Goal: Task Accomplishment & Management: Manage account settings

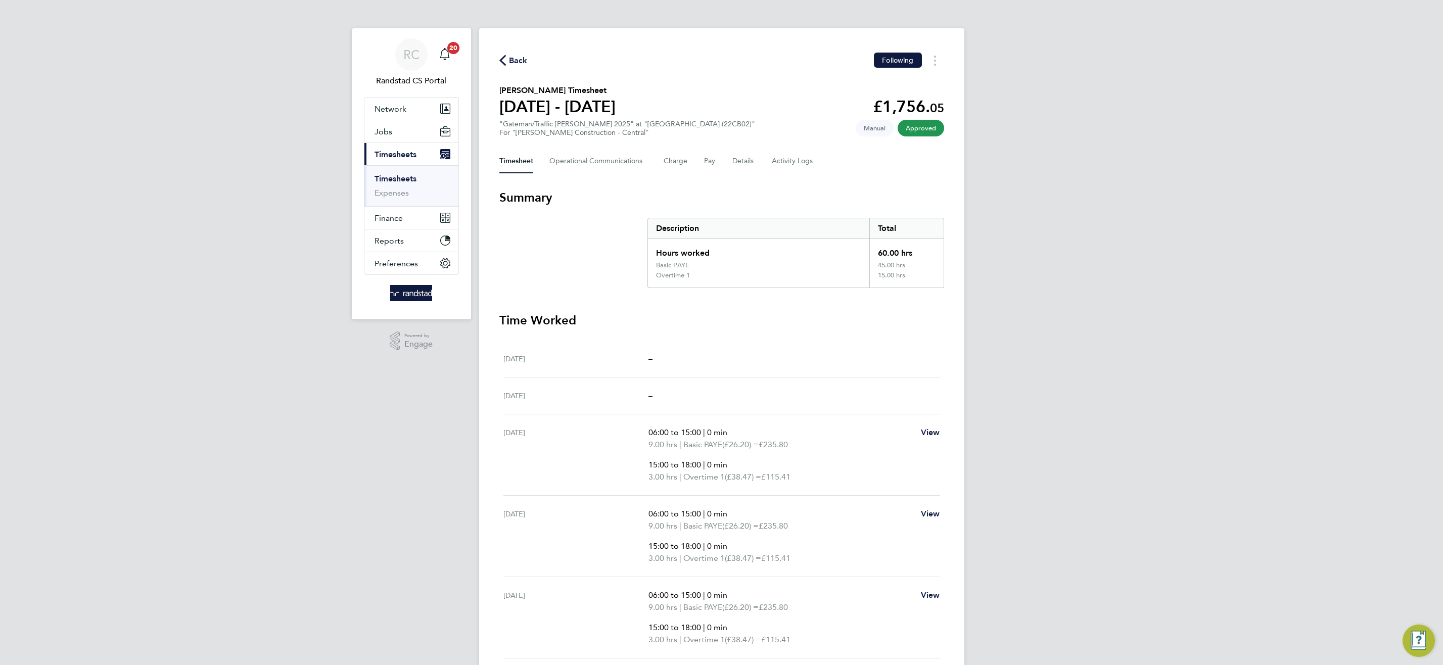
scroll to position [245, 0]
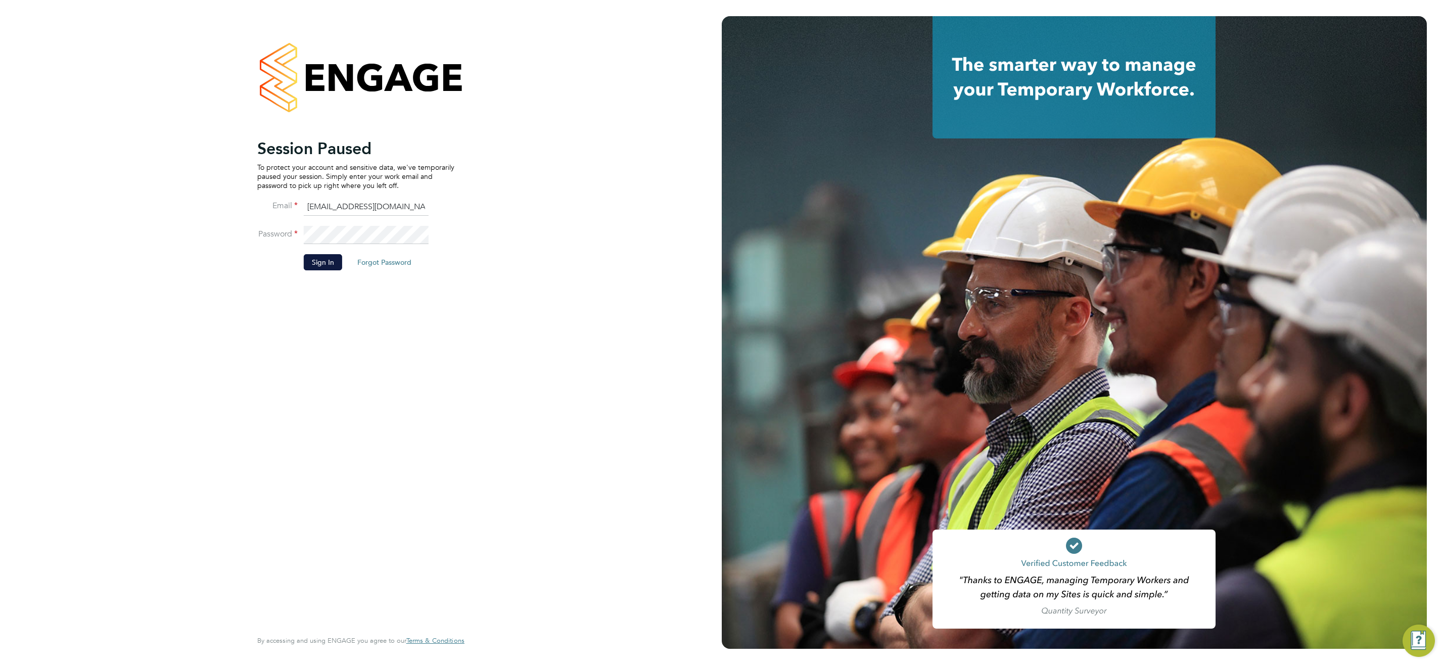
click at [347, 258] on li "Sign In Forgot Password" at bounding box center [355, 267] width 197 height 26
click at [334, 263] on button "Sign In" at bounding box center [323, 262] width 38 height 16
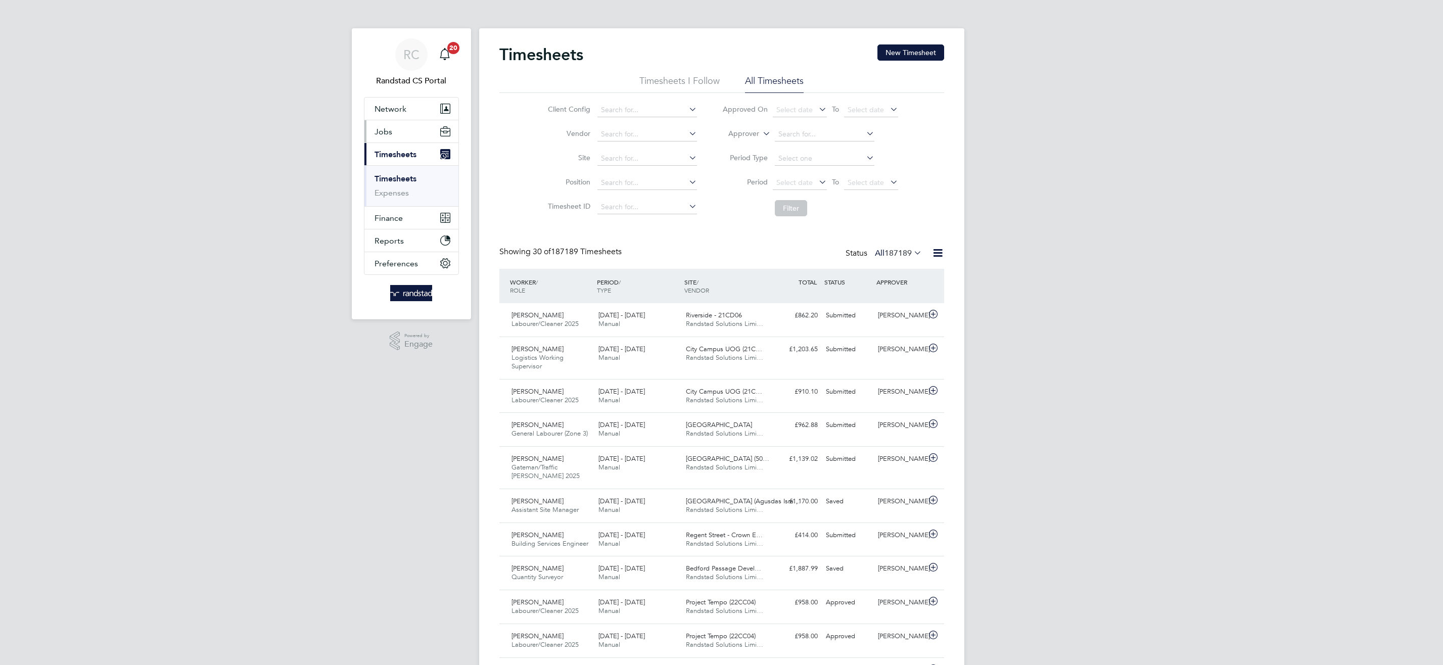
click at [381, 128] on span "Jobs" at bounding box center [383, 132] width 18 height 10
click at [385, 184] on link "Placements" at bounding box center [395, 184] width 42 height 10
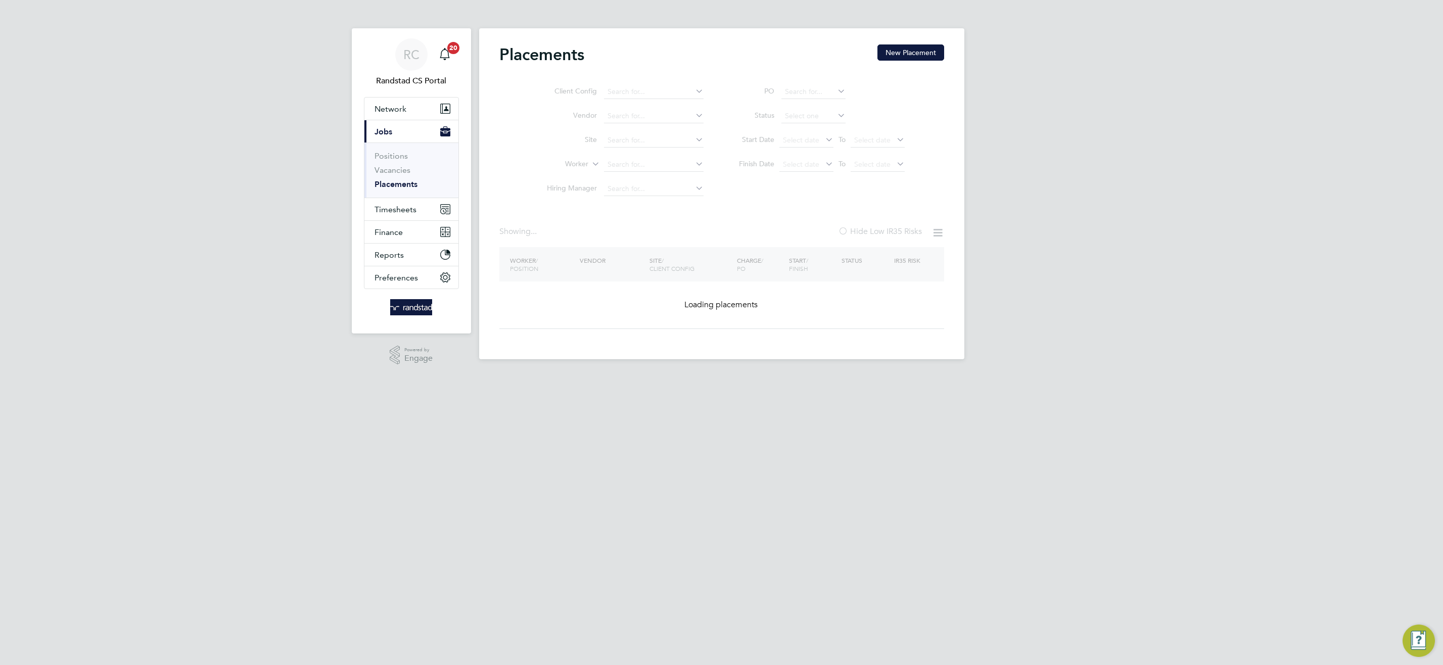
click at [641, 163] on ul "Client Config Vendor Site Worker Hiring Manager" at bounding box center [621, 140] width 190 height 121
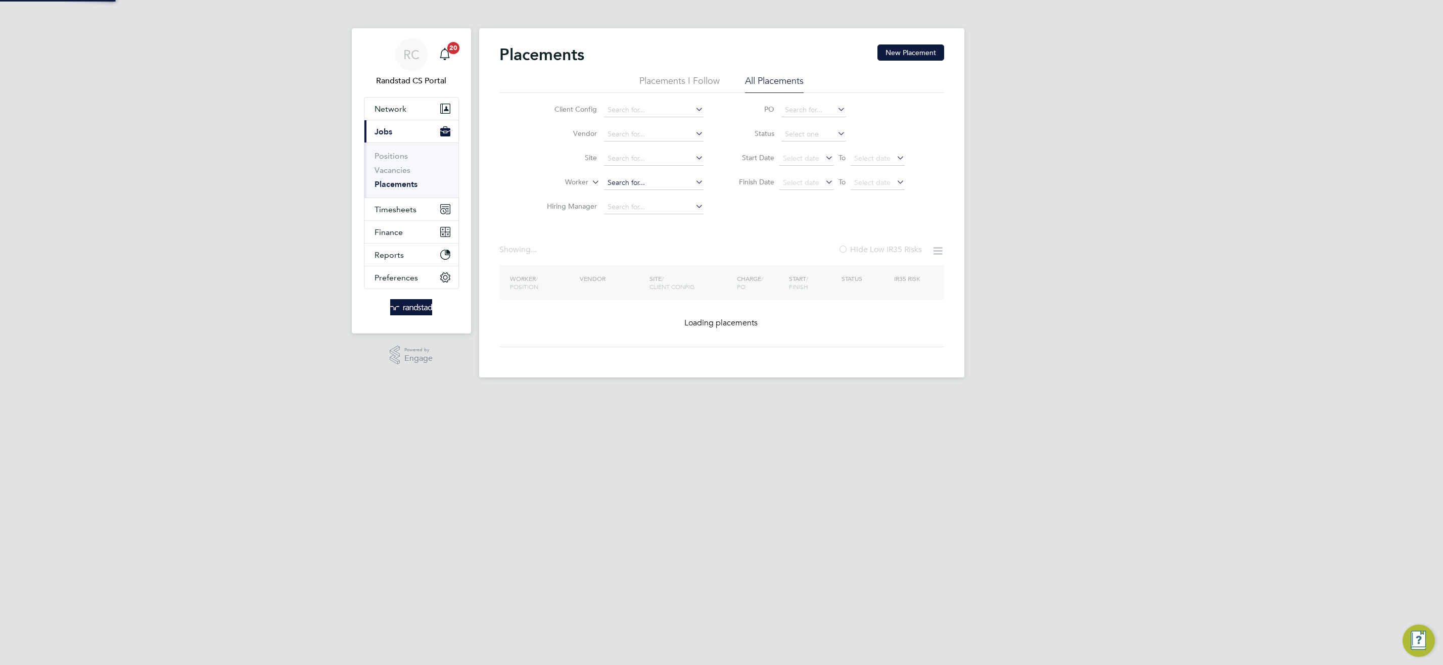
click at [647, 185] on input at bounding box center [654, 183] width 100 height 14
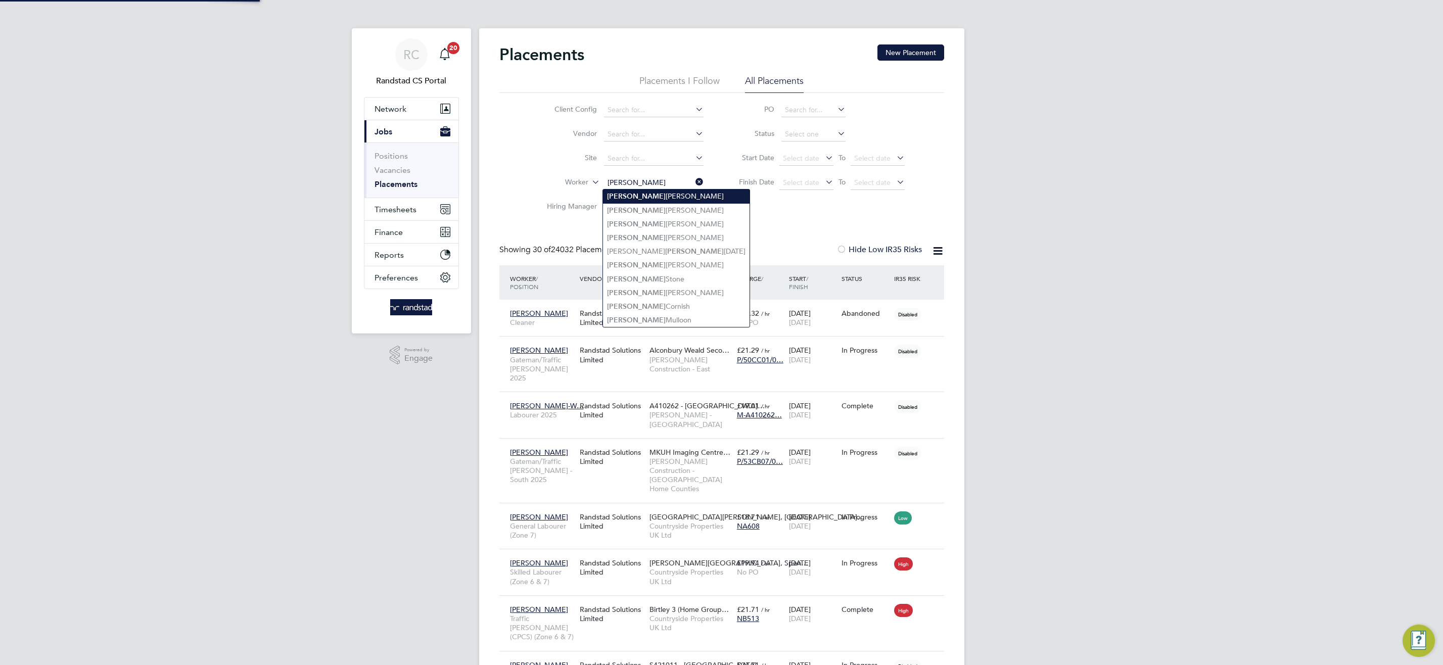
click at [648, 197] on li "Colin Prince-Wright" at bounding box center [676, 197] width 147 height 14
type input "Colin Prince-Wright"
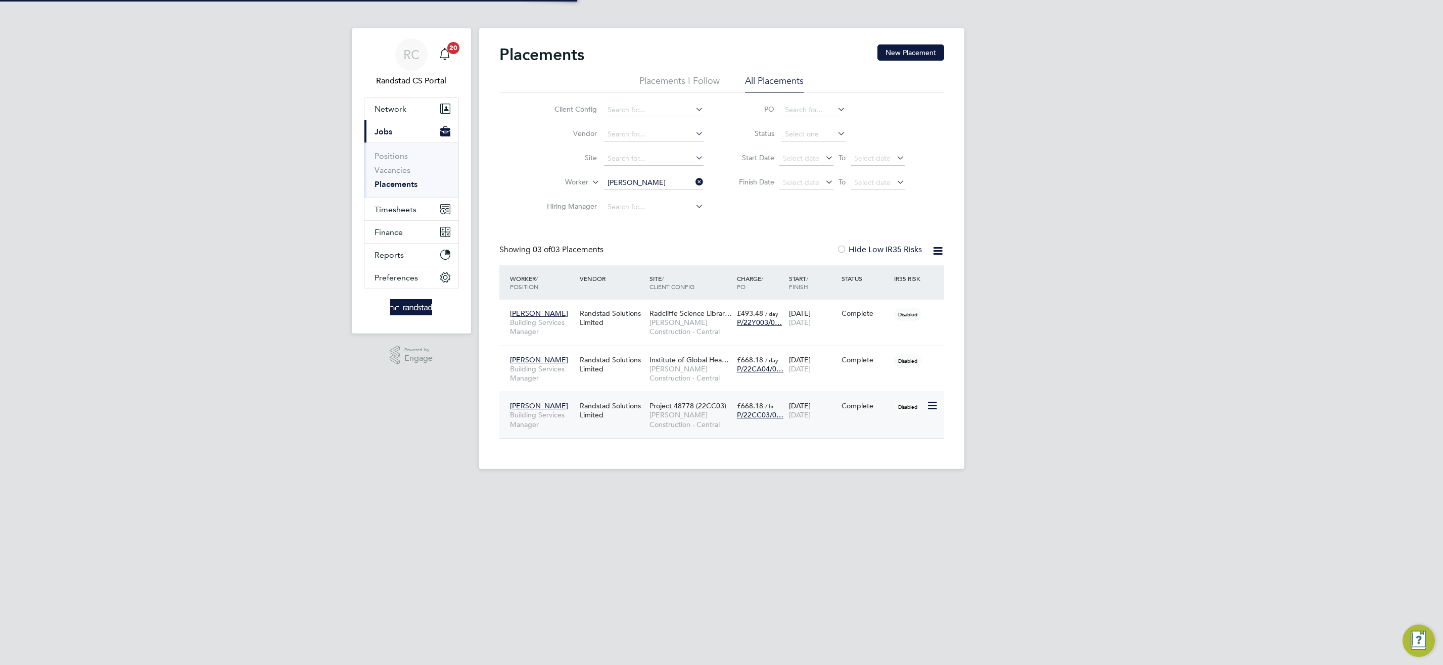
click at [683, 420] on span "Morgan Sindall Construction - Central" at bounding box center [690, 419] width 82 height 18
click at [637, 180] on input "Colin Prince-Wright" at bounding box center [654, 183] width 100 height 14
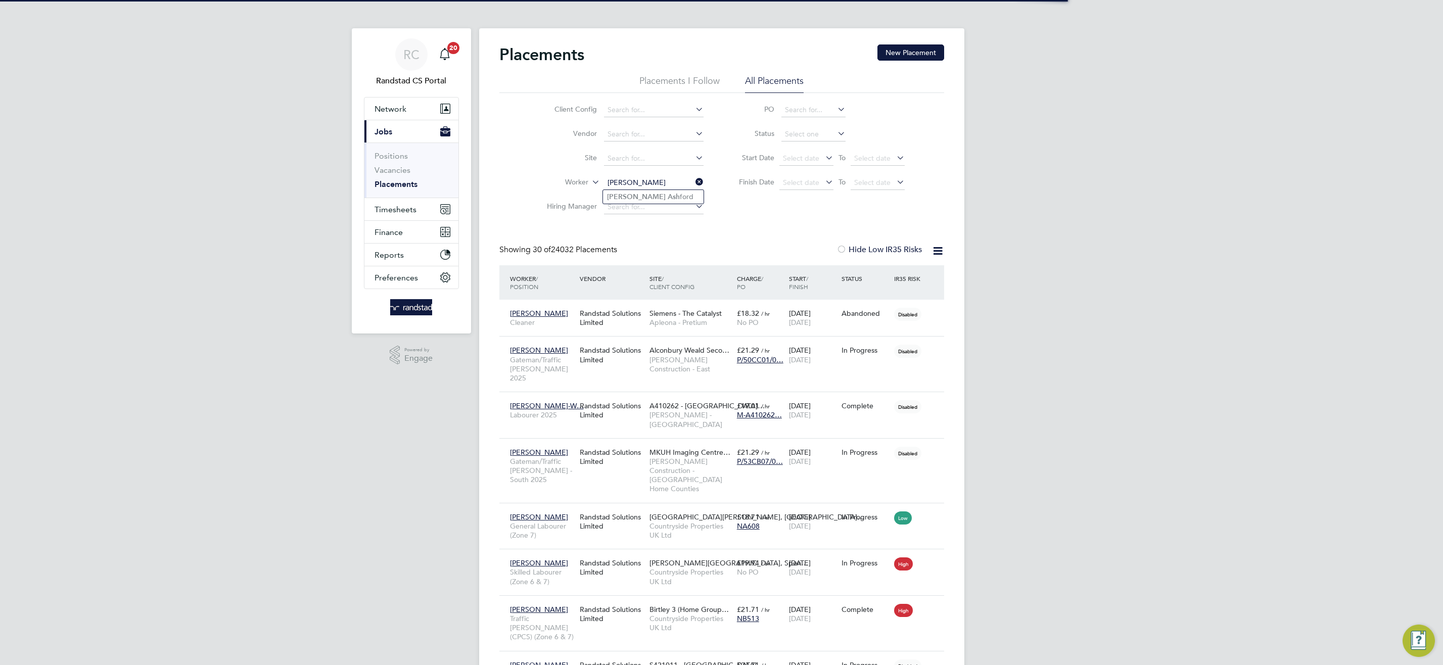
drag, startPoint x: 659, startPoint y: 195, endPoint x: 666, endPoint y: 217, distance: 23.0
click at [660, 195] on li "Nigel Ash ford" at bounding box center [653, 197] width 101 height 14
type input "Nigel Ashford"
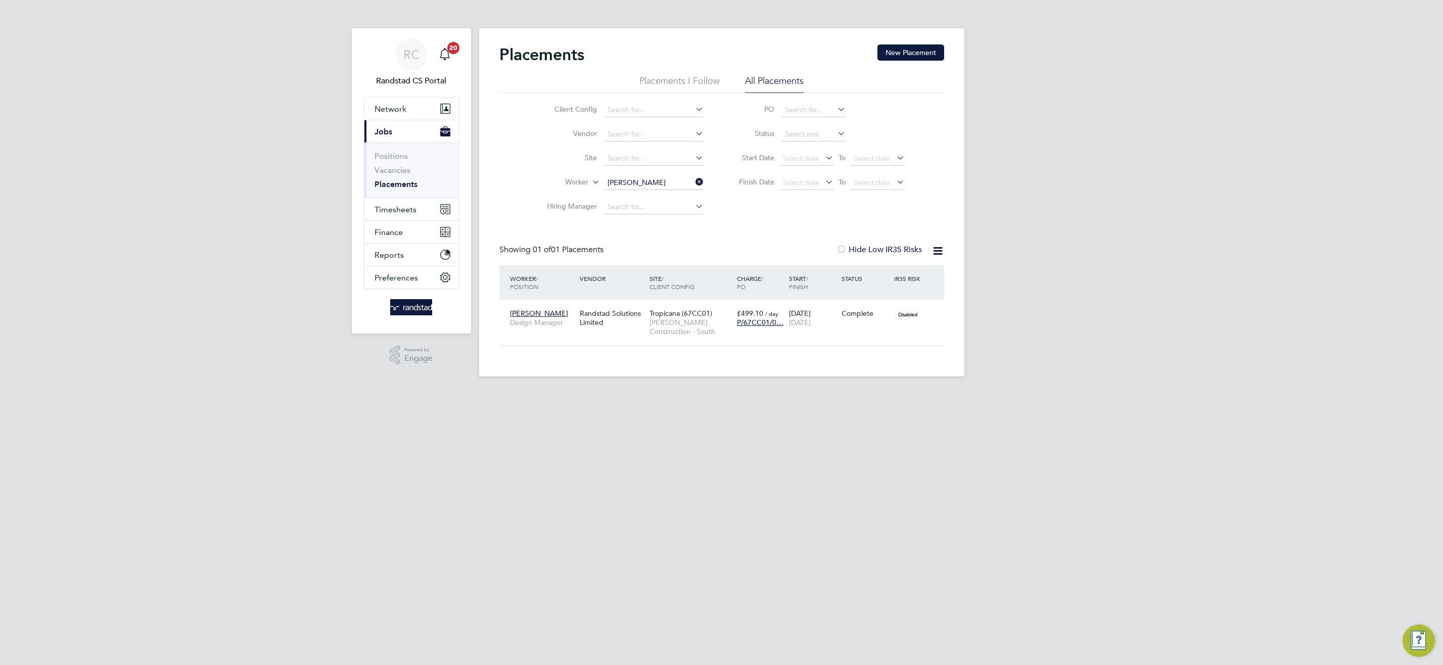
click at [689, 319] on span "Morgan Sindall Construction - South" at bounding box center [690, 327] width 82 height 18
click at [642, 179] on input "Nigel Ashford" at bounding box center [654, 183] width 100 height 14
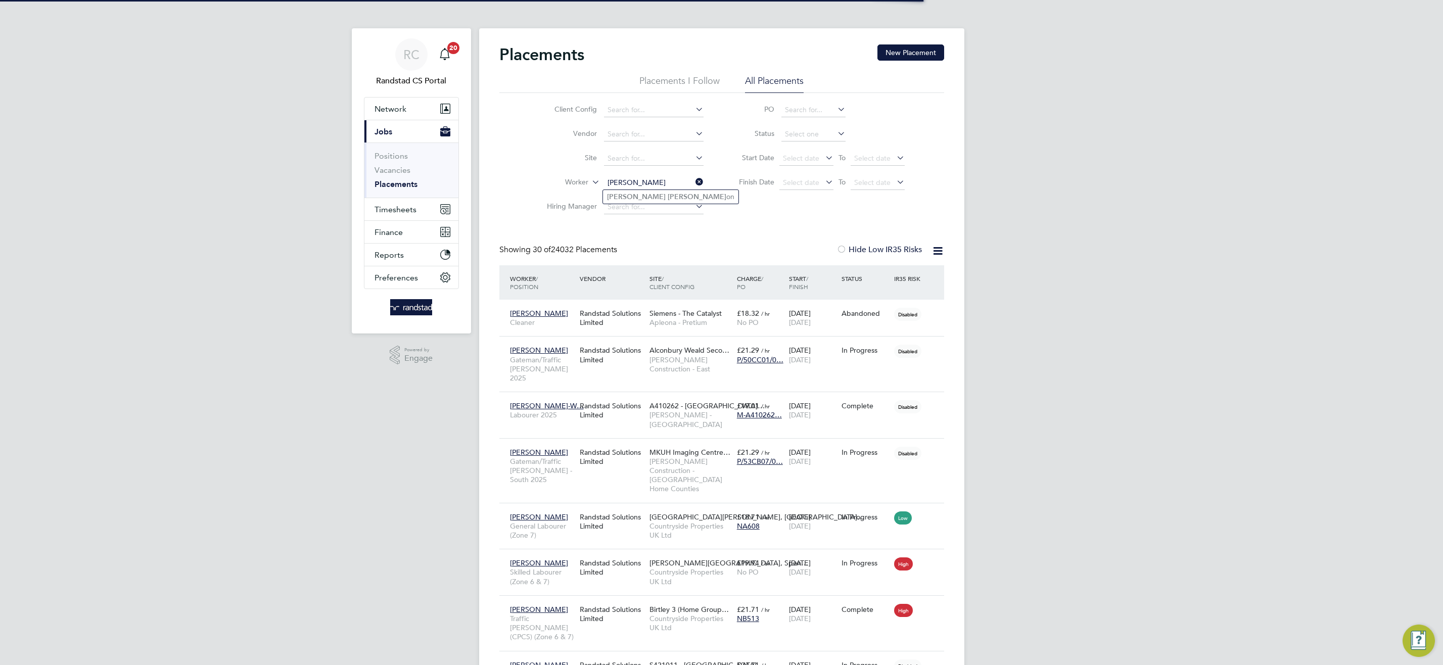
click at [683, 198] on li "Stuart Thoms on" at bounding box center [670, 197] width 135 height 14
type input "Stuart Thomson"
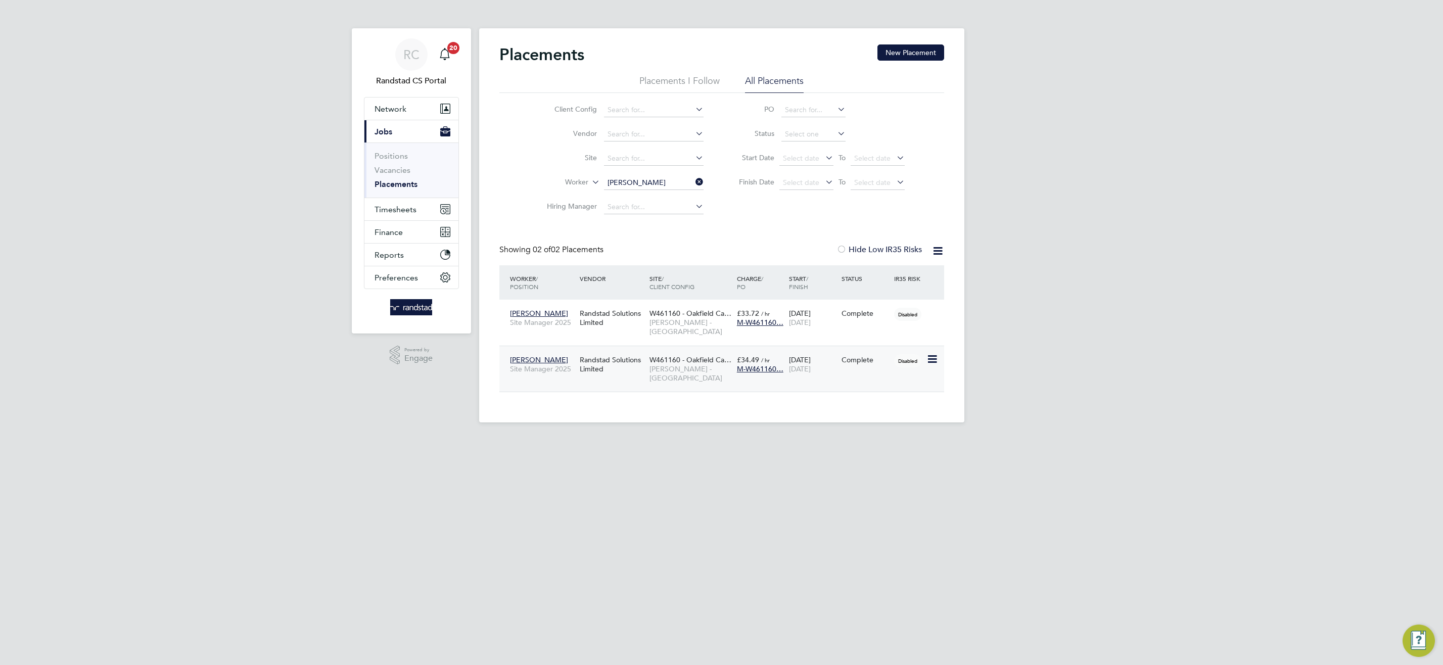
click at [680, 373] on span "Lovell - South Wales & West" at bounding box center [690, 373] width 82 height 18
click at [630, 180] on input "Stuart Thomson" at bounding box center [654, 183] width 100 height 14
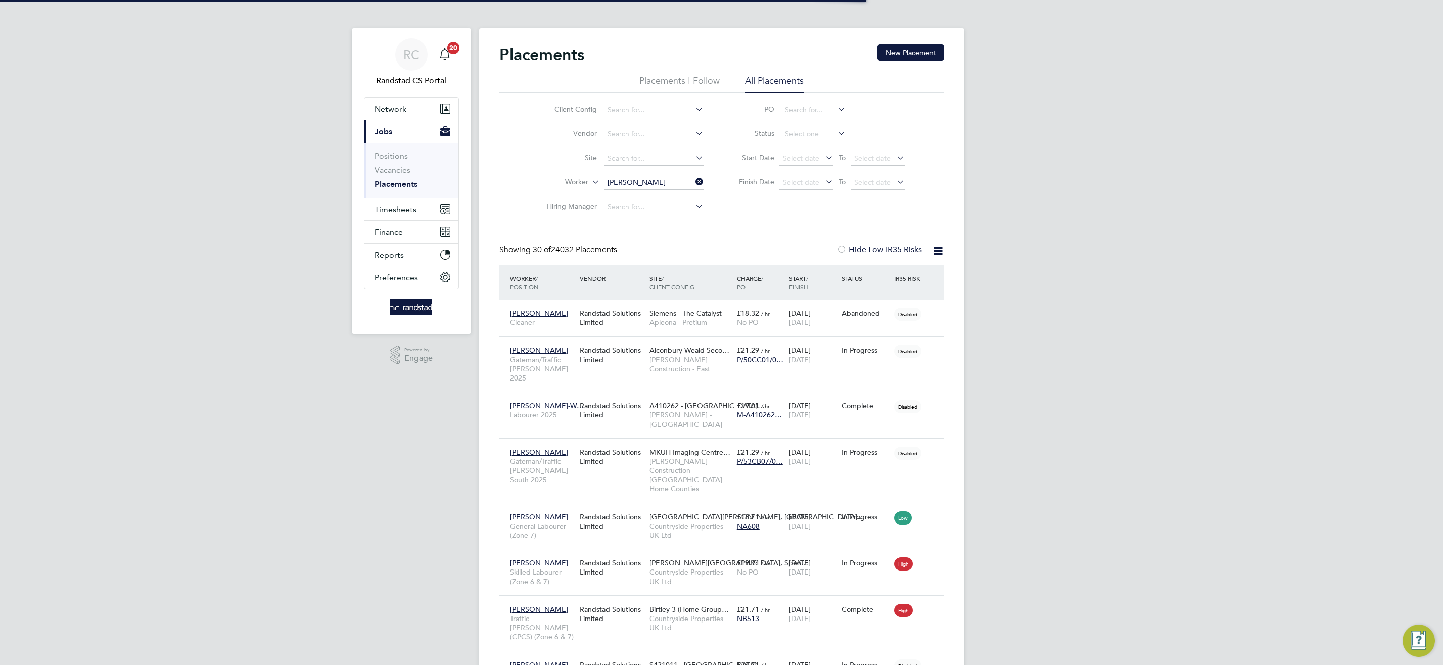
click at [666, 197] on li "Lourenco Dias" at bounding box center [666, 197] width 127 height 14
type input "Lourenco Dias"
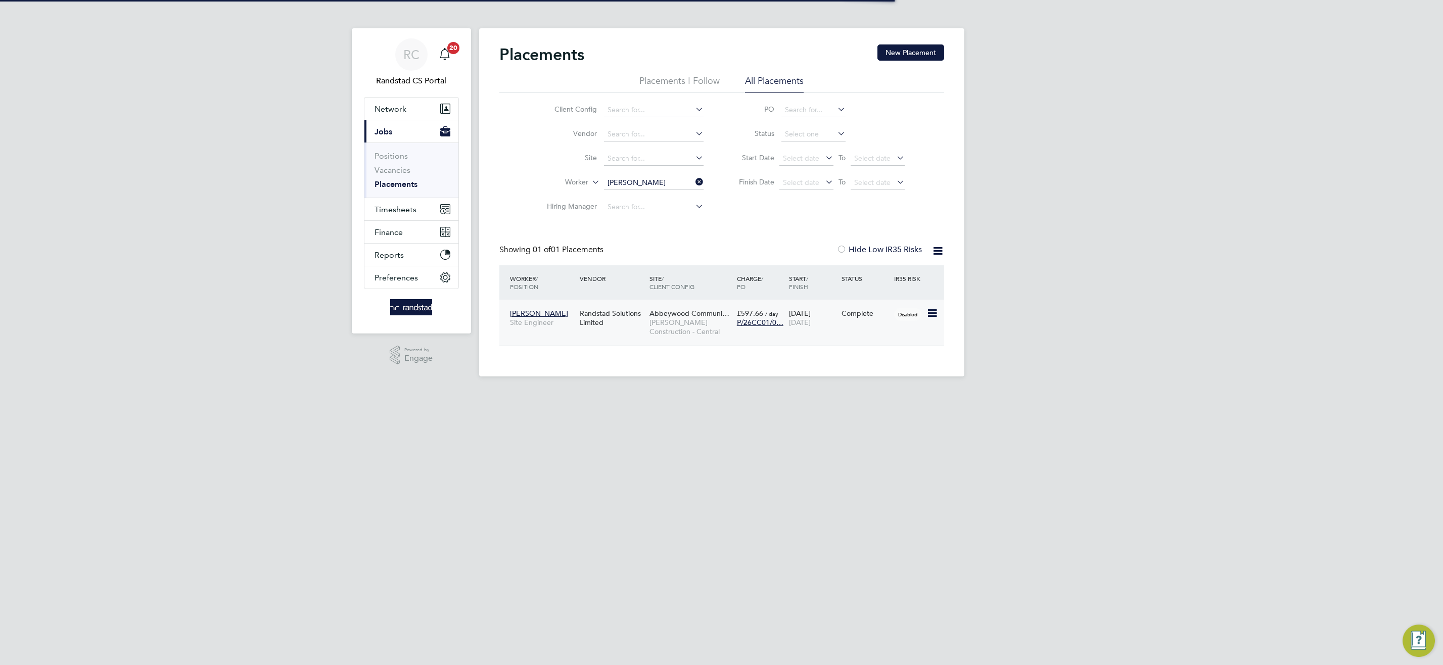
click at [664, 325] on span "Morgan Sindall Construction - Central" at bounding box center [690, 327] width 82 height 18
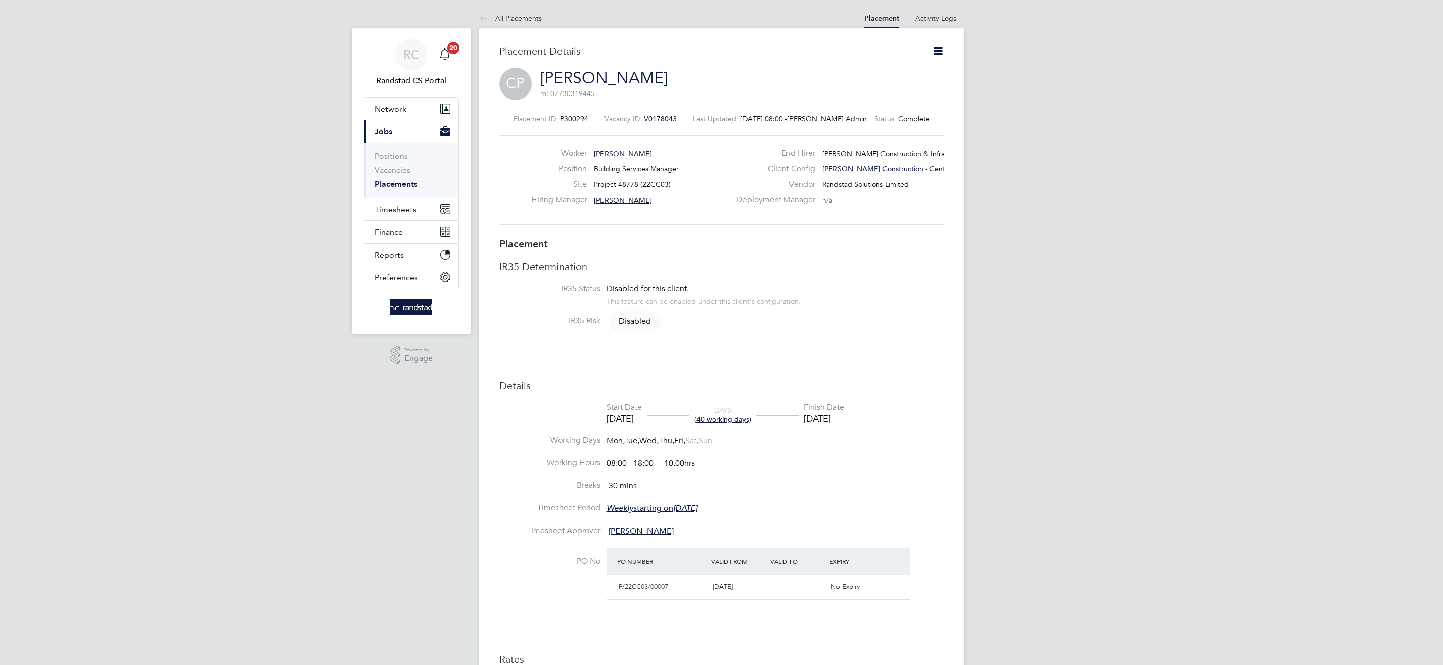
click at [936, 52] on icon at bounding box center [937, 50] width 13 height 13
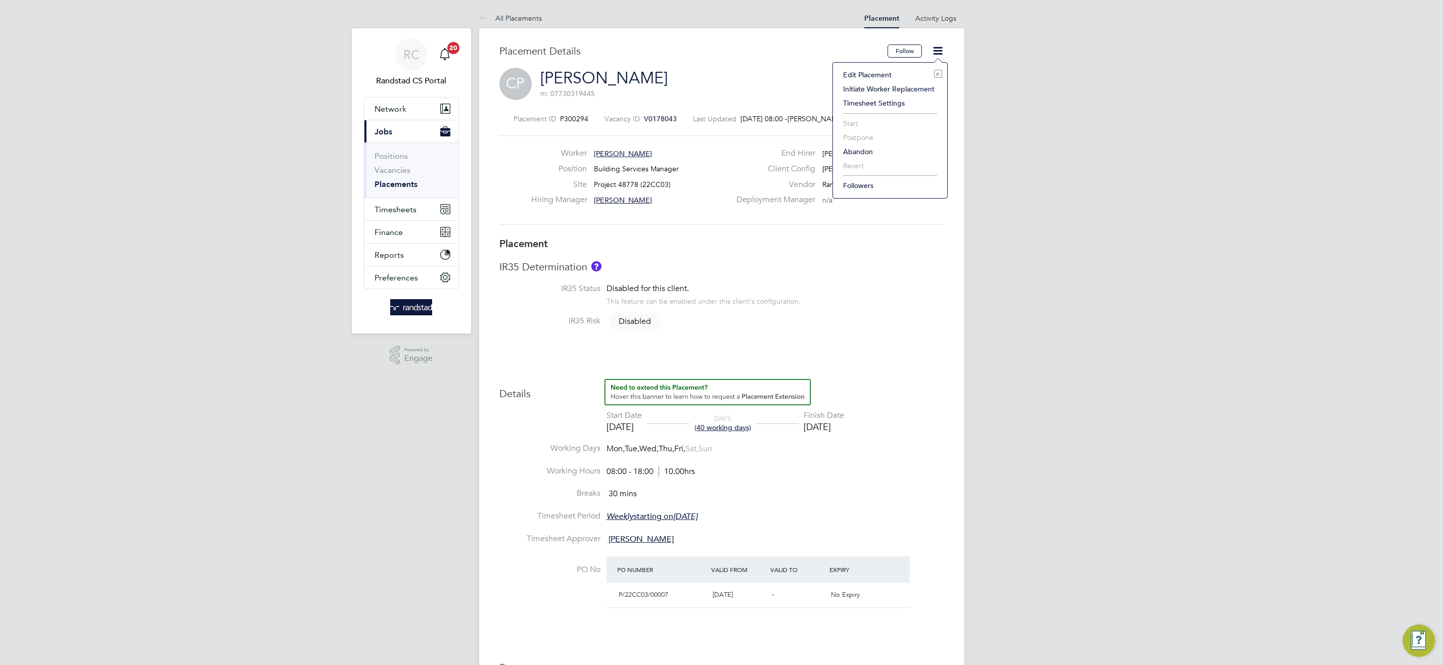
click at [866, 73] on li "Edit Placement e" at bounding box center [890, 75] width 104 height 14
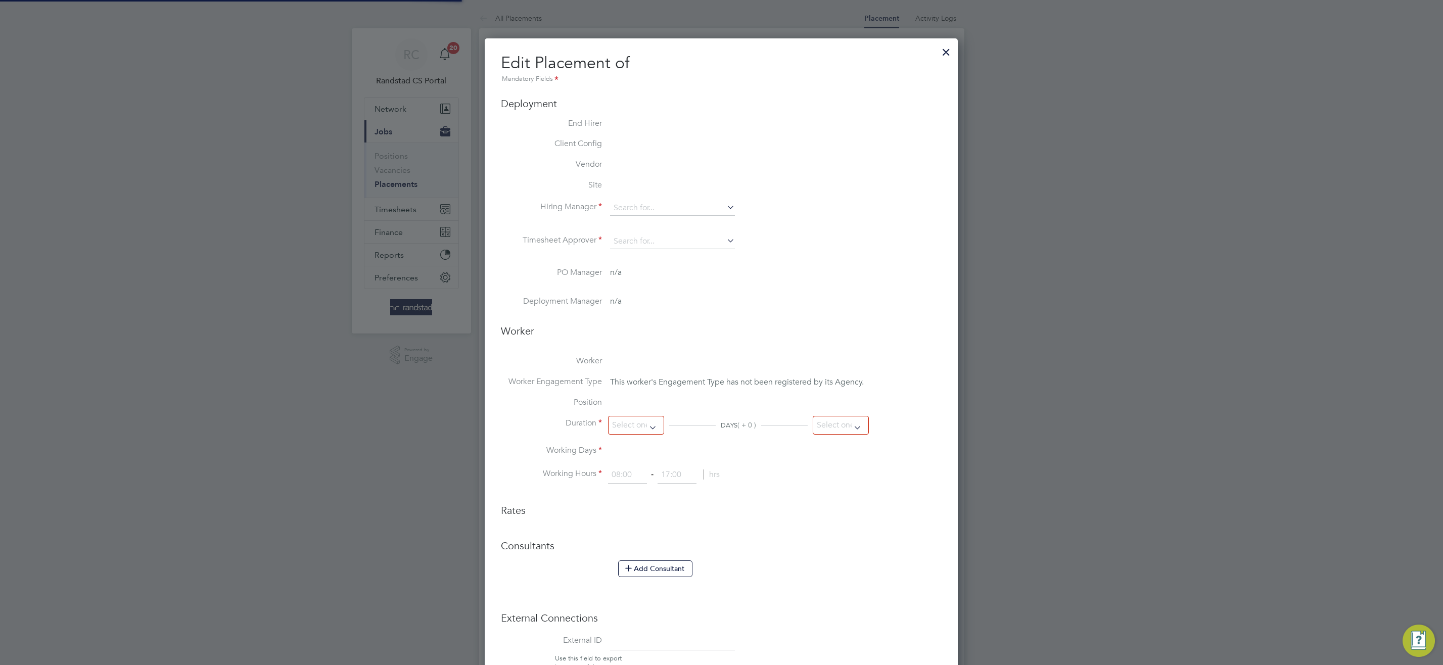
type input "Lewis Edwards"
type input "[DATE]"
type input "08:00"
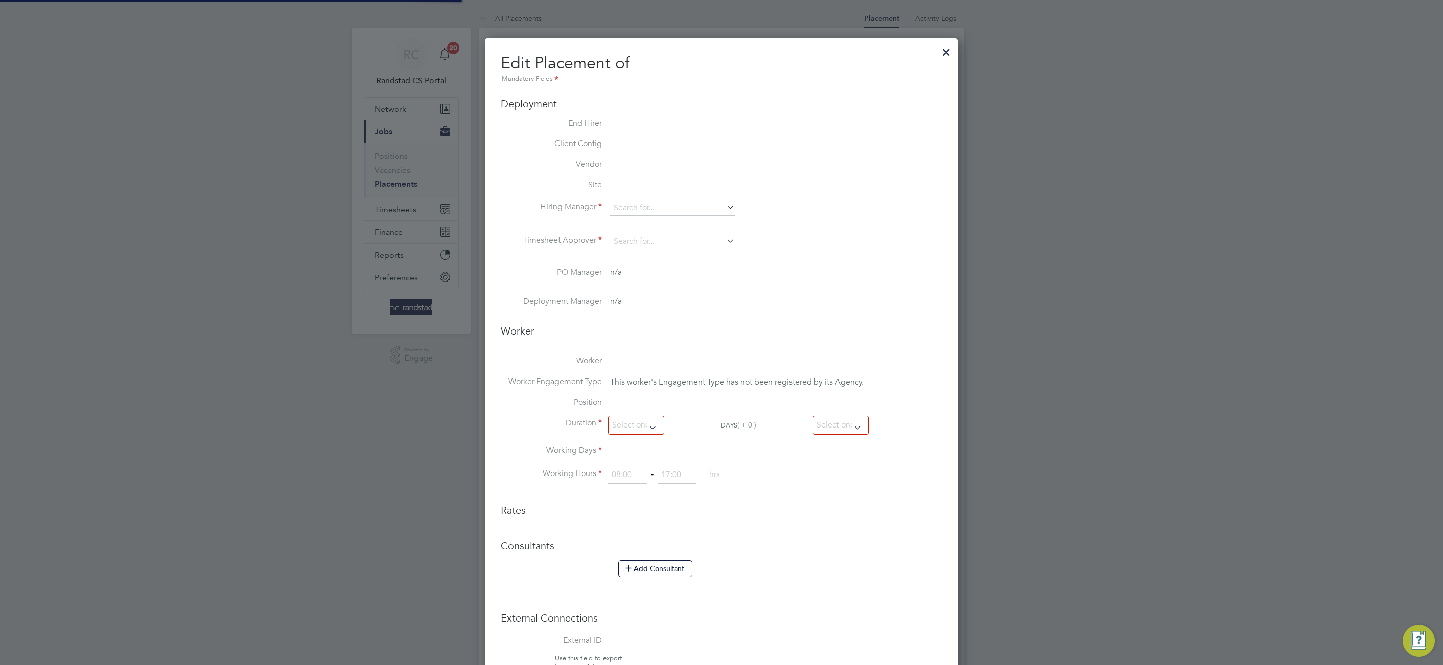
type input "18:00"
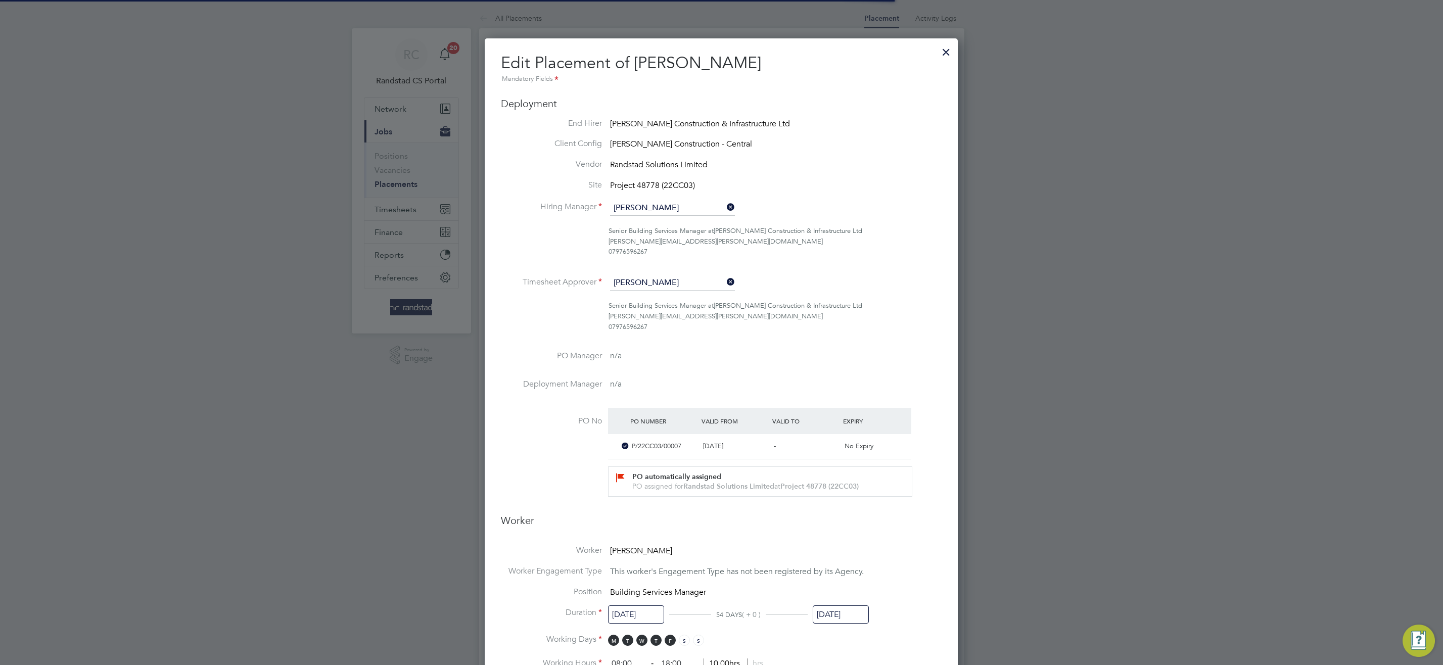
scroll to position [5, 5]
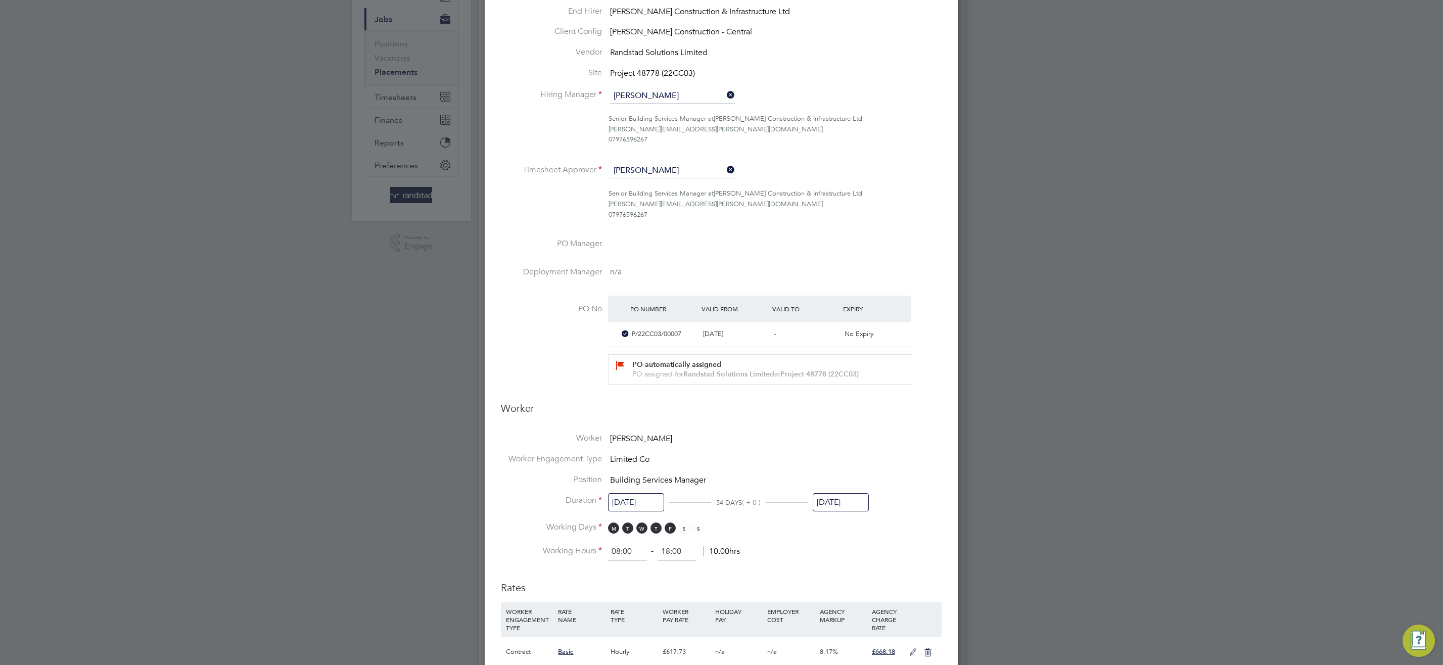
click at [842, 499] on input "26 Sep 2025" at bounding box center [841, 502] width 56 height 19
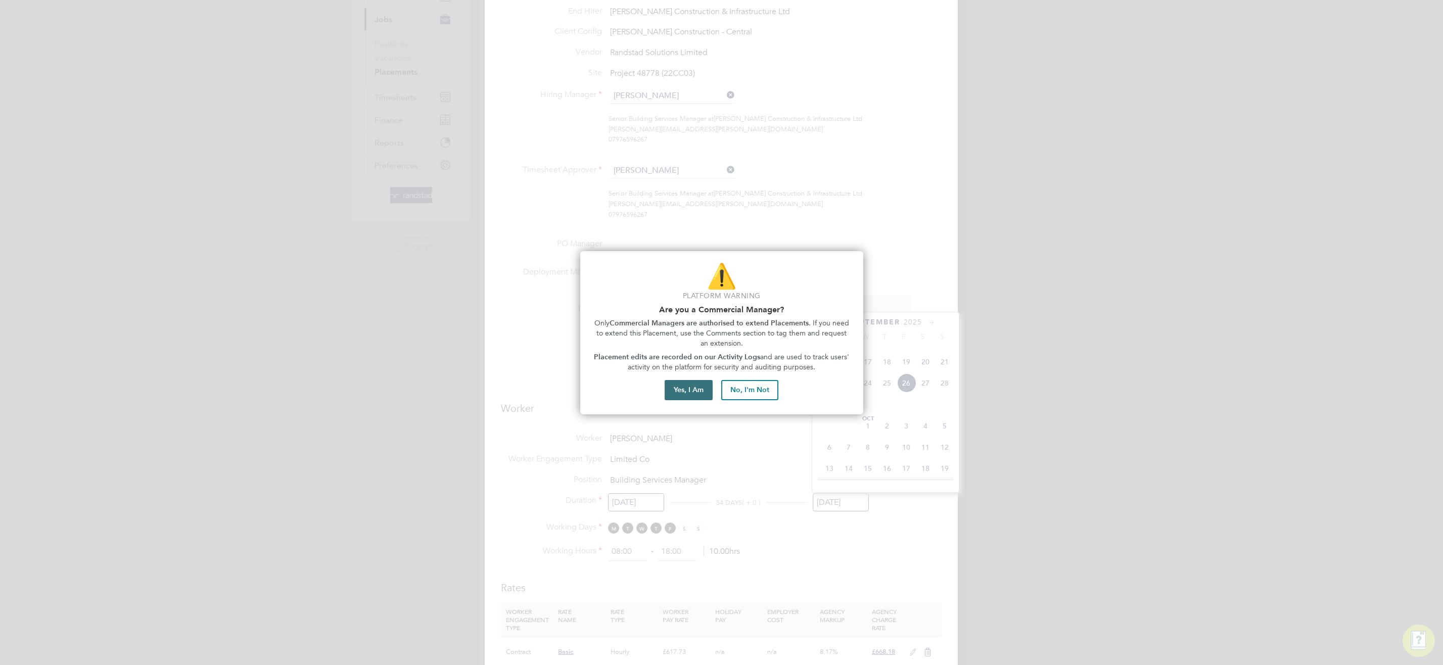
click at [699, 394] on button "Yes, I Am" at bounding box center [689, 390] width 48 height 20
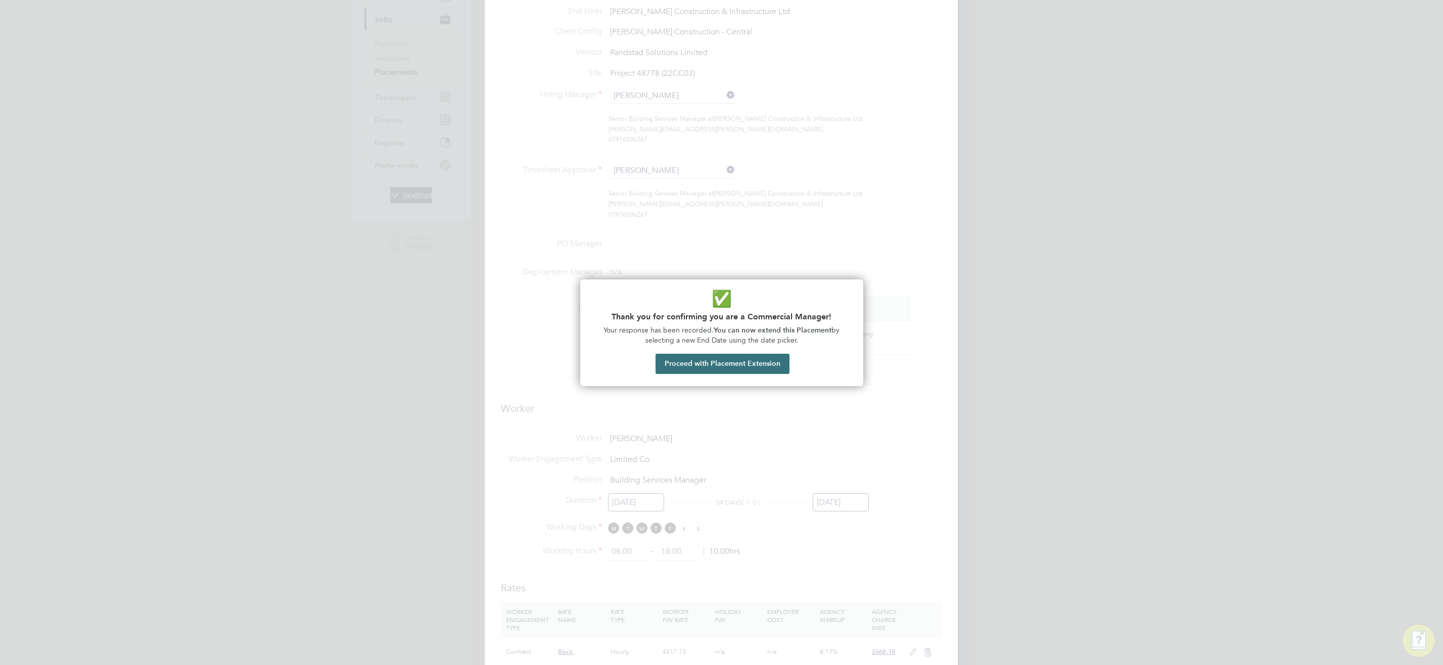
click at [758, 365] on button "Proceed with Placement Extension" at bounding box center [722, 364] width 134 height 20
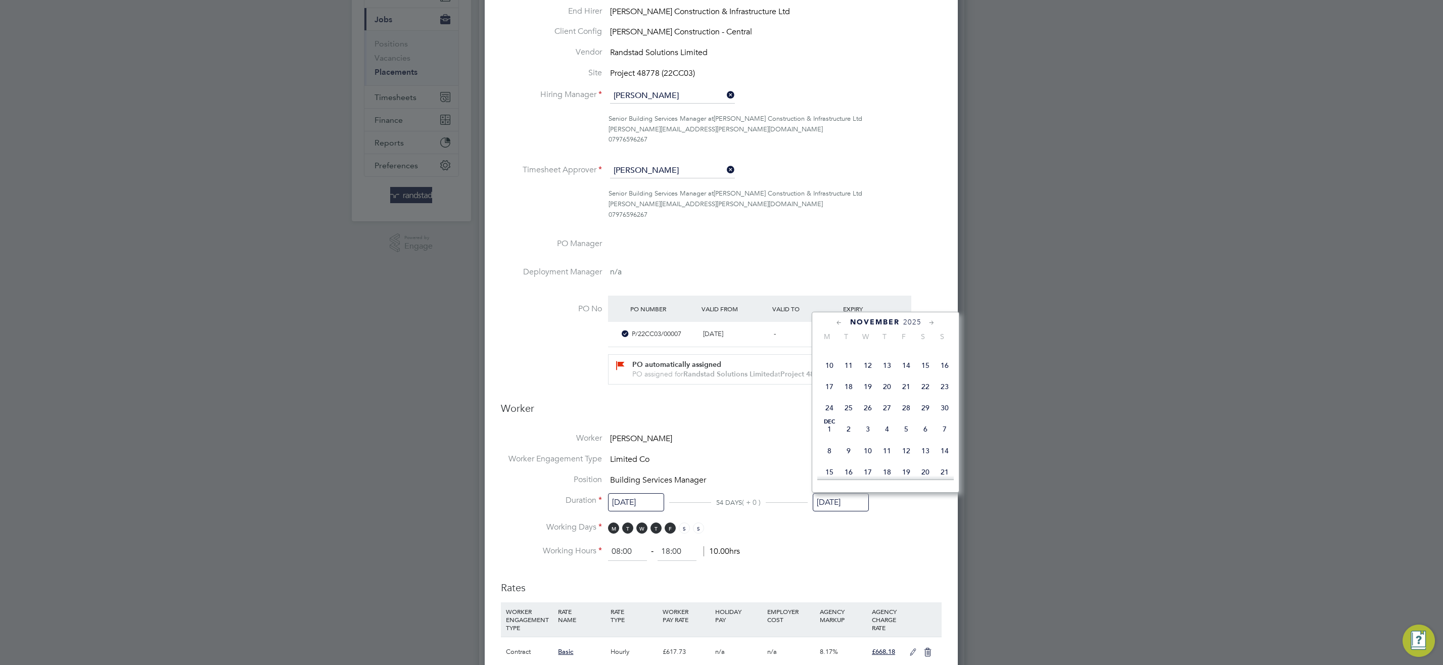
click at [908, 417] on span "28" at bounding box center [906, 407] width 19 height 19
type input "[DATE]"
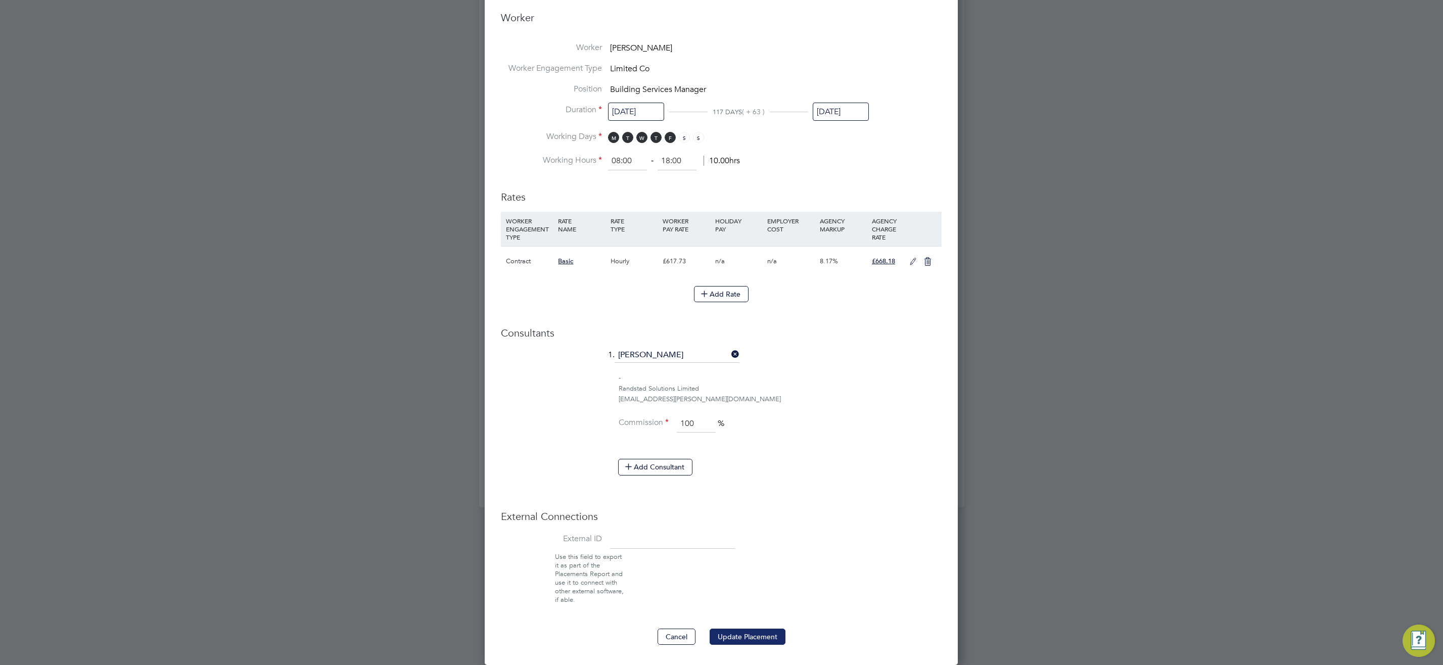
click at [747, 641] on button "Update Placement" at bounding box center [748, 637] width 76 height 16
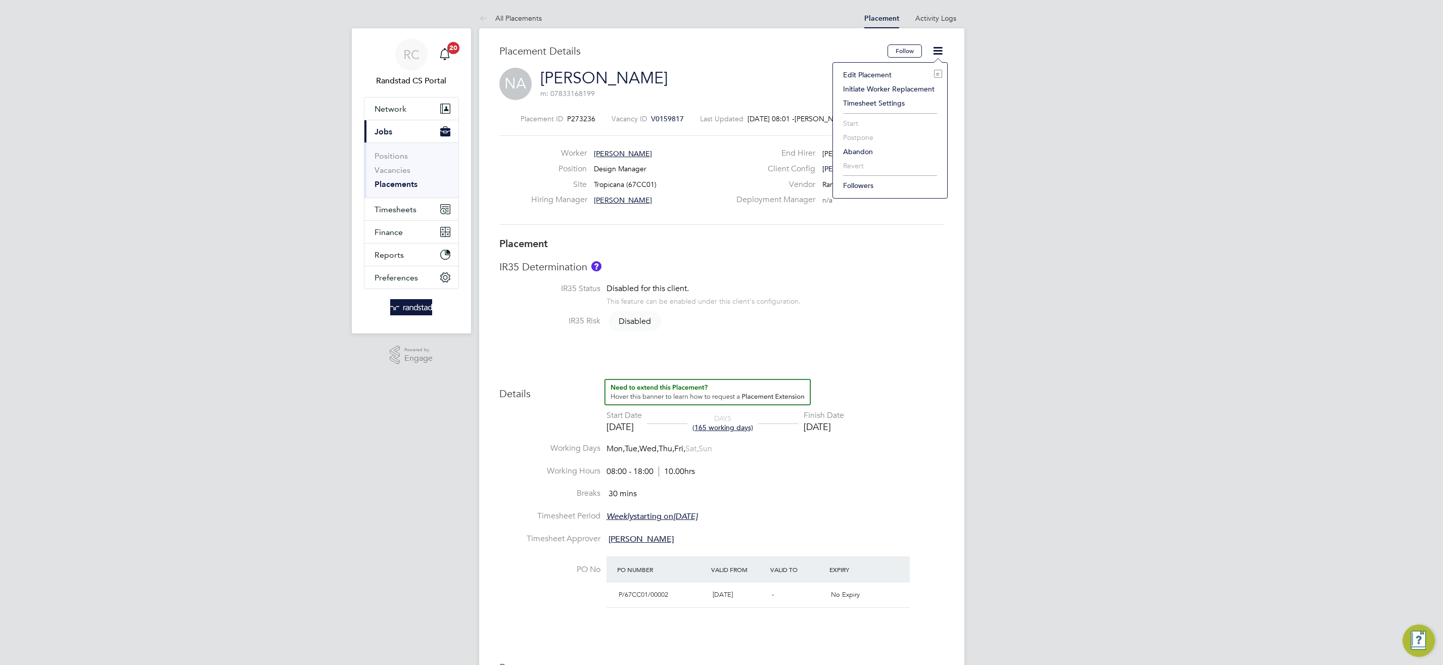
click at [889, 71] on li "Edit Placement e" at bounding box center [890, 75] width 104 height 14
type input "Peter Brackpool"
type input "10 Feb 2025"
type input "27 Sep 2025"
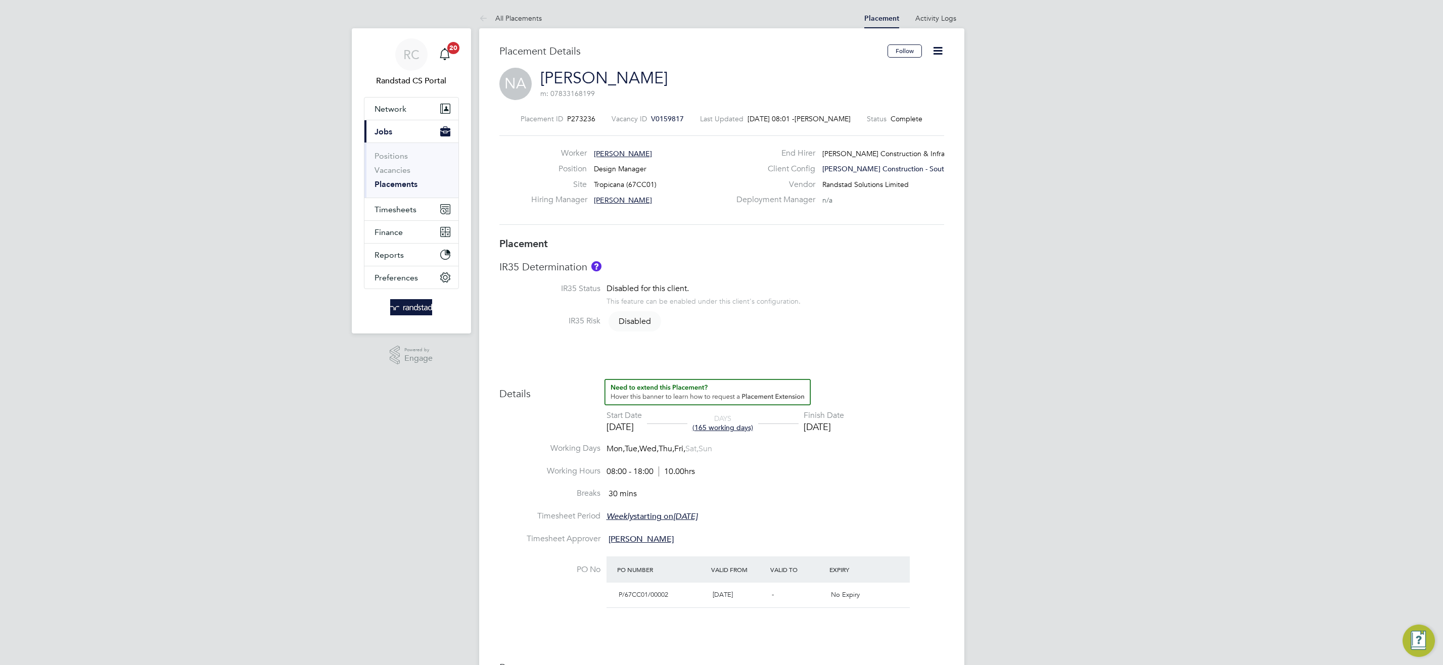
type input "08:00"
type input "18:00"
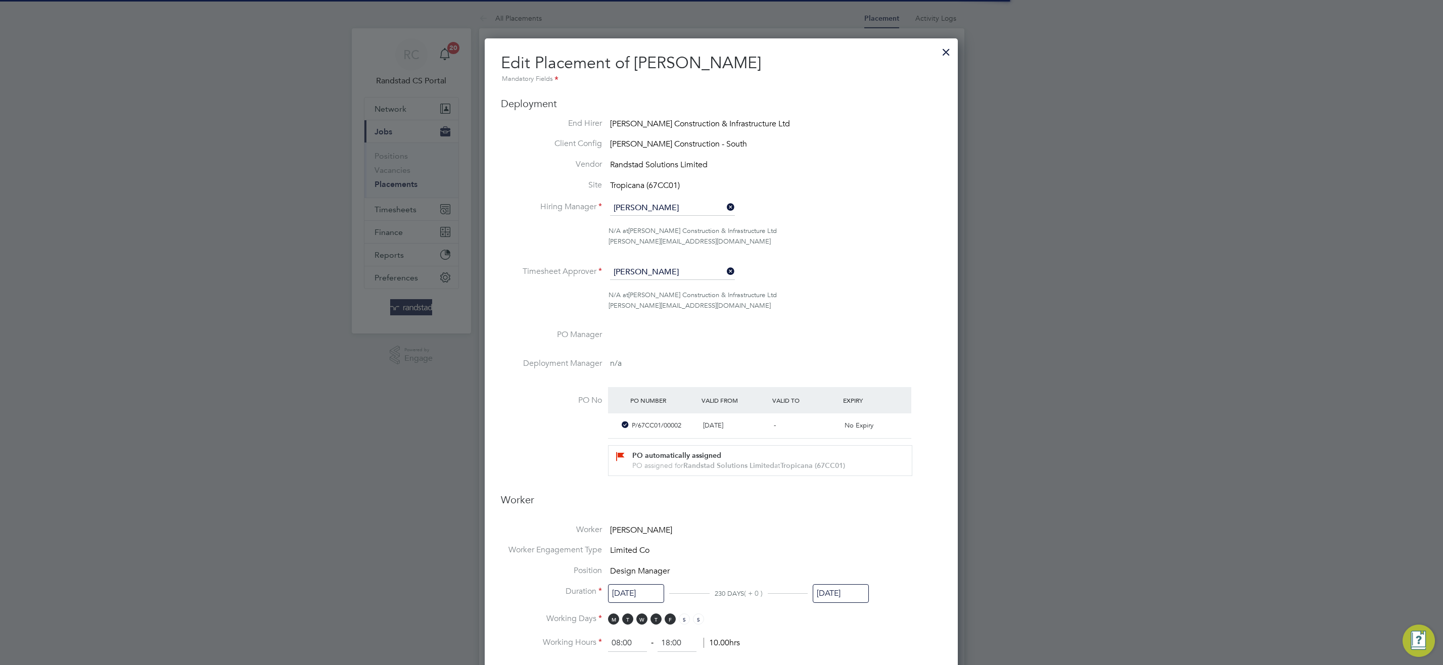
scroll to position [482, 0]
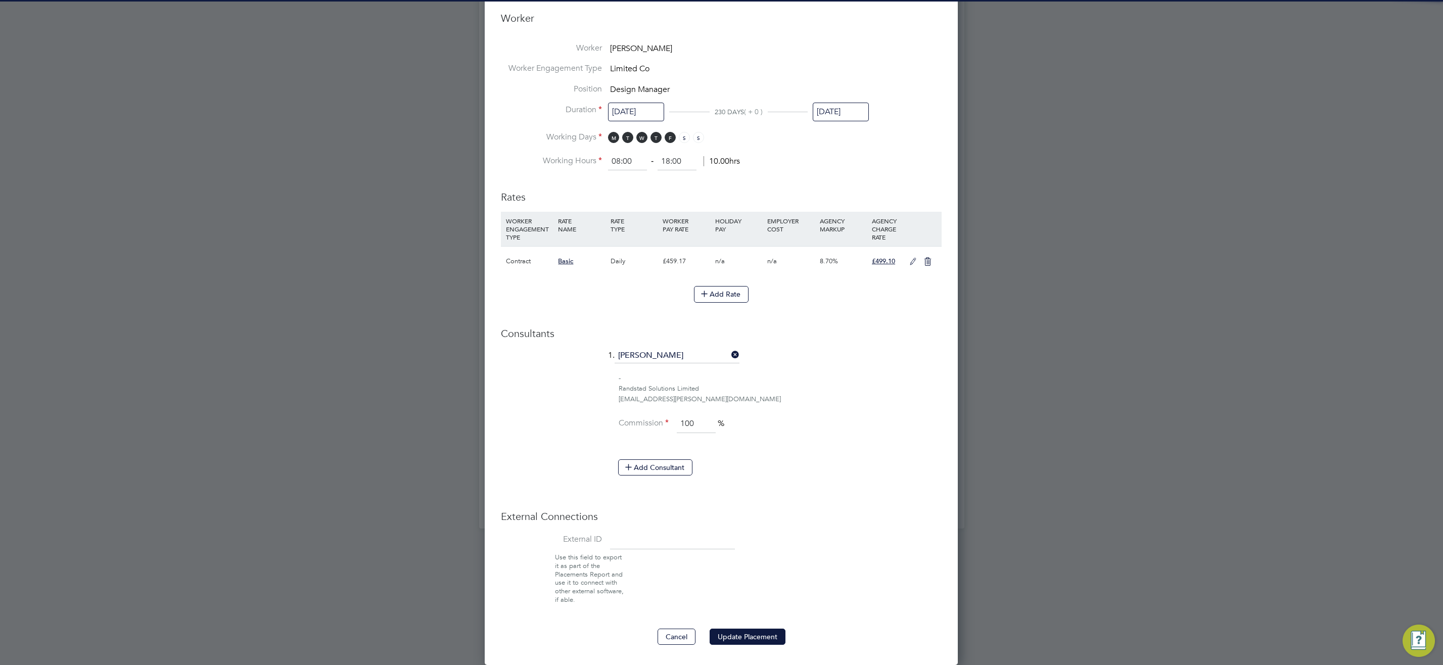
click at [840, 115] on input "[DATE]" at bounding box center [841, 112] width 56 height 19
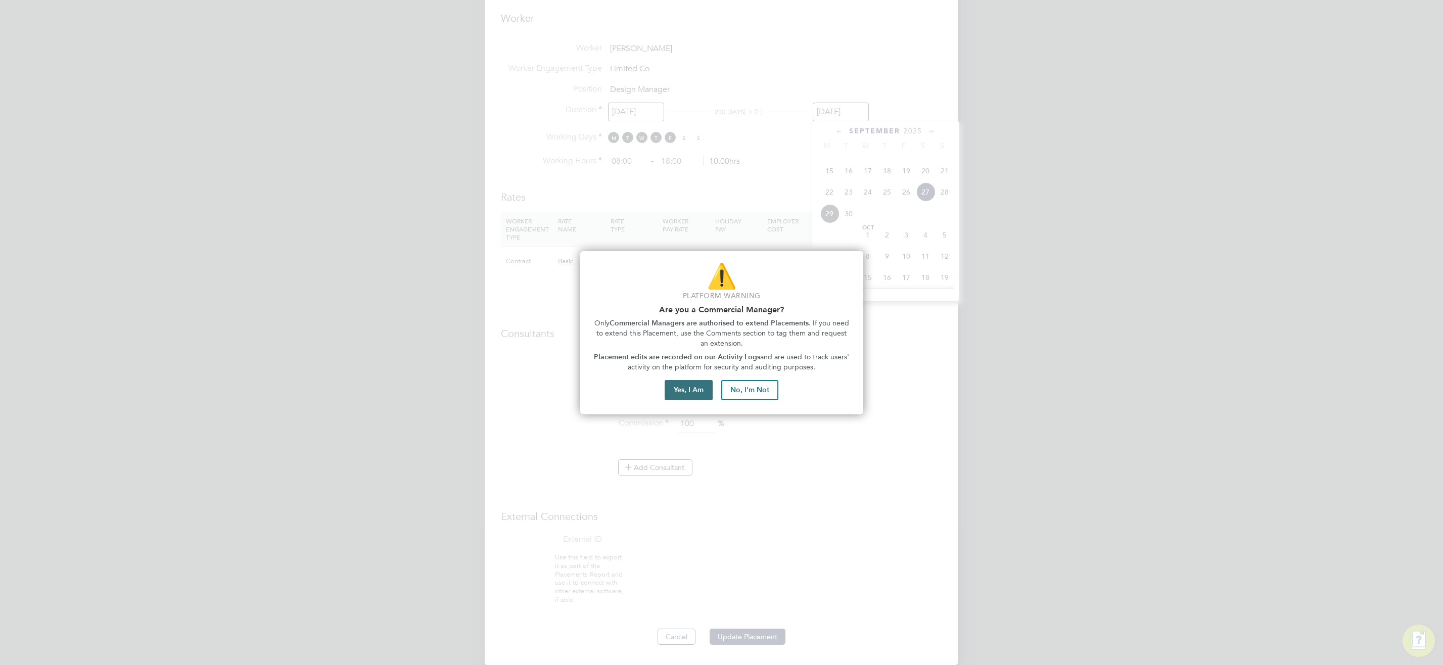
click at [677, 390] on button "Yes, I Am" at bounding box center [689, 390] width 48 height 20
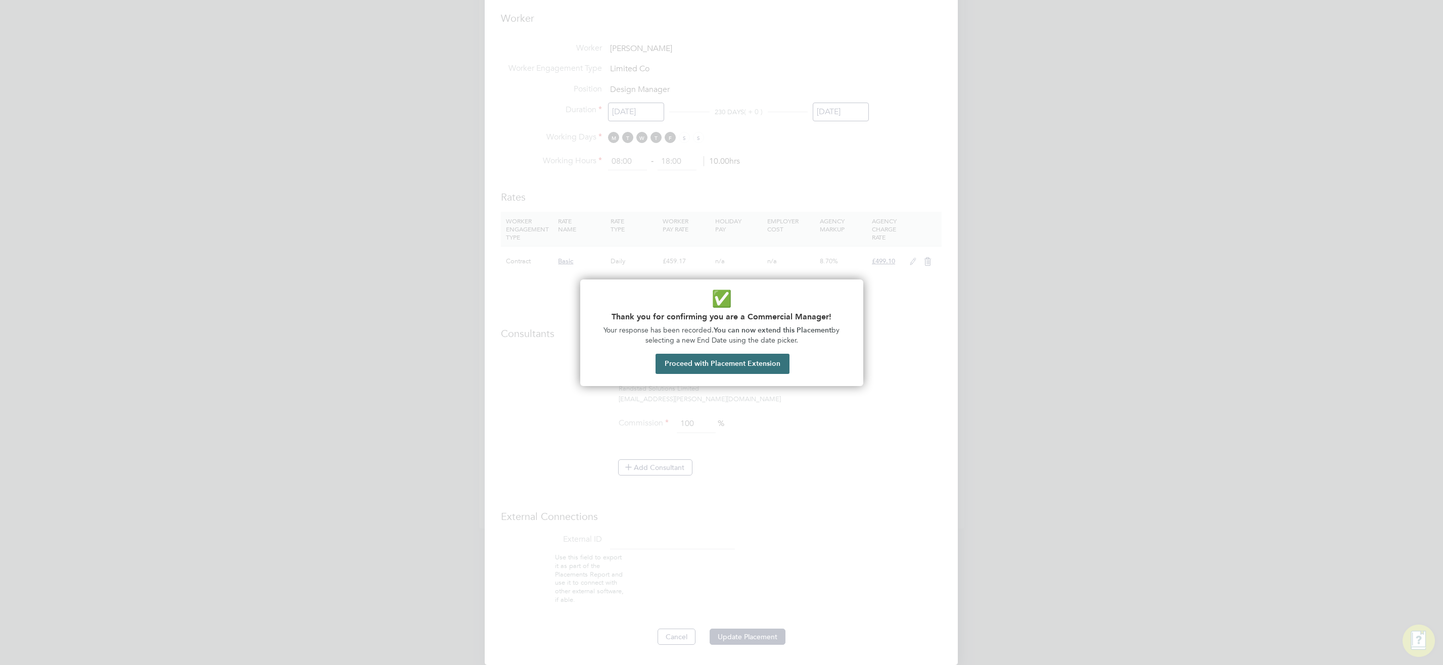
click at [717, 357] on button "Proceed with Placement Extension" at bounding box center [722, 364] width 134 height 20
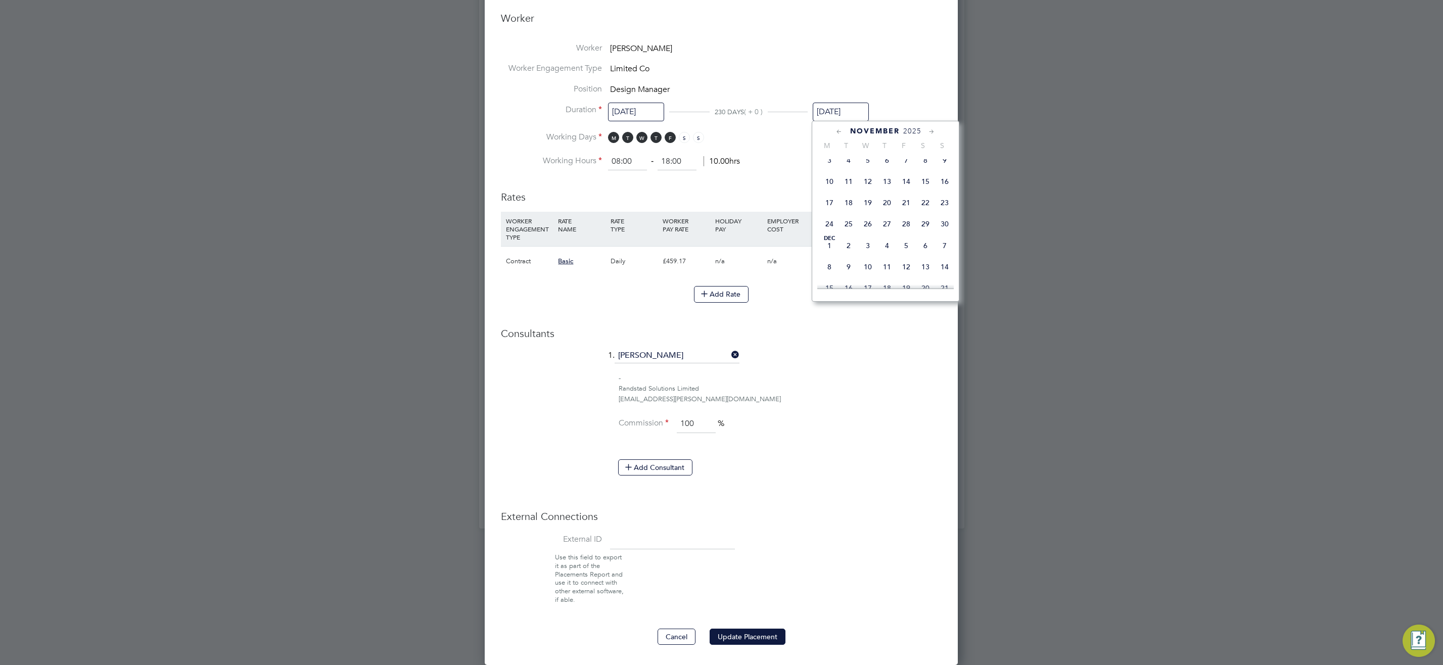
click at [905, 233] on span "28" at bounding box center [906, 223] width 19 height 19
type input "[DATE]"
click at [815, 415] on li "Commission 100 %" at bounding box center [721, 429] width 441 height 28
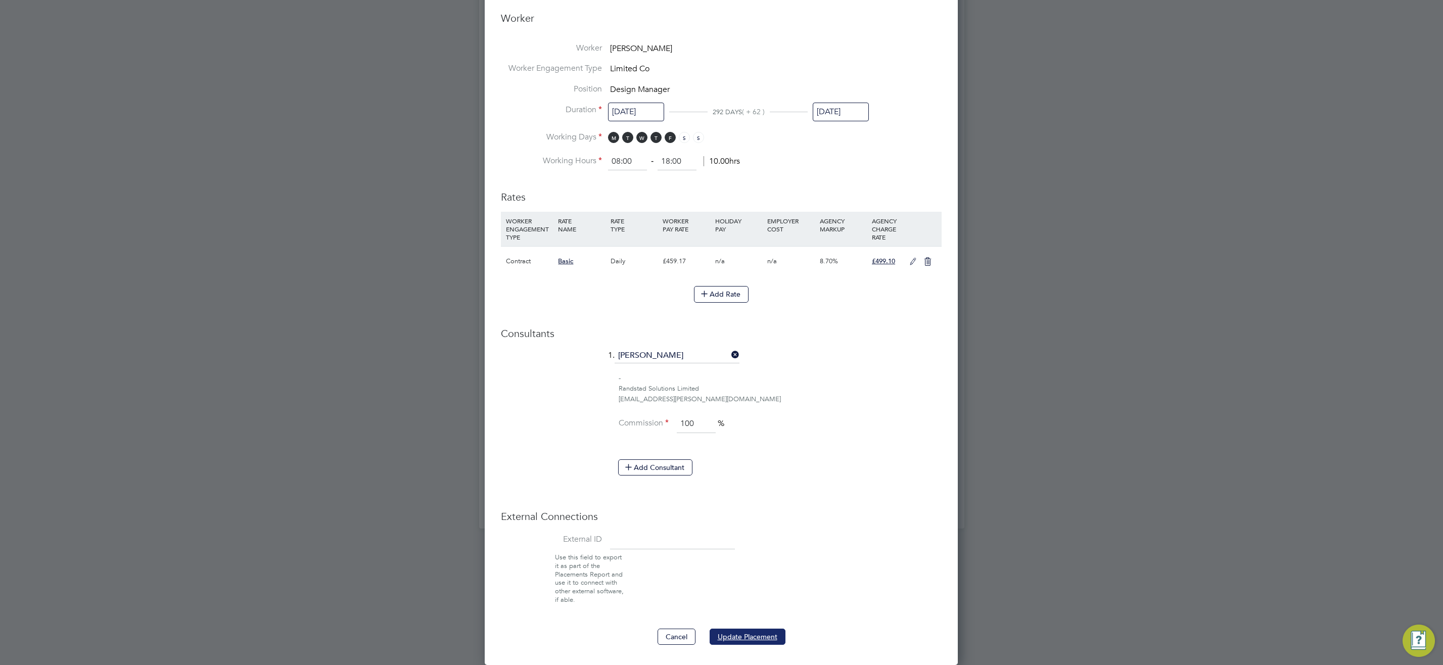
click at [760, 641] on button "Update Placement" at bounding box center [748, 637] width 76 height 16
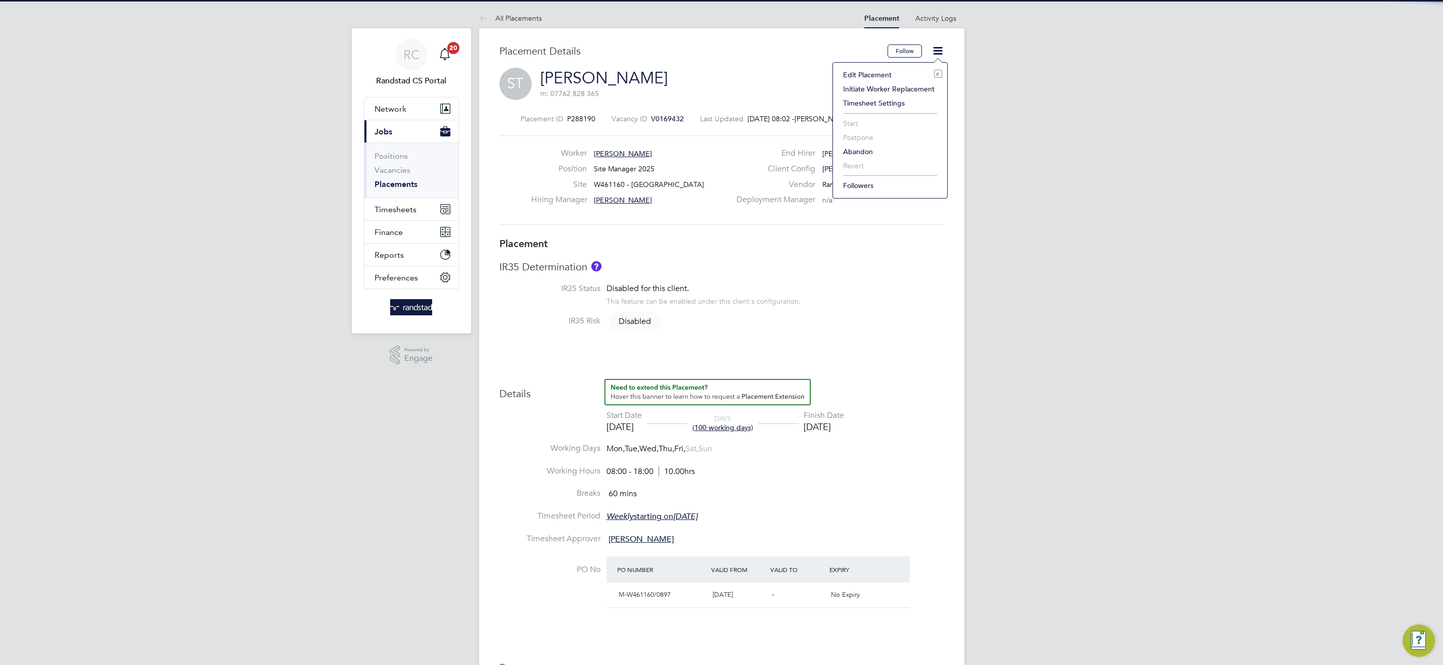
click at [882, 73] on li "Edit Placement e" at bounding box center [890, 75] width 104 height 14
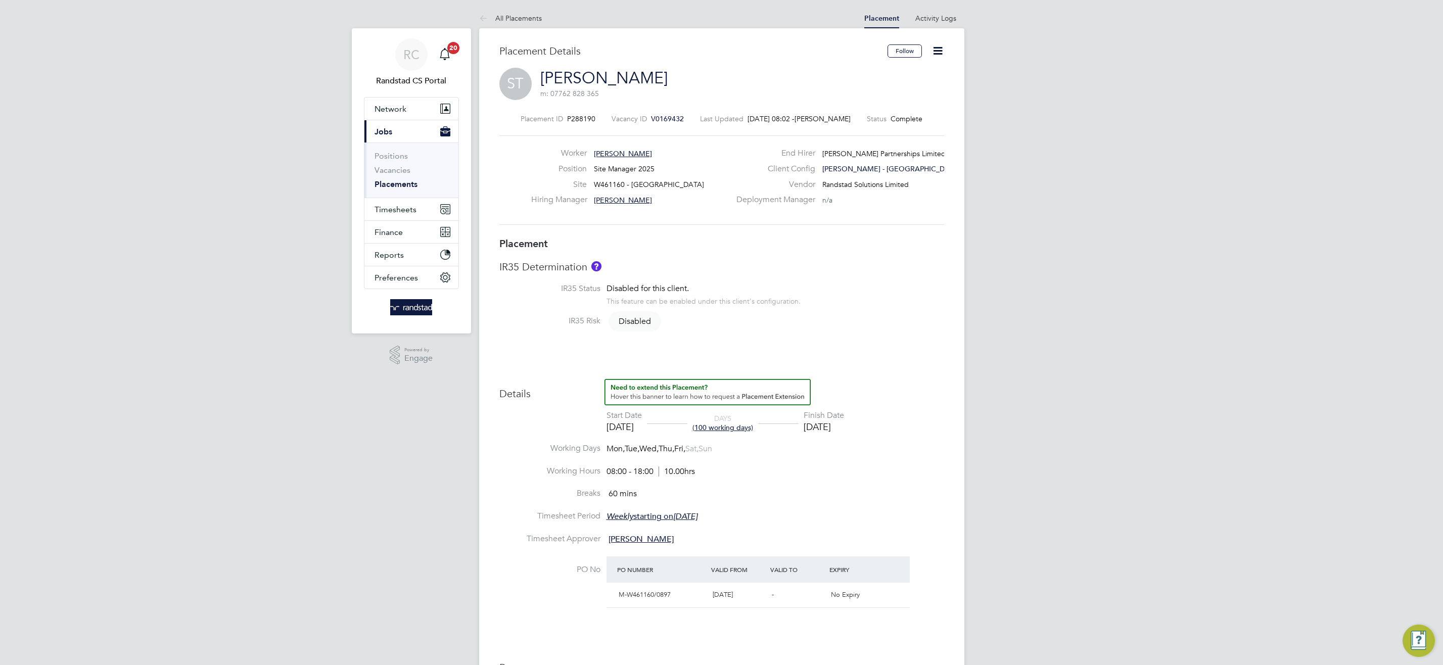
type input "[PERSON_NAME]"
type input "[DATE]"
type input "08:00"
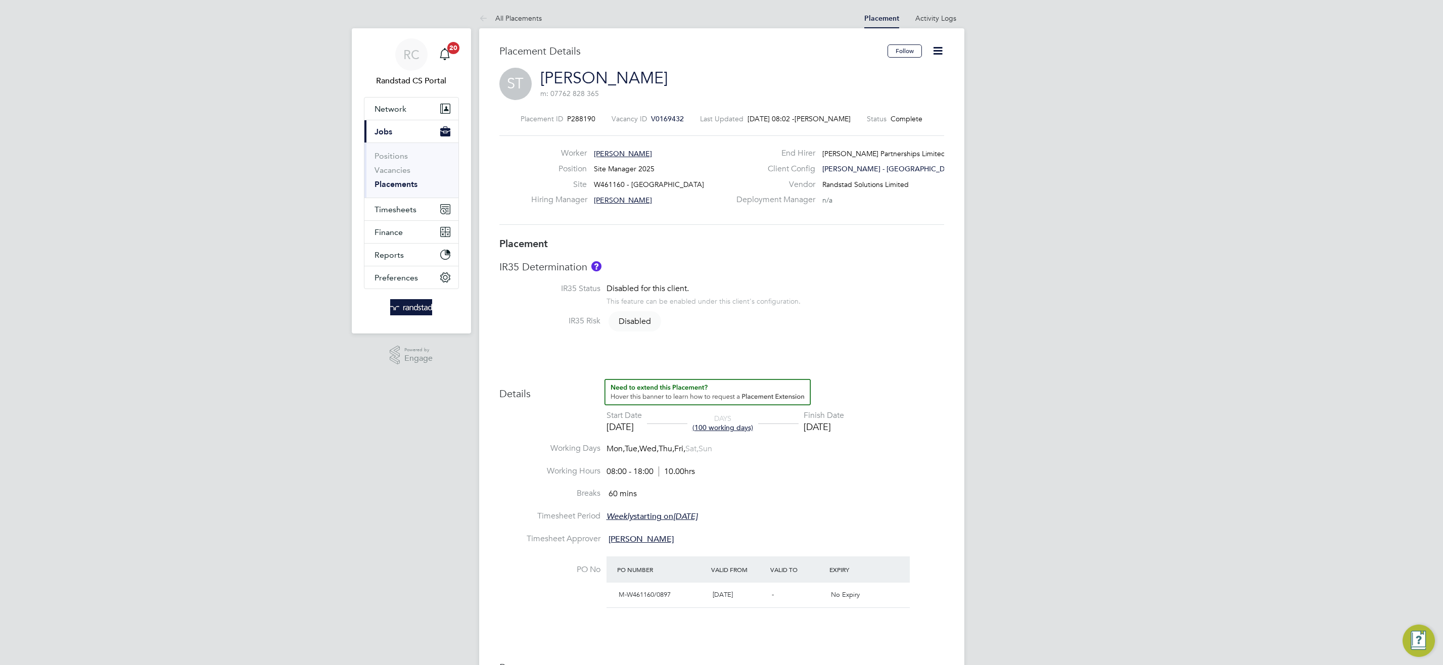
type input "18:00"
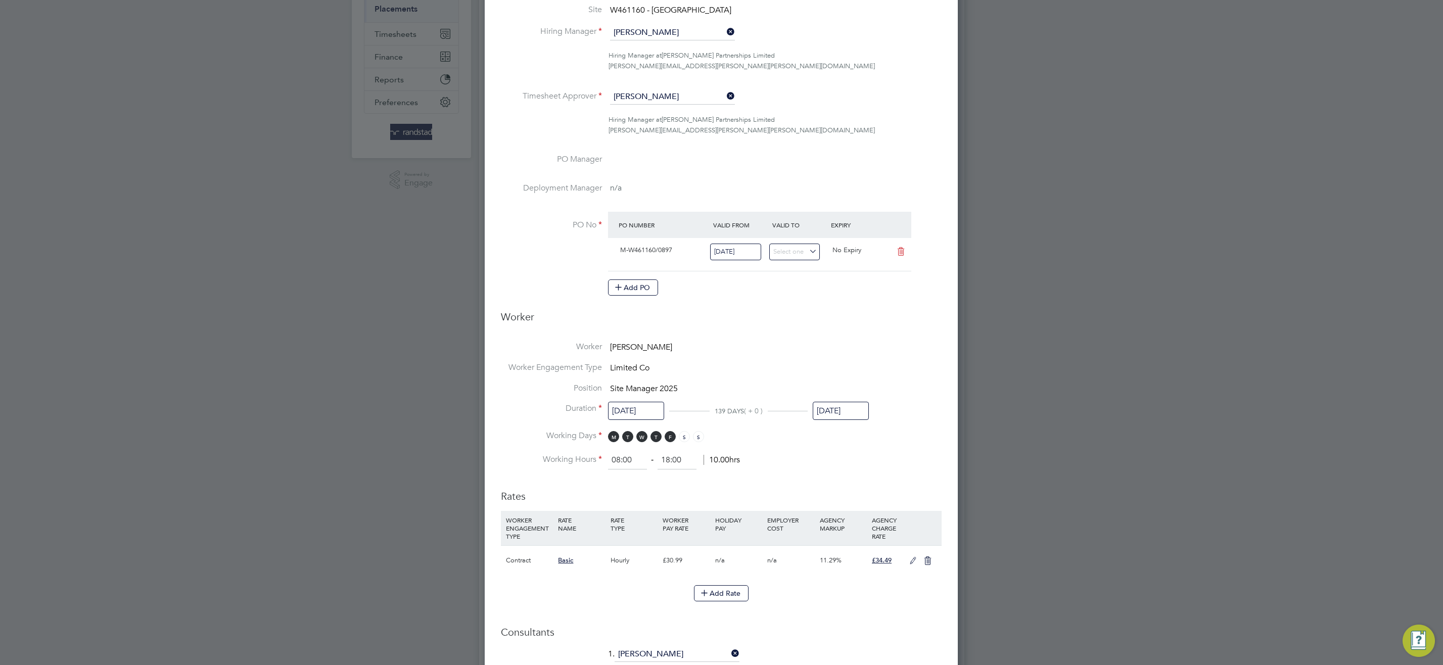
click at [843, 412] on input "[DATE]" at bounding box center [841, 411] width 56 height 19
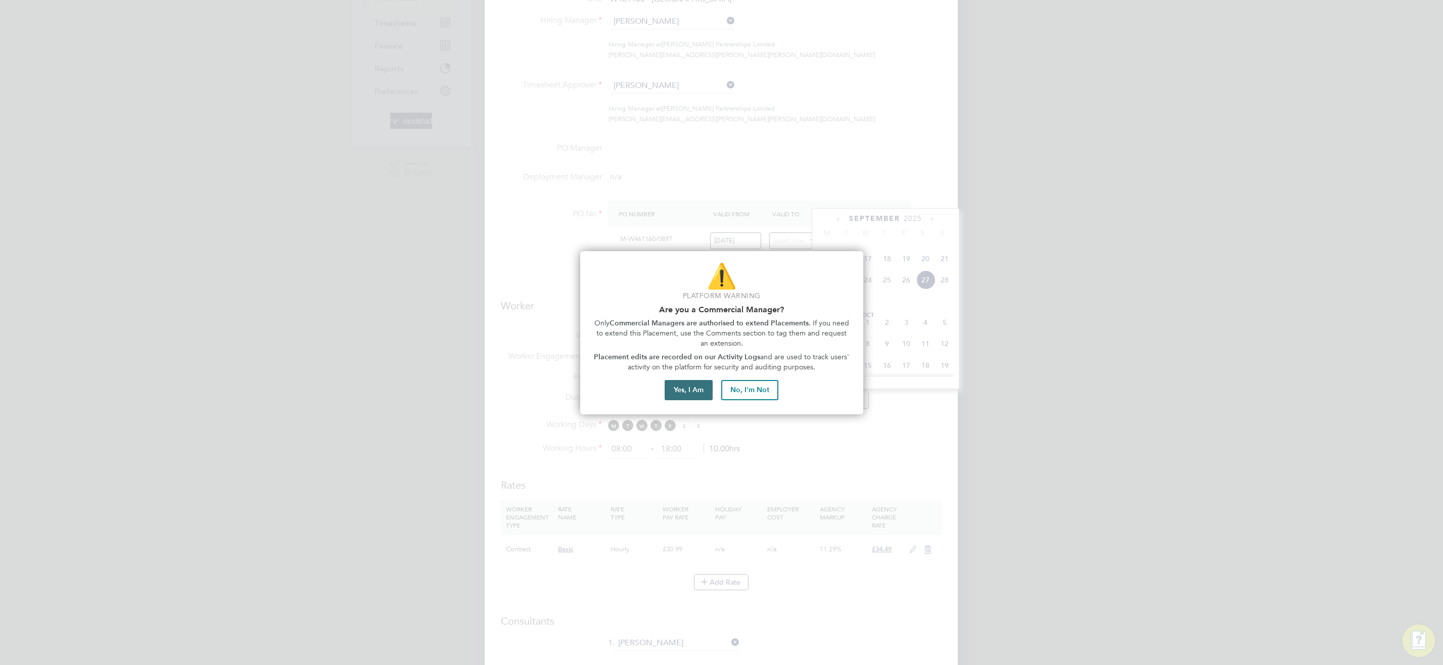
click at [679, 393] on button "Yes, I Am" at bounding box center [689, 390] width 48 height 20
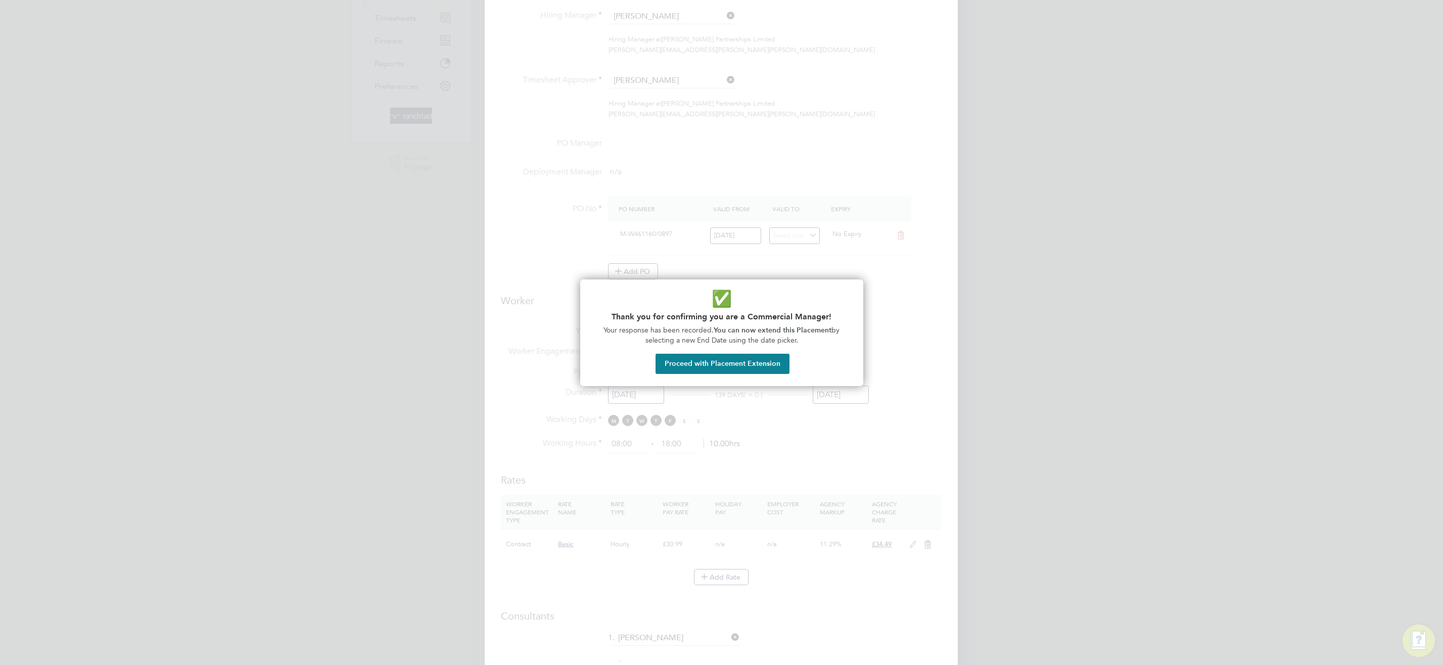
click at [729, 361] on button "Proceed with Placement Extension" at bounding box center [722, 364] width 134 height 20
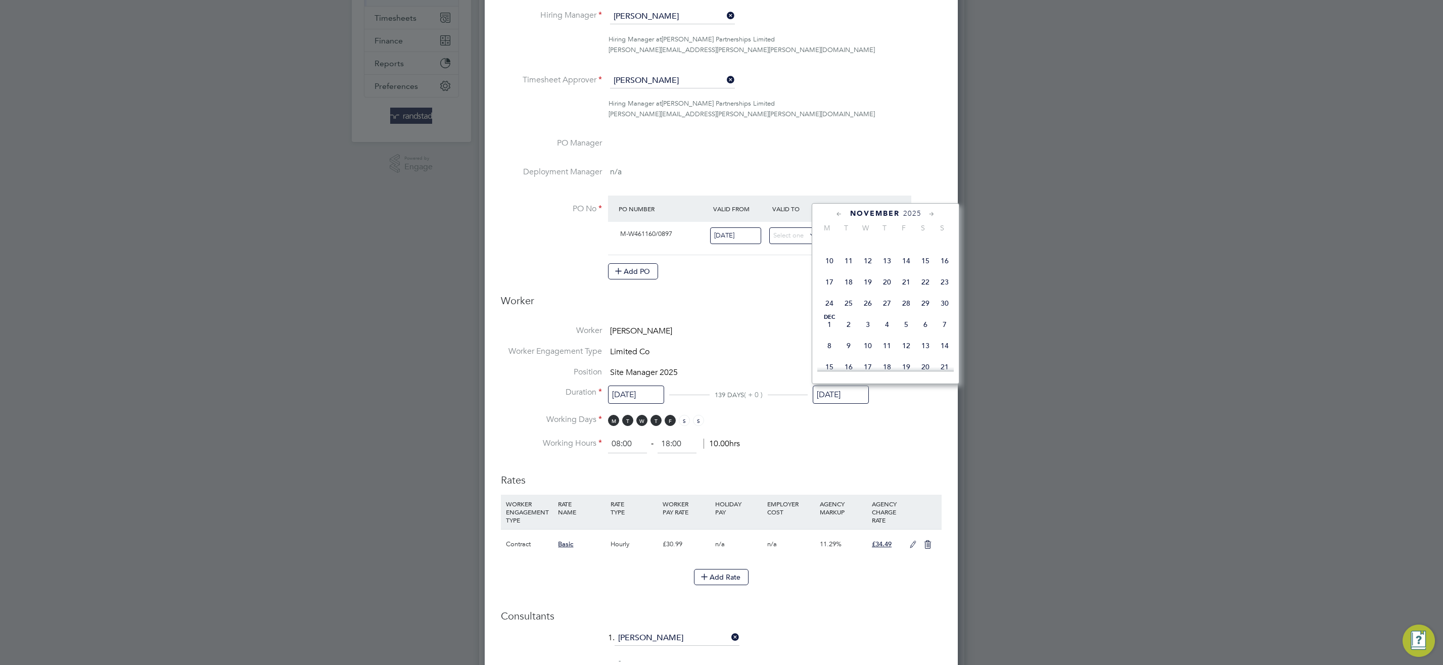
click at [906, 313] on span "28" at bounding box center [906, 303] width 19 height 19
type input "[DATE]"
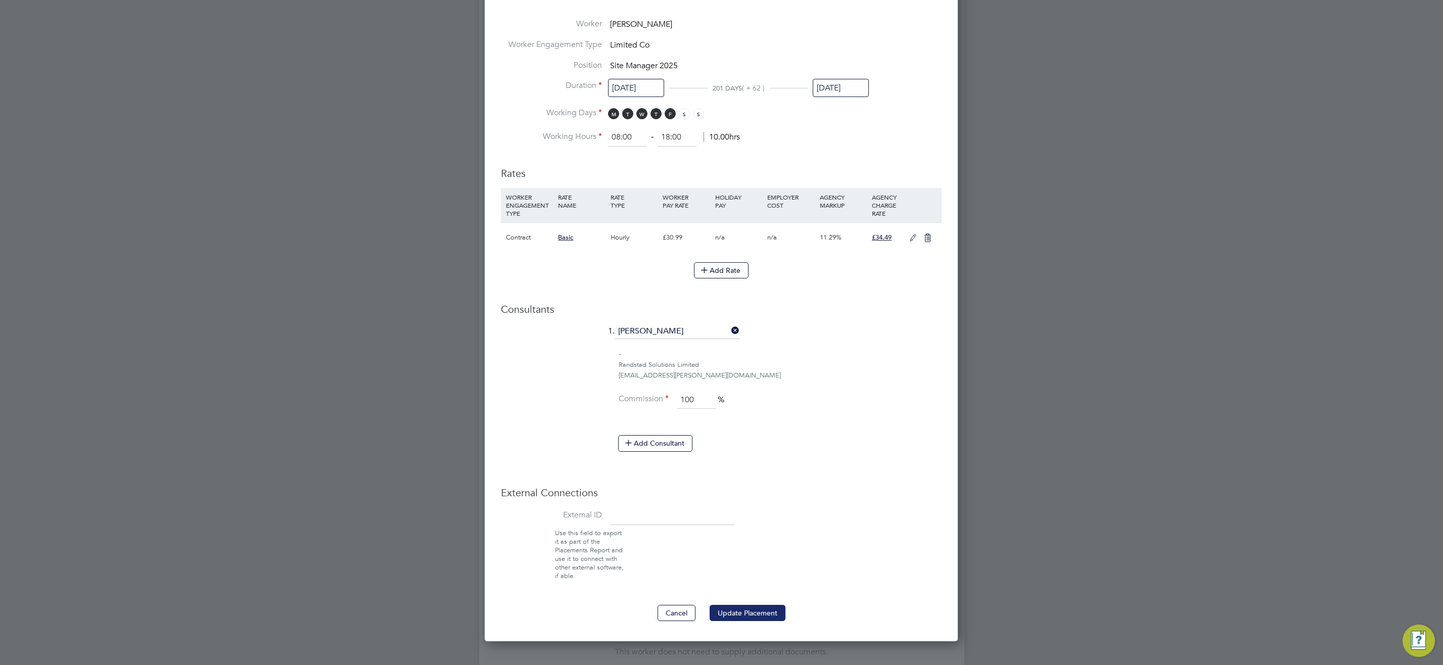
click at [737, 613] on button "Update Placement" at bounding box center [748, 613] width 76 height 16
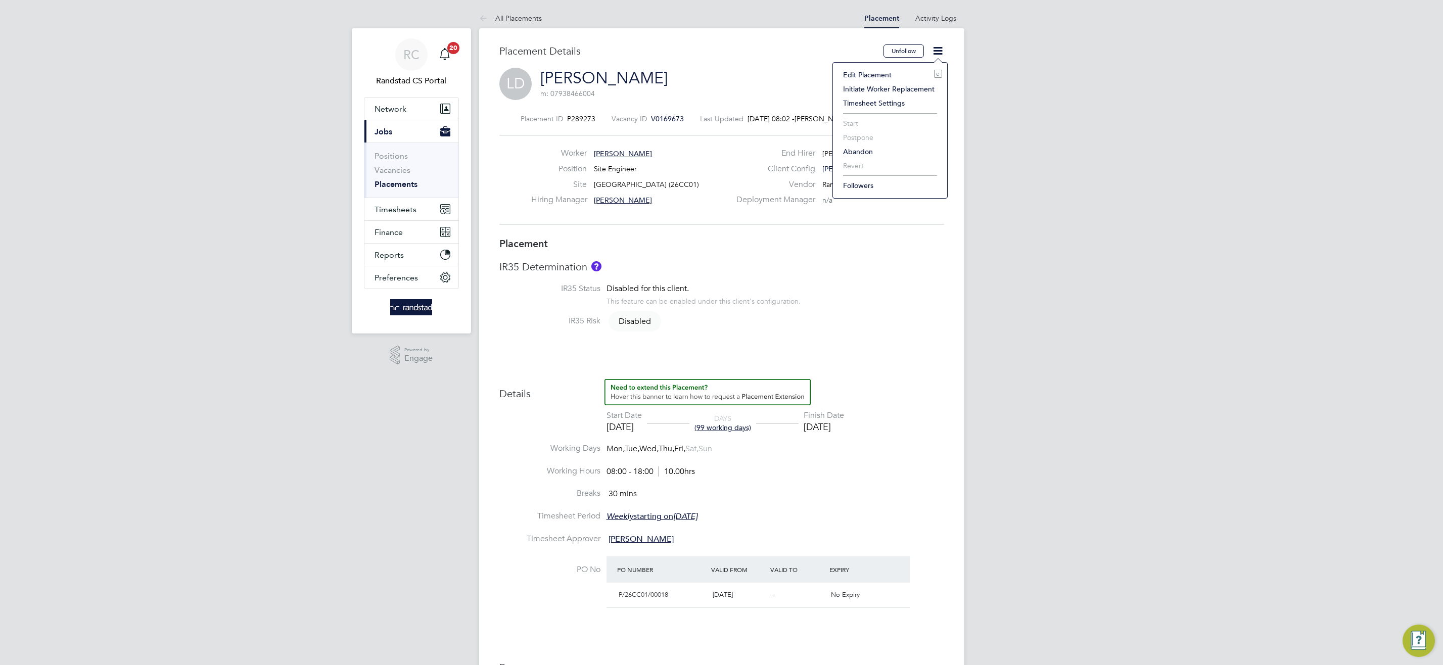
click at [858, 78] on li "Edit Placement e" at bounding box center [890, 75] width 104 height 14
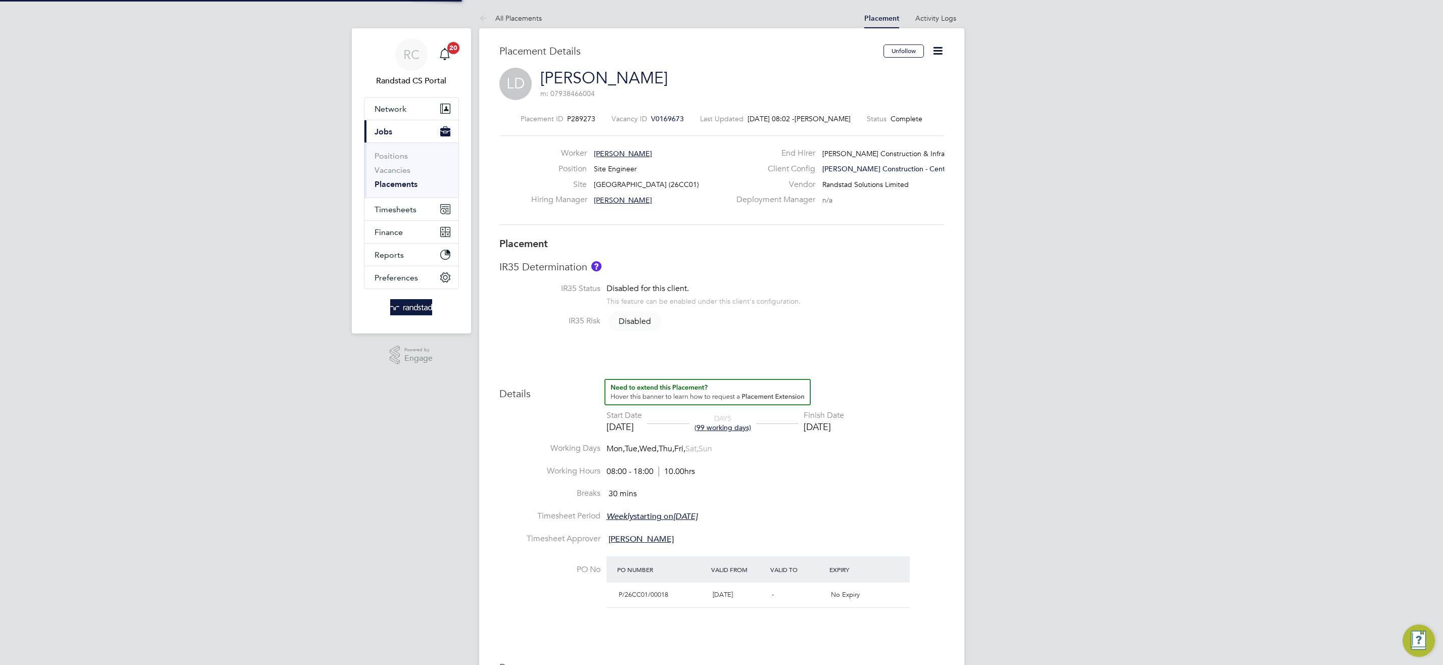
type input "[PERSON_NAME]"
type input "[DATE]"
type input "08:00"
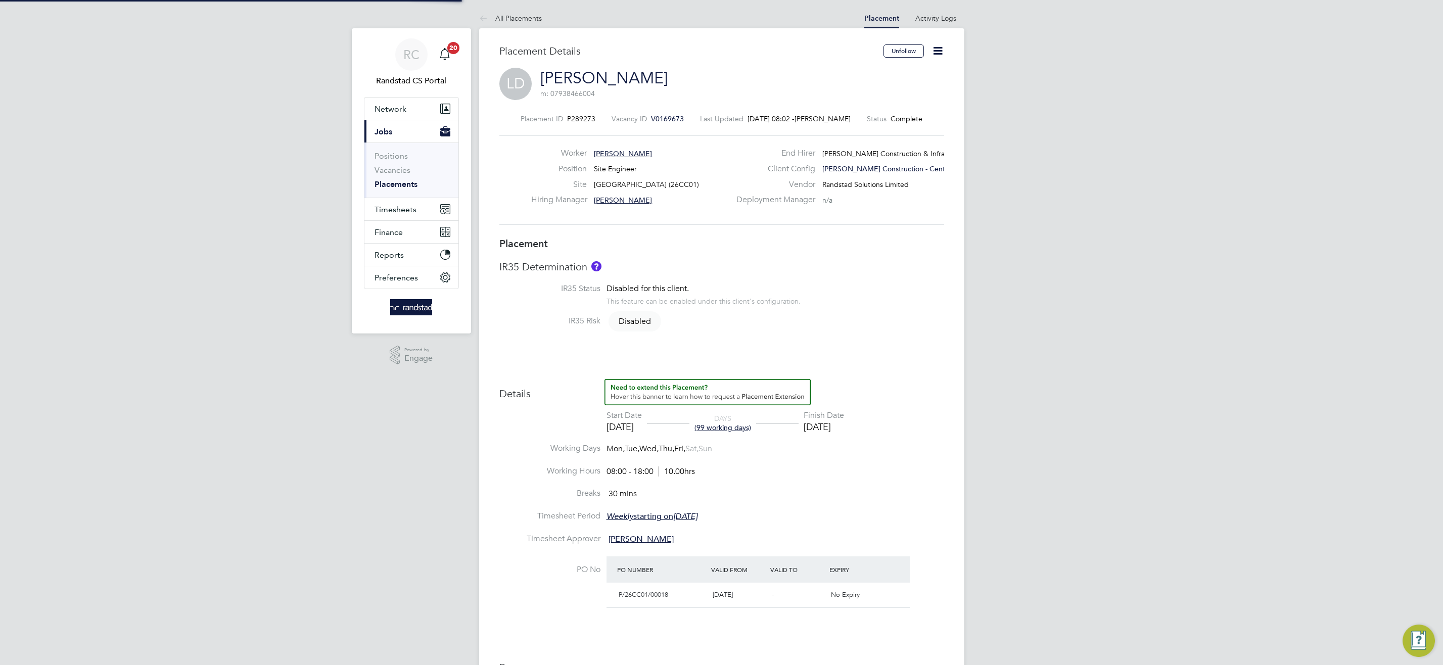
type input "18:00"
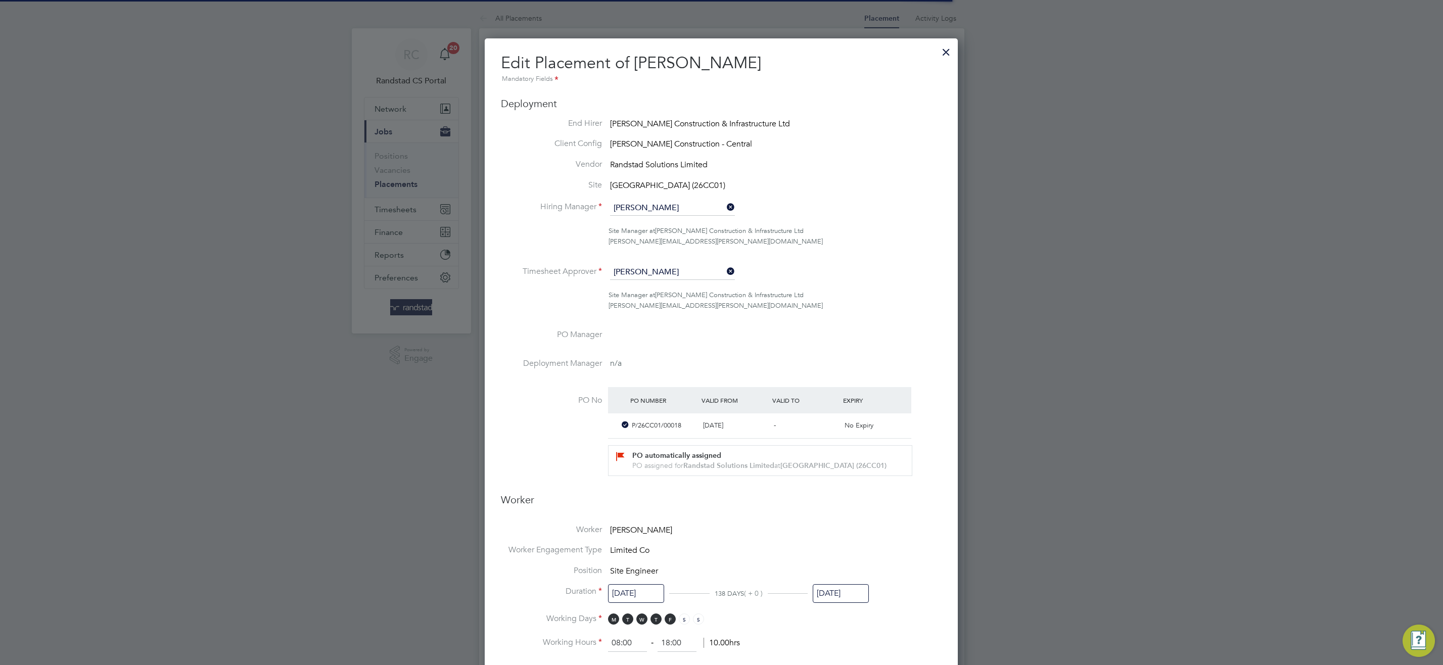
scroll to position [5, 5]
click at [823, 603] on input "[DATE]" at bounding box center [841, 593] width 56 height 19
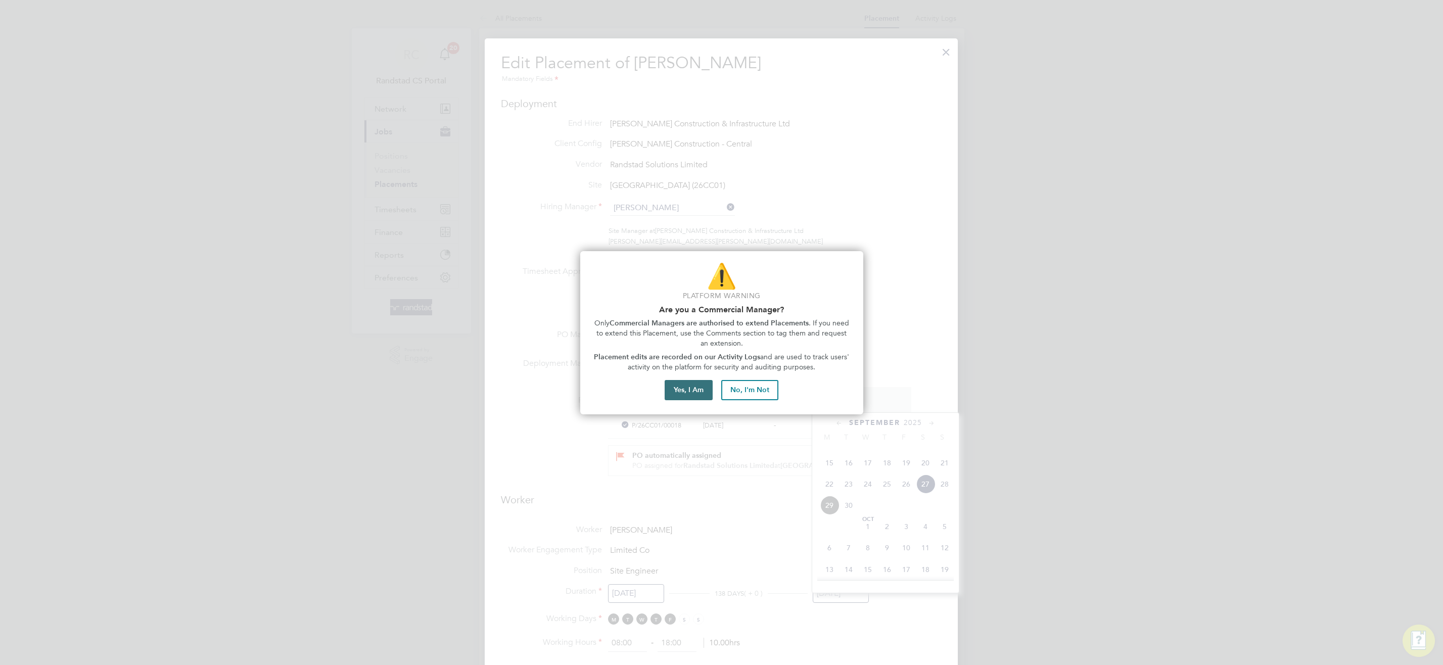
click at [686, 398] on button "Yes, I Am" at bounding box center [689, 390] width 48 height 20
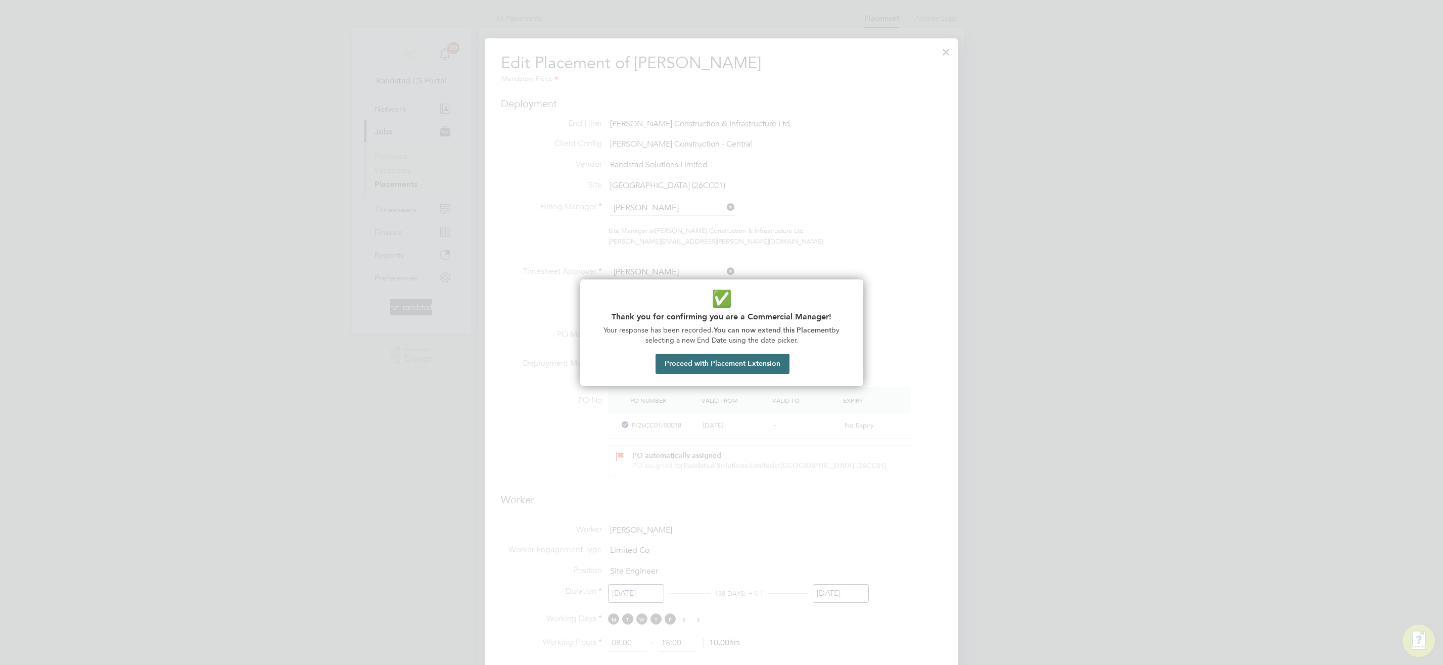
click at [738, 368] on button "Proceed with Placement Extension" at bounding box center [722, 364] width 134 height 20
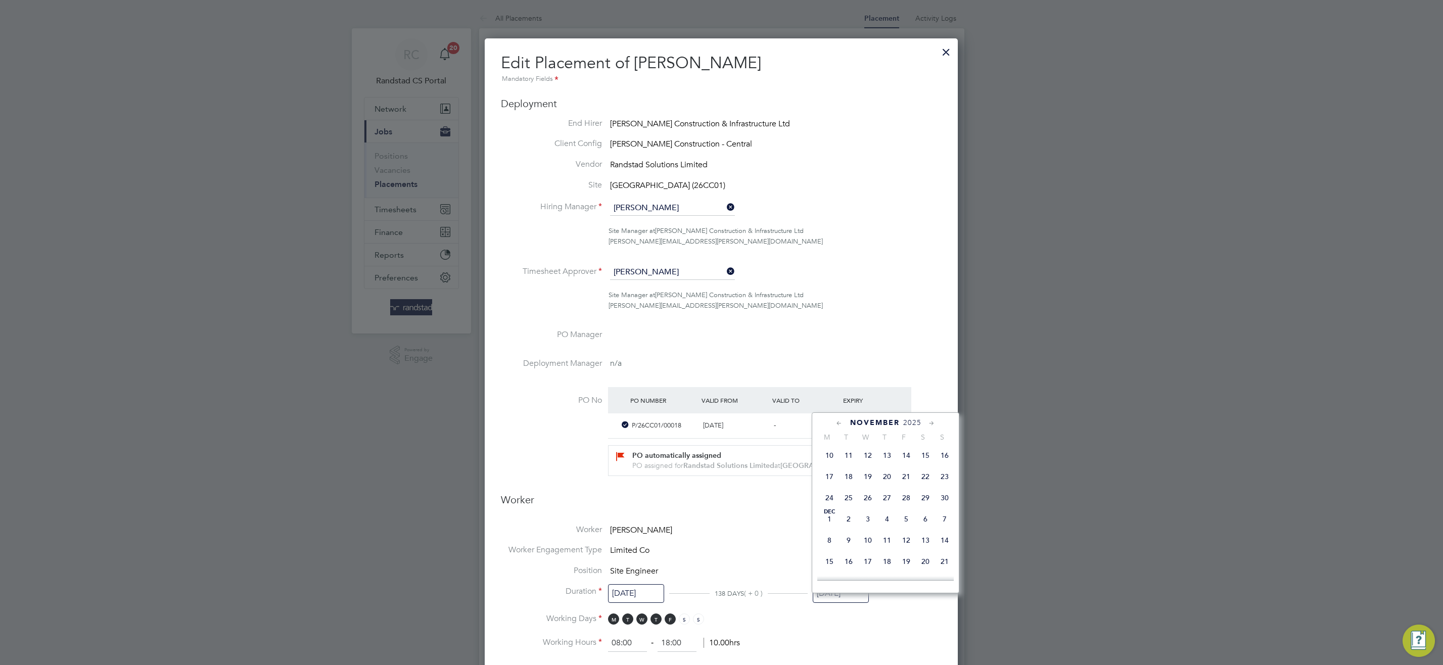
click at [904, 507] on span "28" at bounding box center [906, 497] width 19 height 19
type input "[DATE]"
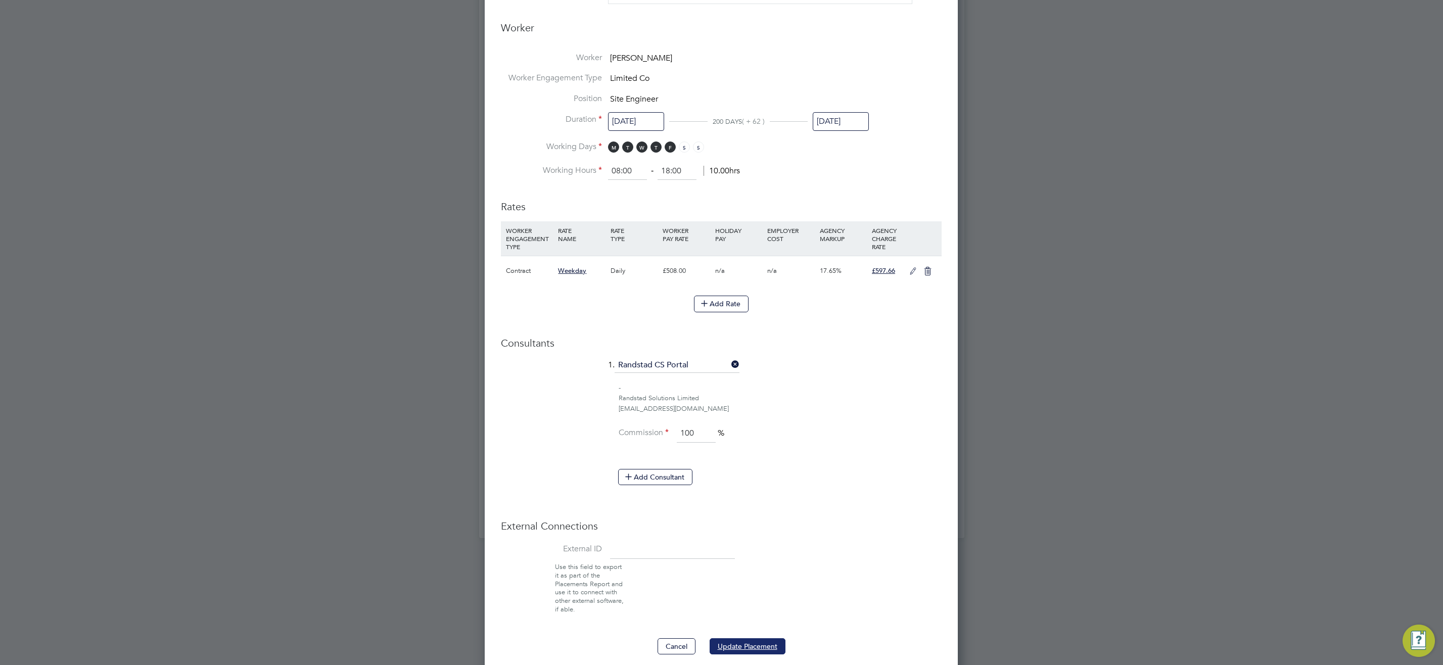
click at [744, 654] on button "Update Placement" at bounding box center [748, 646] width 76 height 16
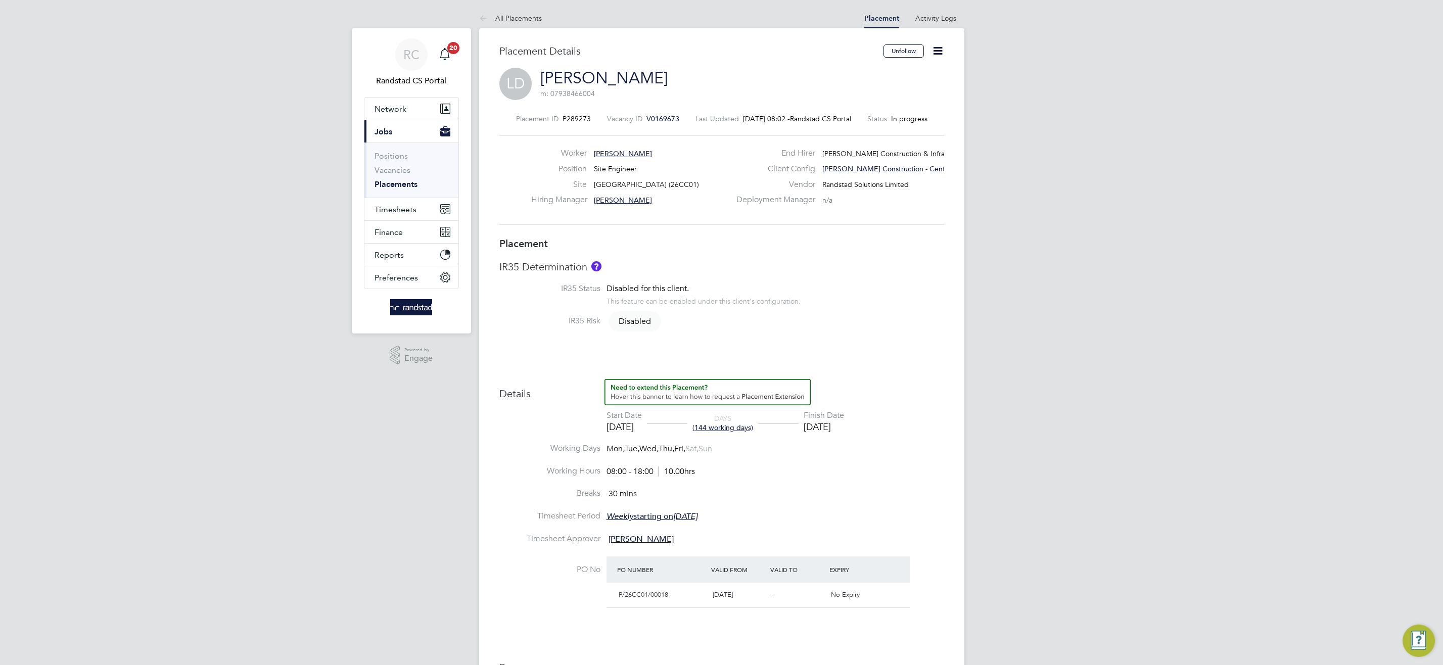
click at [389, 184] on link "Placements" at bounding box center [395, 184] width 43 height 10
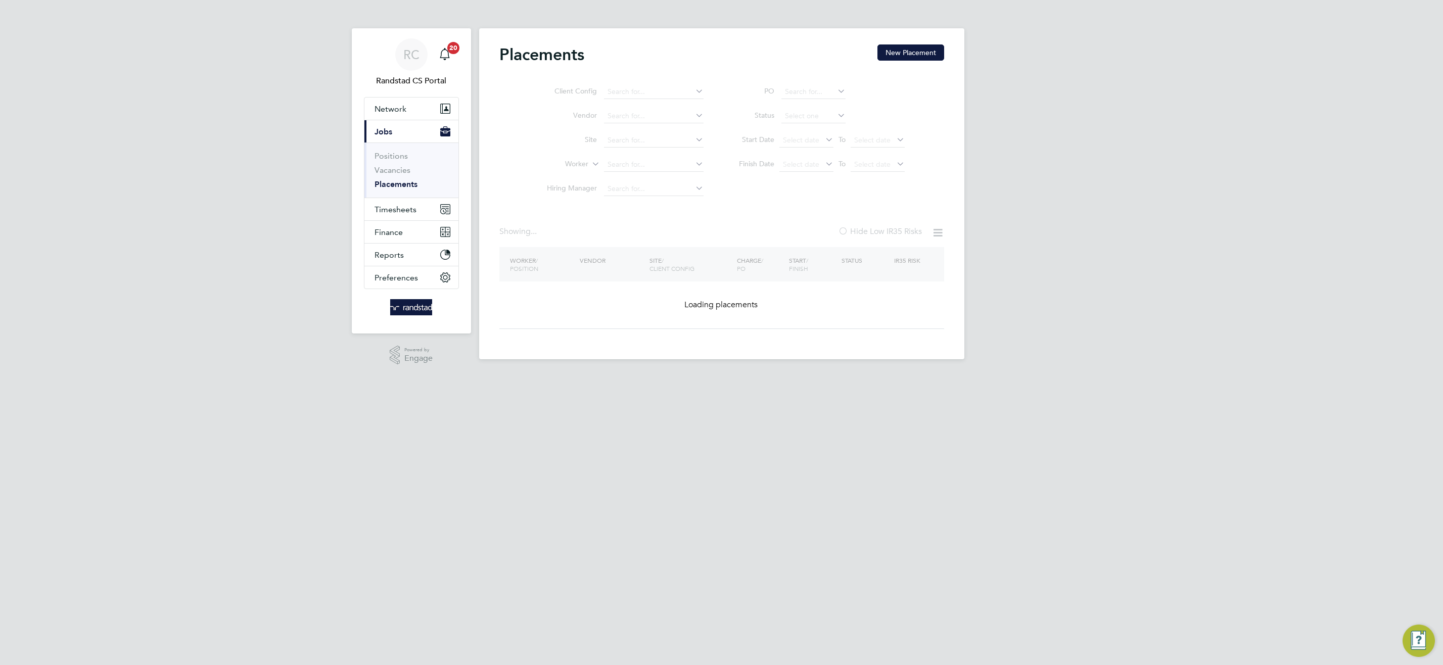
click at [623, 164] on ul "Client Config Vendor Site Worker Hiring Manager" at bounding box center [621, 140] width 190 height 121
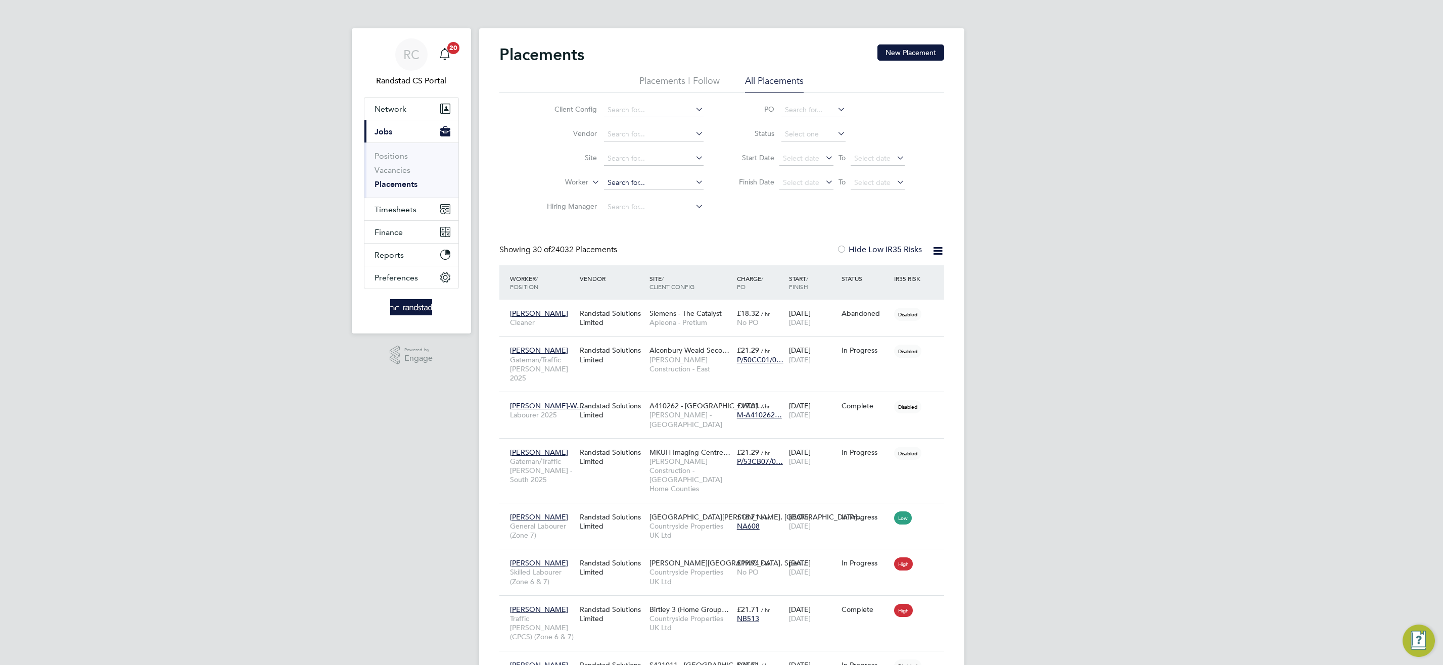
click at [624, 179] on input at bounding box center [654, 183] width 100 height 14
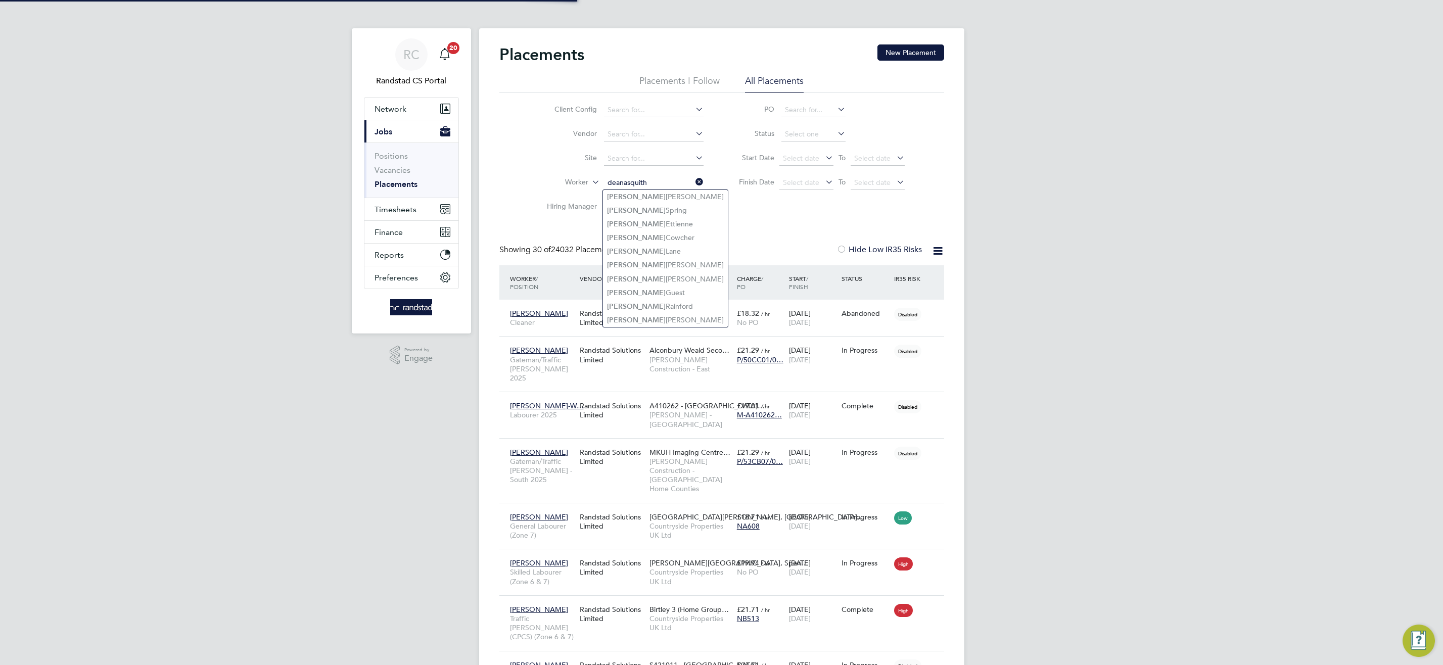
click at [623, 184] on input "deanasquith" at bounding box center [654, 183] width 100 height 14
click at [672, 180] on input "dean asquith" at bounding box center [654, 183] width 100 height 14
click at [664, 195] on li "Dean Asqu ith" at bounding box center [653, 197] width 101 height 14
type input "Dean Asquith"
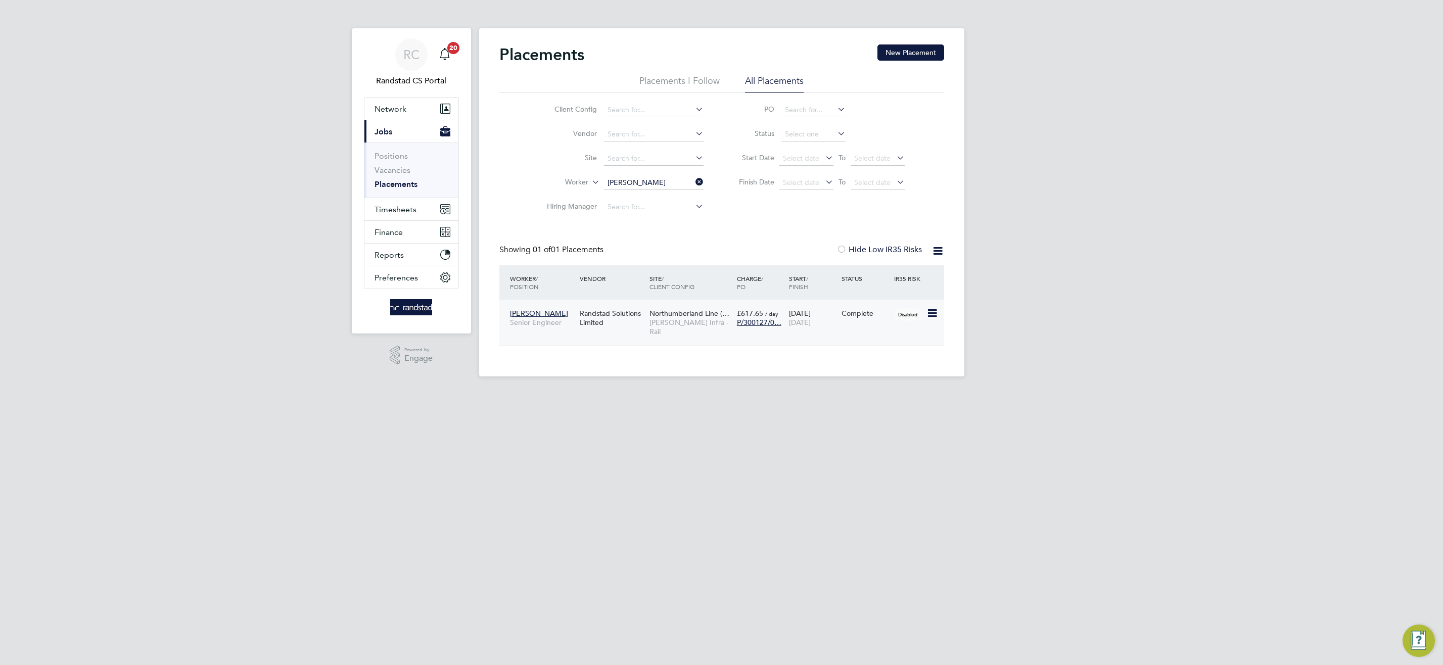
click at [683, 321] on span "[PERSON_NAME] Infra - Rail" at bounding box center [690, 327] width 82 height 18
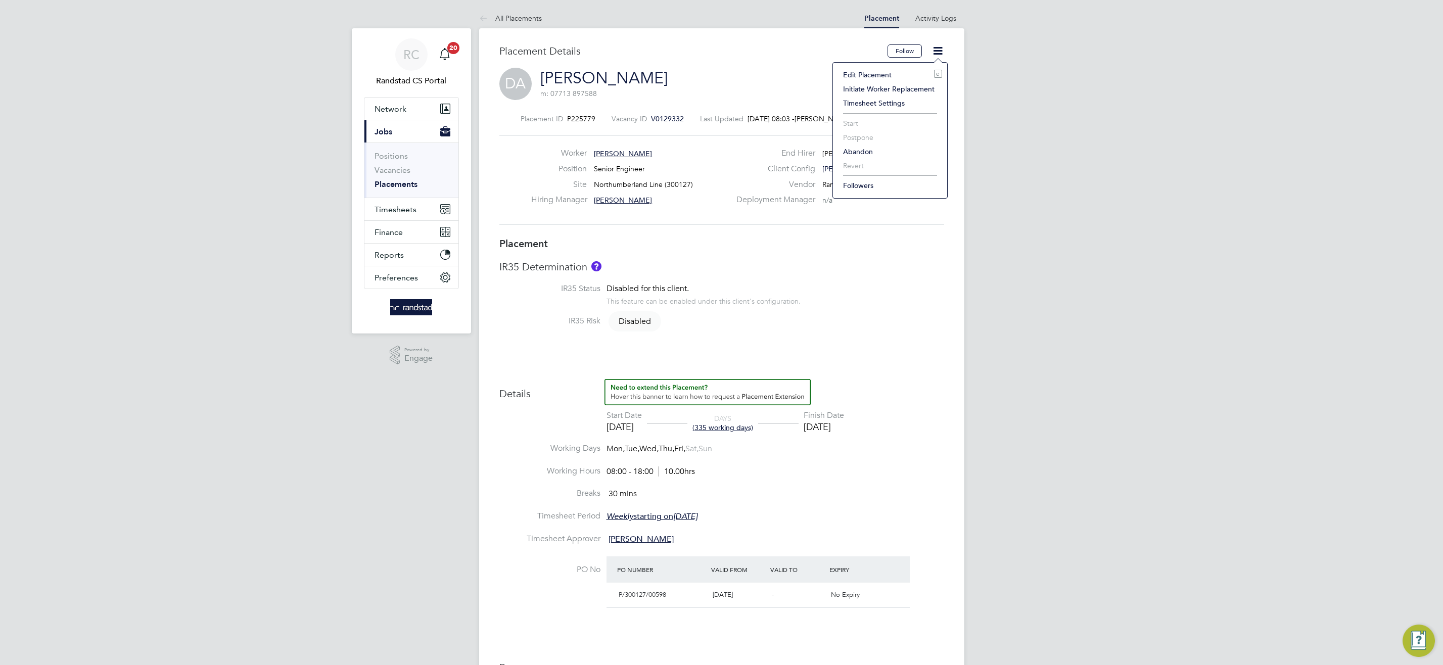
click at [862, 74] on li "Edit Placement e" at bounding box center [890, 75] width 104 height 14
type input "[PERSON_NAME]"
type input "[DATE]"
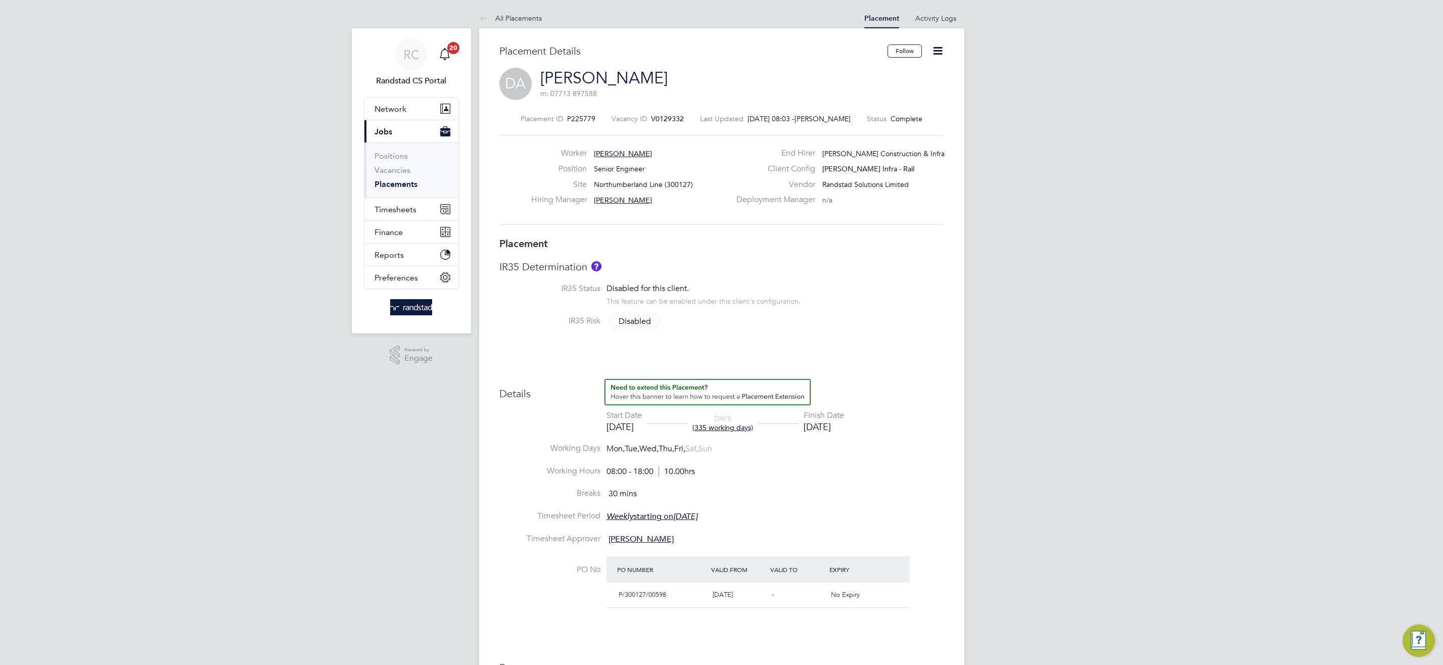
type input "08:00"
type input "18:00"
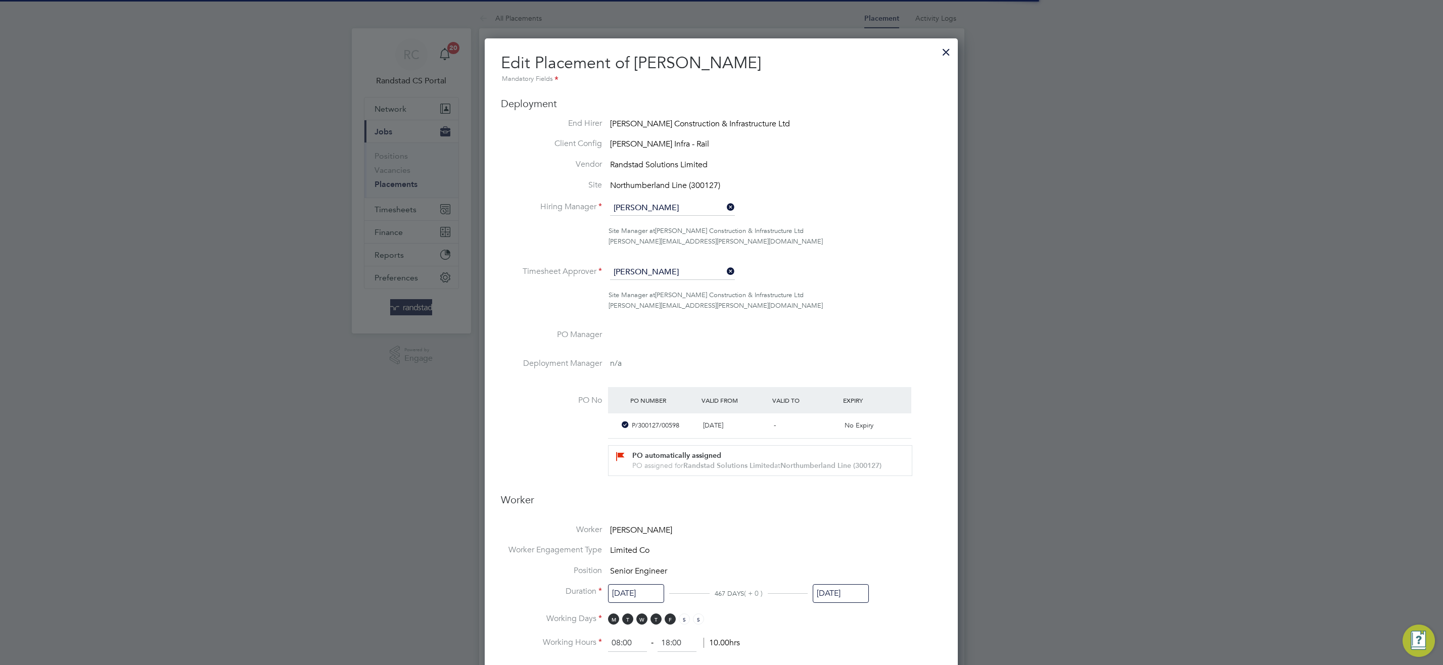
click at [839, 594] on input "[DATE]" at bounding box center [841, 593] width 56 height 19
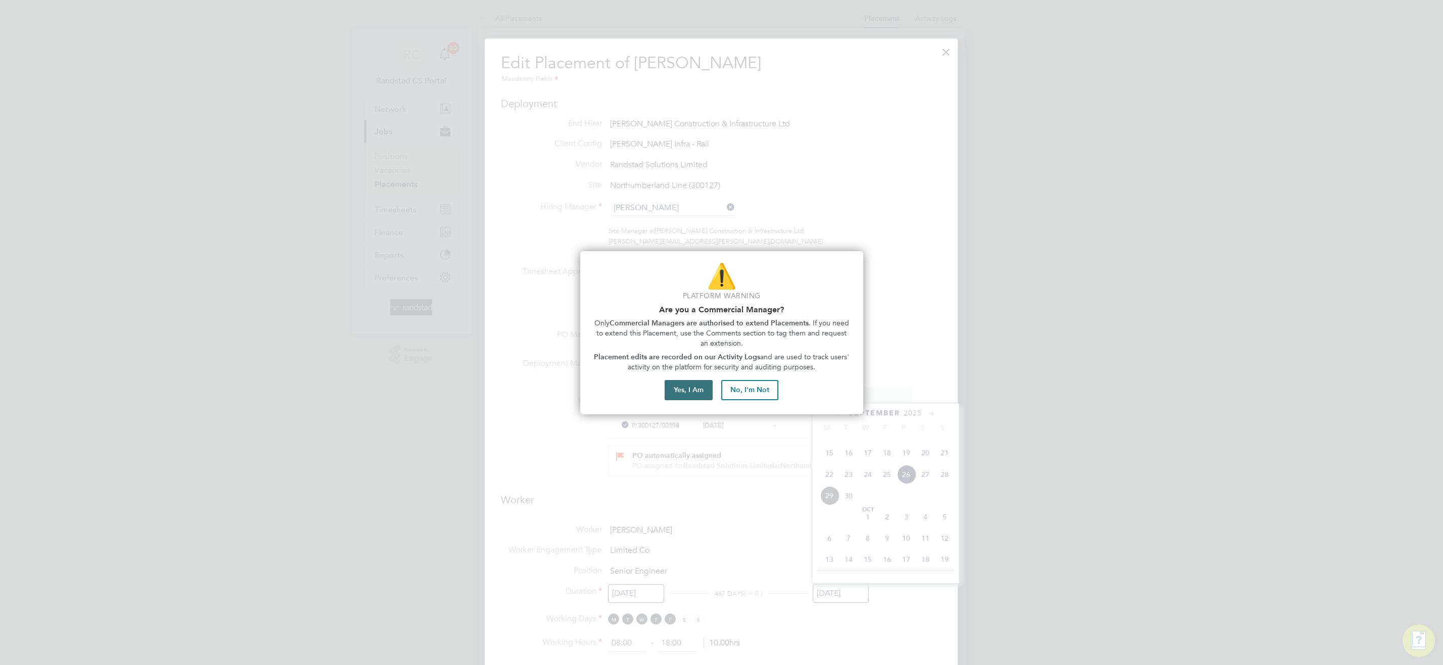
click at [685, 396] on button "Yes, I Am" at bounding box center [689, 390] width 48 height 20
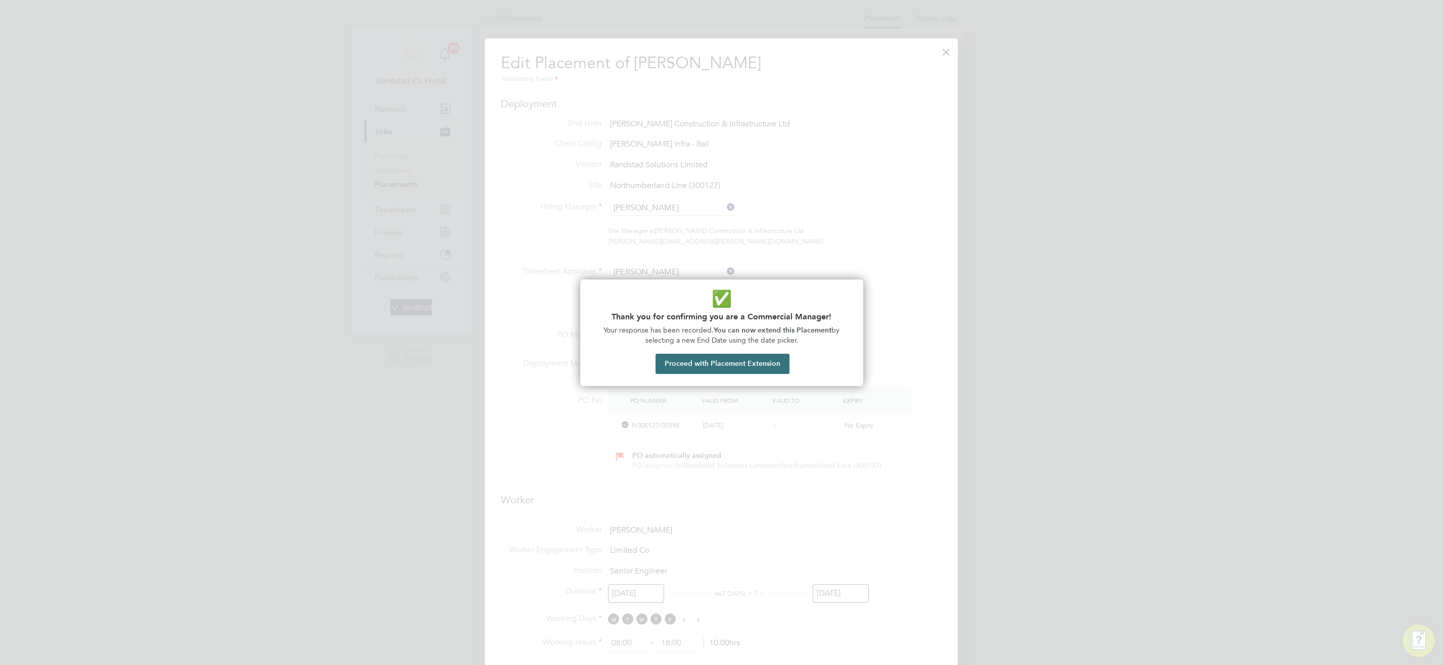
click at [768, 364] on button "Proceed with Placement Extension" at bounding box center [722, 364] width 134 height 20
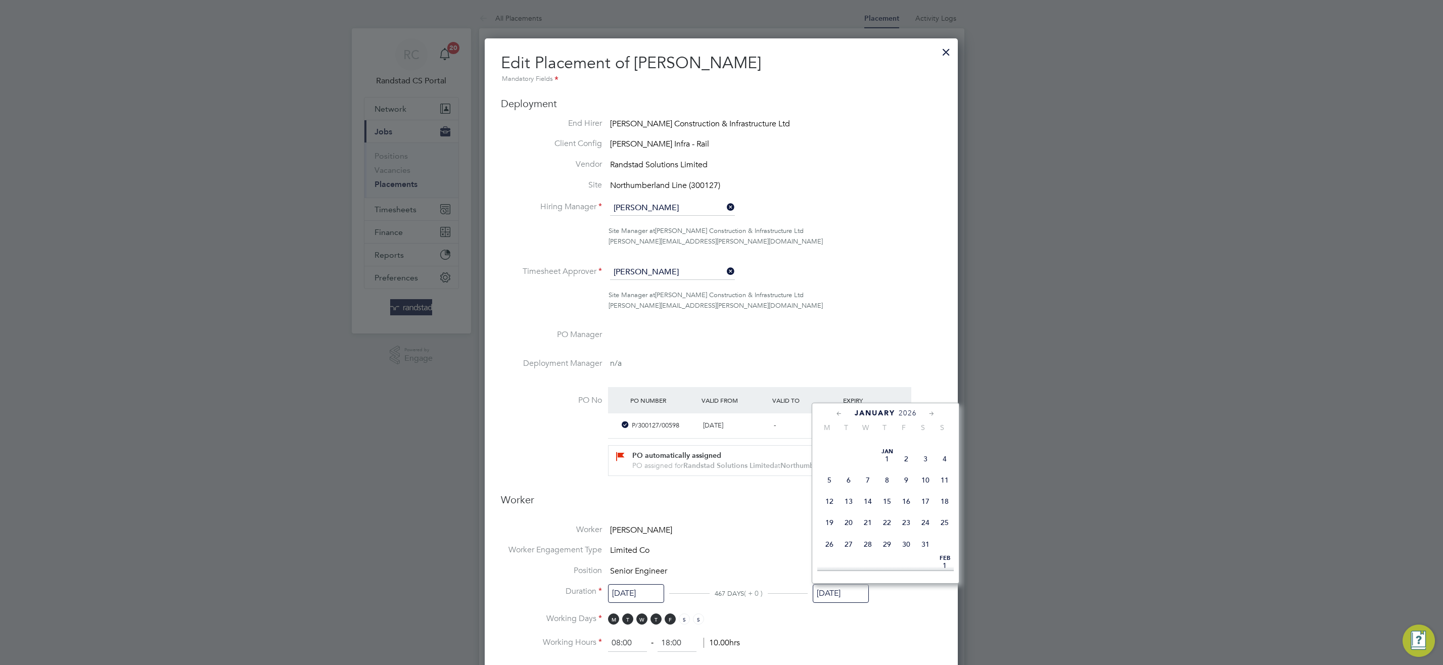
click at [911, 426] on span "26" at bounding box center [906, 415] width 19 height 19
type input "[DATE]"
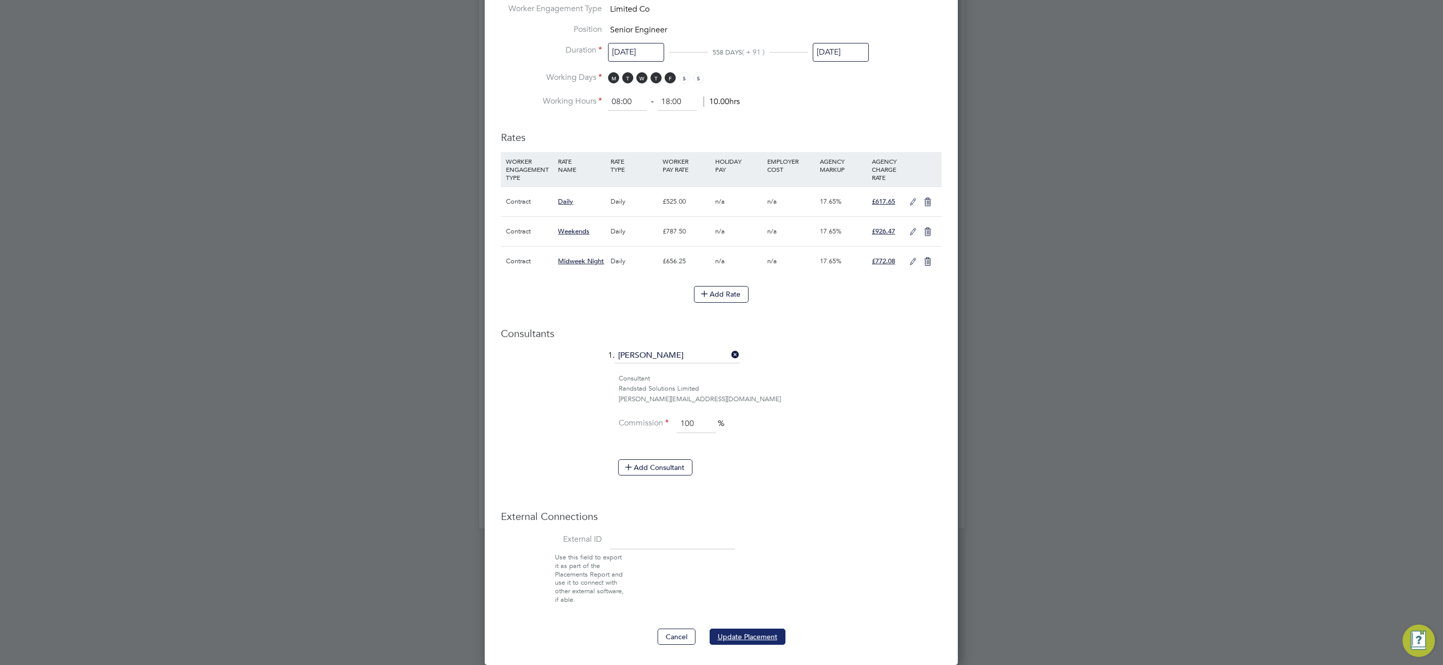
click at [765, 635] on button "Update Placement" at bounding box center [748, 637] width 76 height 16
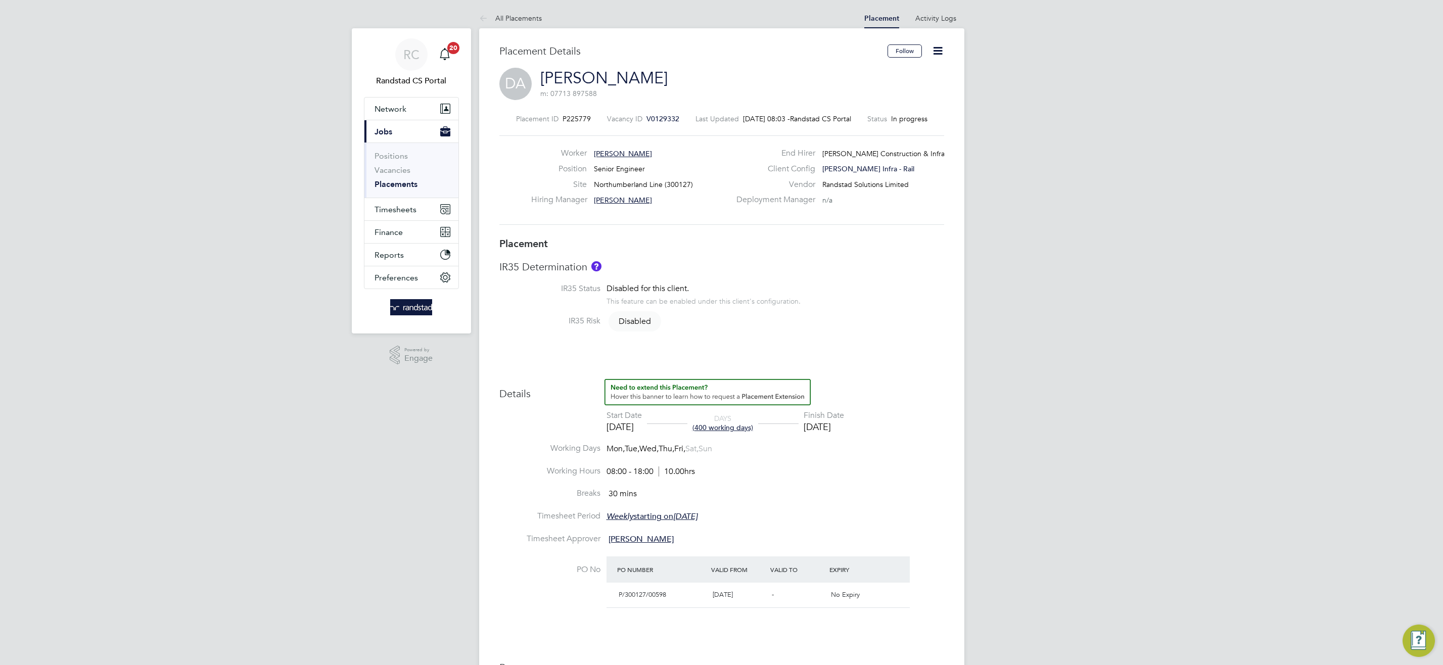
click at [392, 180] on link "Placements" at bounding box center [395, 184] width 43 height 10
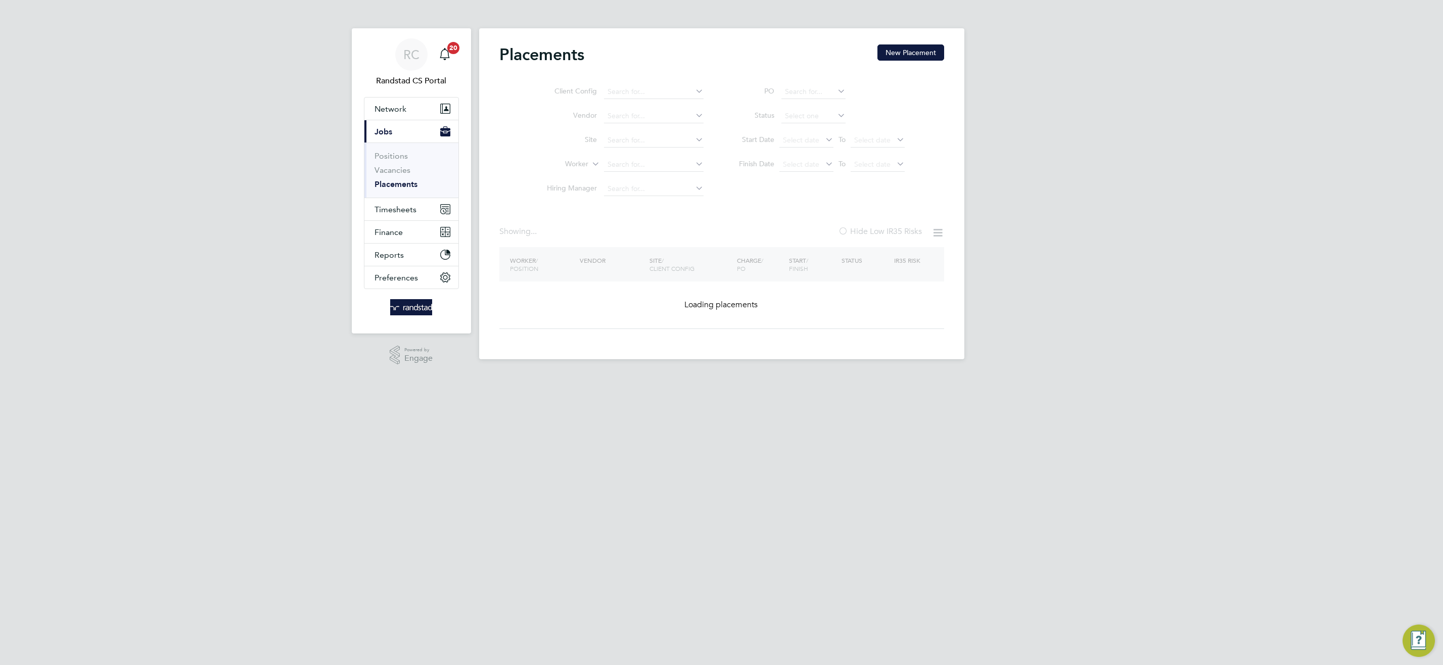
click at [633, 164] on ul "Client Config Vendor Site Worker Hiring Manager" at bounding box center [621, 140] width 190 height 121
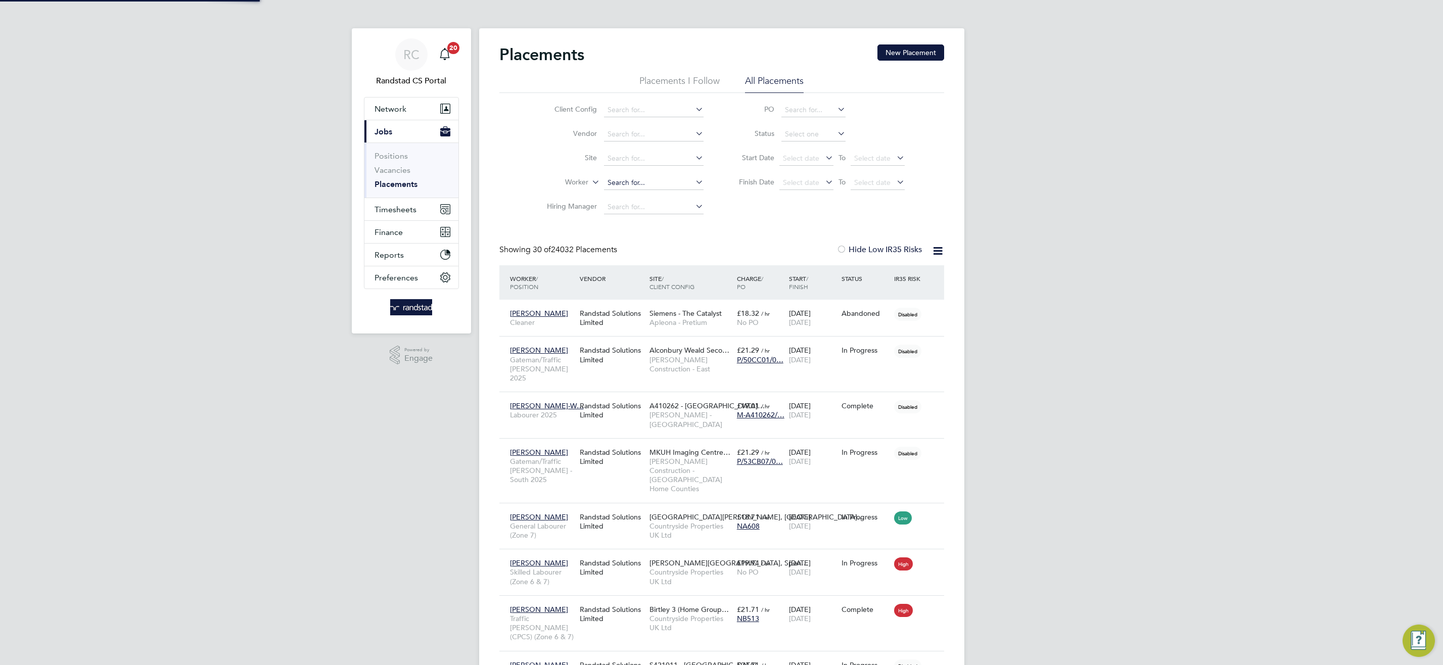
click at [616, 180] on input at bounding box center [654, 183] width 100 height 14
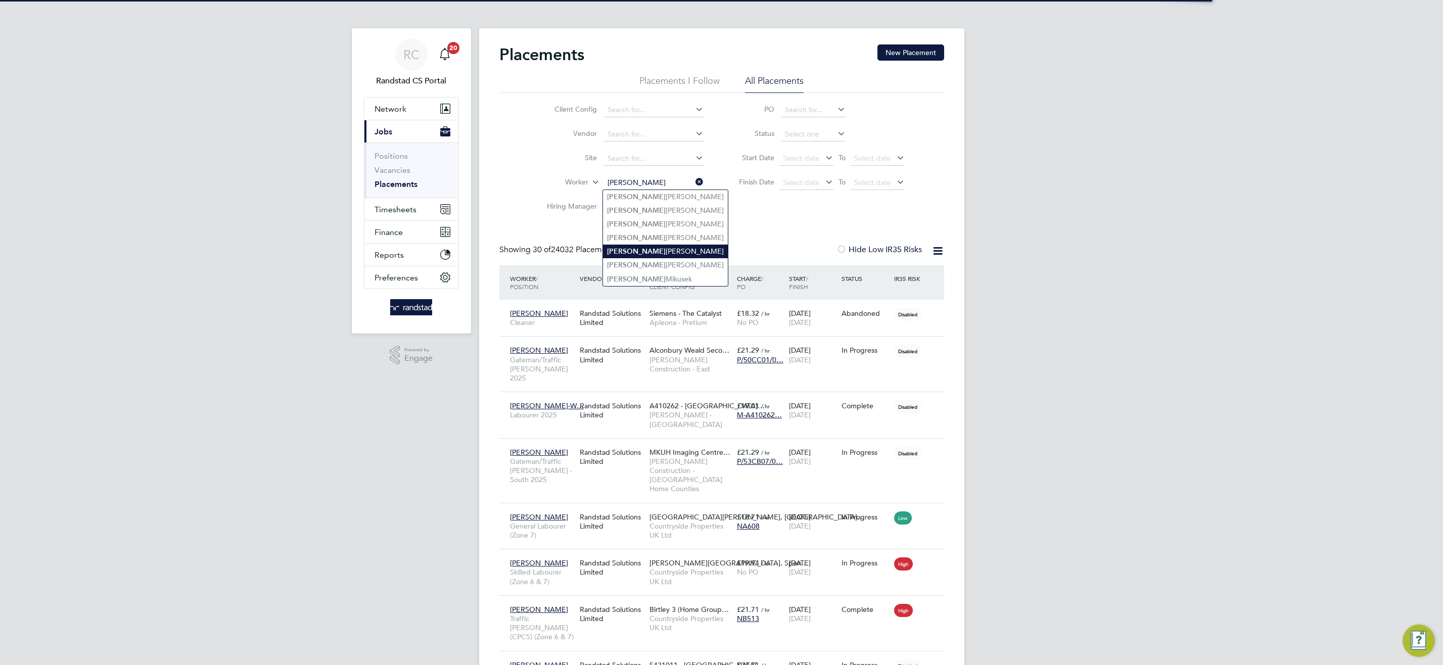
click at [645, 251] on li "Jakub Kucharski" at bounding box center [665, 252] width 125 height 14
type input "Jakub Kucharski"
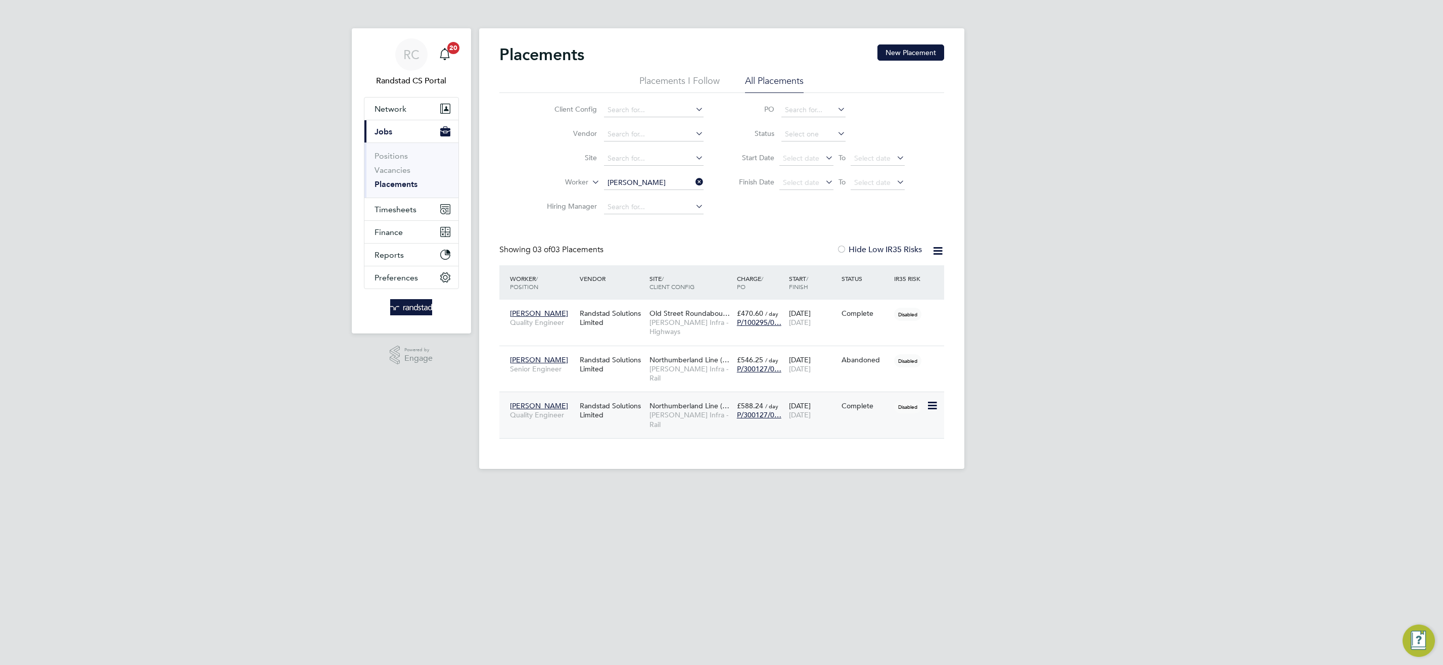
click at [675, 410] on span "[PERSON_NAME] Infra - Rail" at bounding box center [690, 419] width 82 height 18
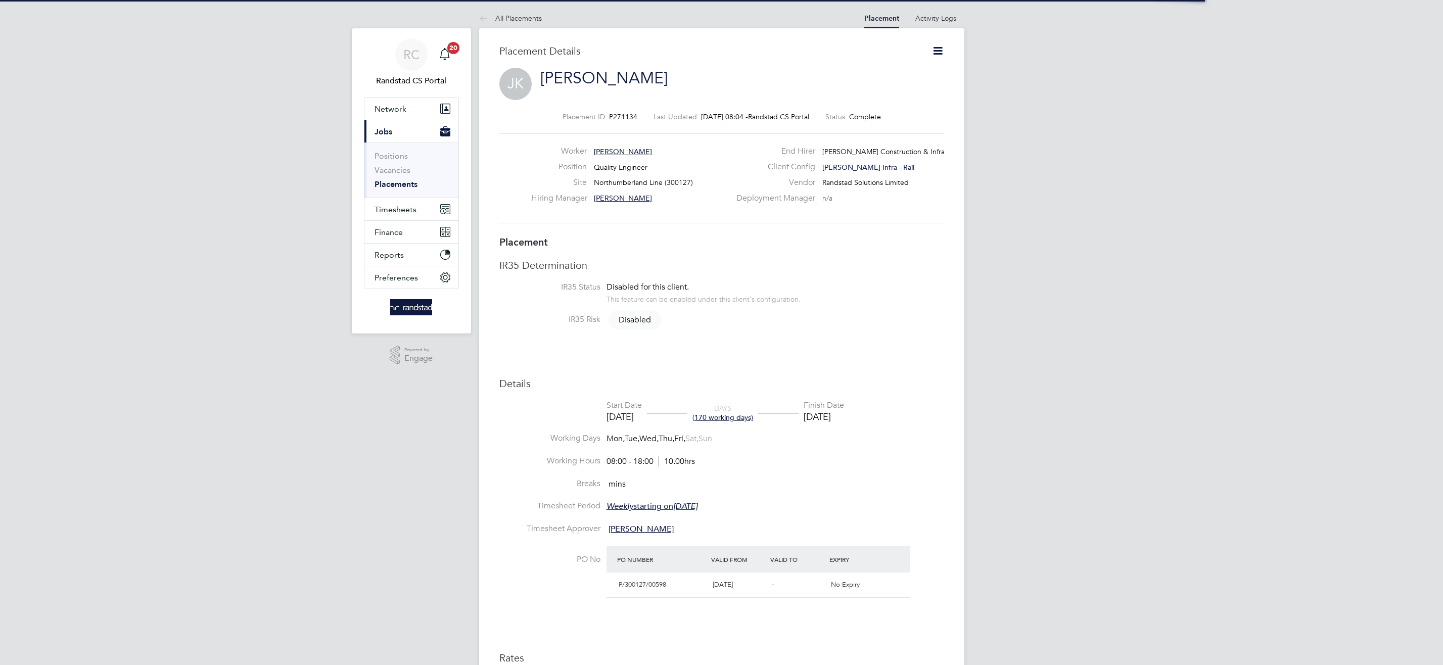
click at [937, 50] on icon at bounding box center [937, 50] width 13 height 13
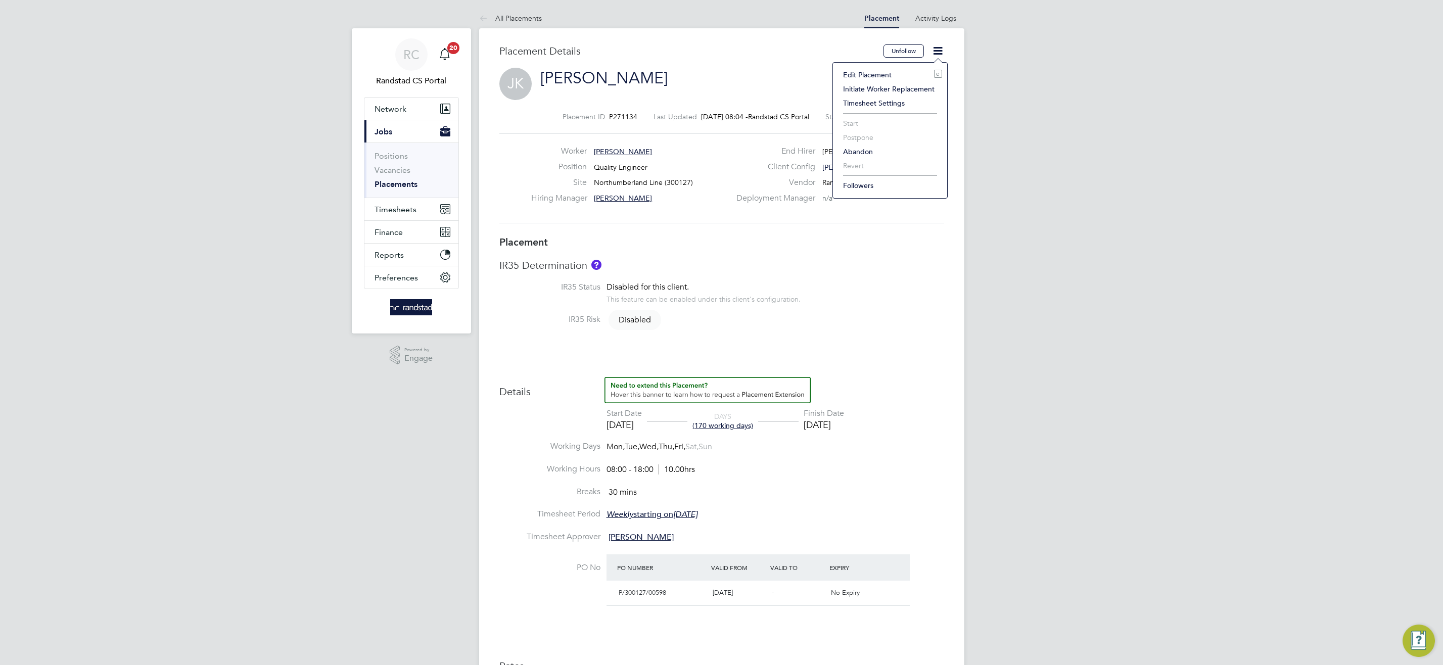
click at [863, 76] on li "Edit Placement e" at bounding box center [890, 75] width 104 height 14
type input "Lawrence Ryan"
type input "Abdiulfatah Kassim"
type input "03 Feb 2025"
type input "[DATE]"
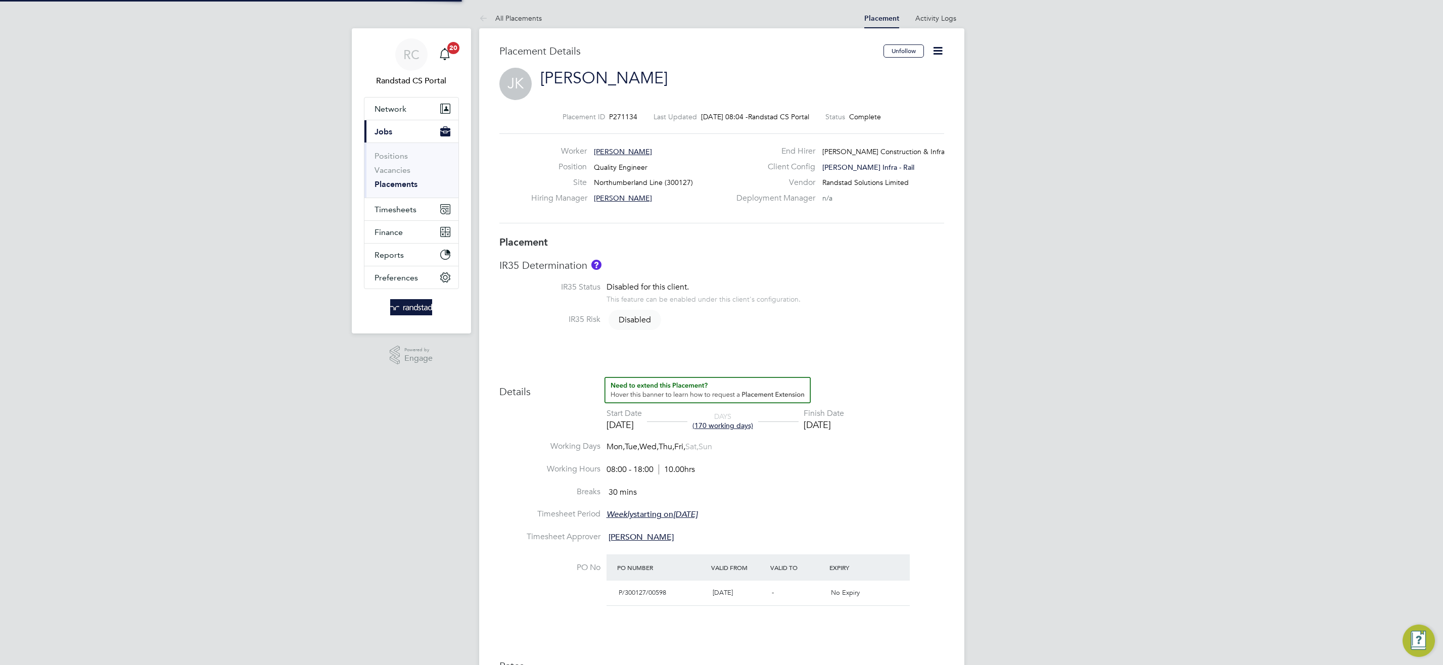
type input "08:00"
type input "18:00"
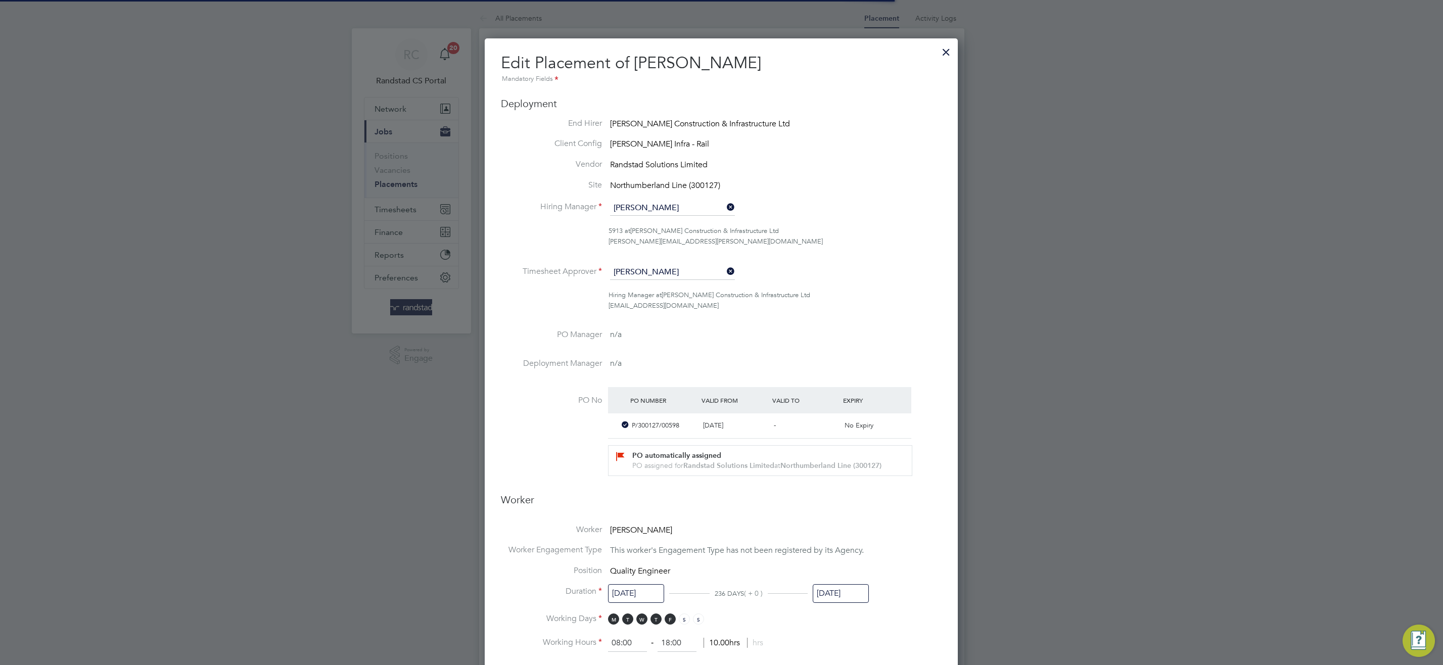
scroll to position [5, 5]
click at [846, 593] on input "[DATE]" at bounding box center [841, 593] width 56 height 19
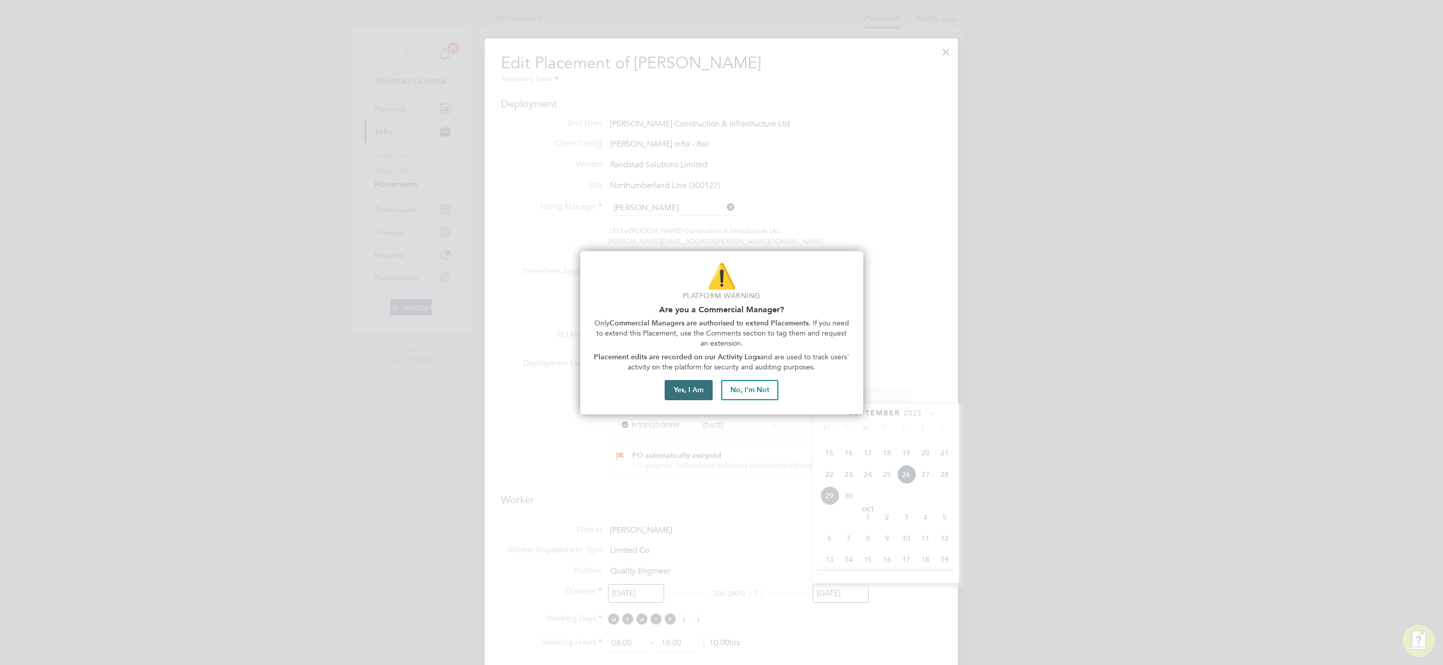
click at [699, 384] on button "Yes, I Am" at bounding box center [689, 390] width 48 height 20
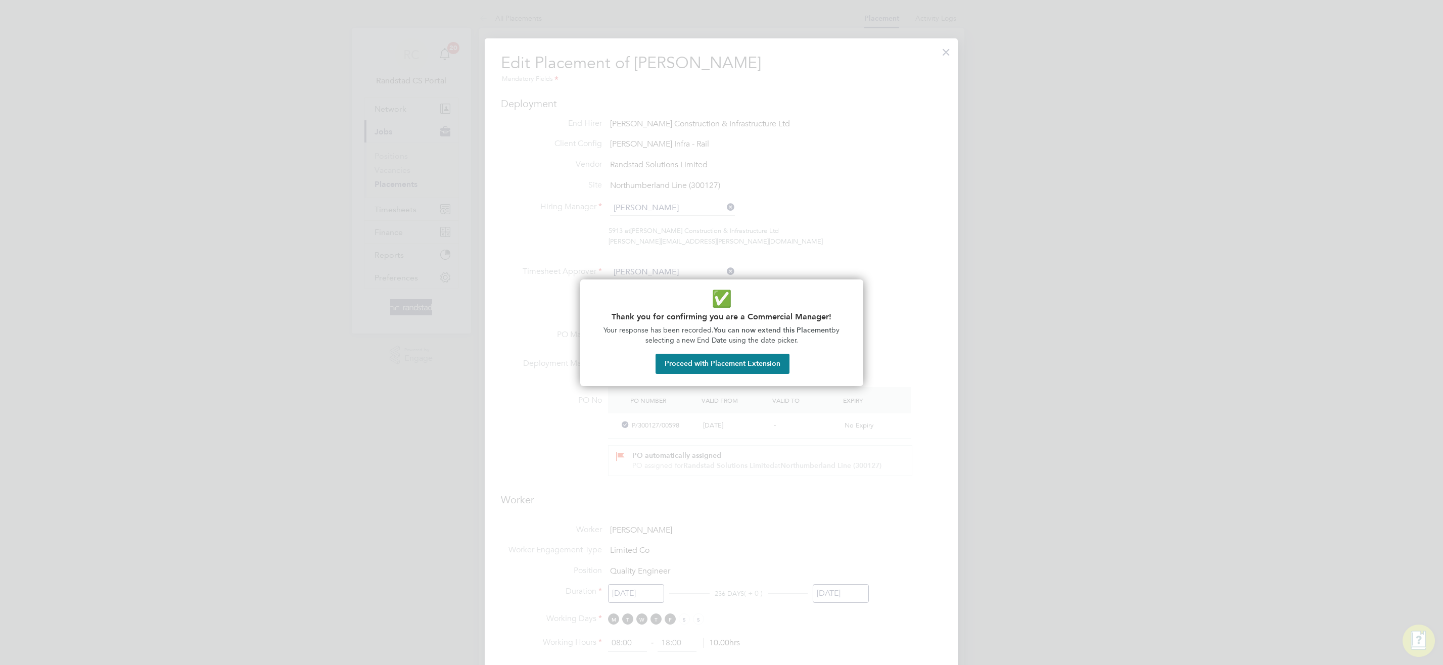
click at [760, 360] on button "Proceed with Placement Extension" at bounding box center [722, 364] width 134 height 20
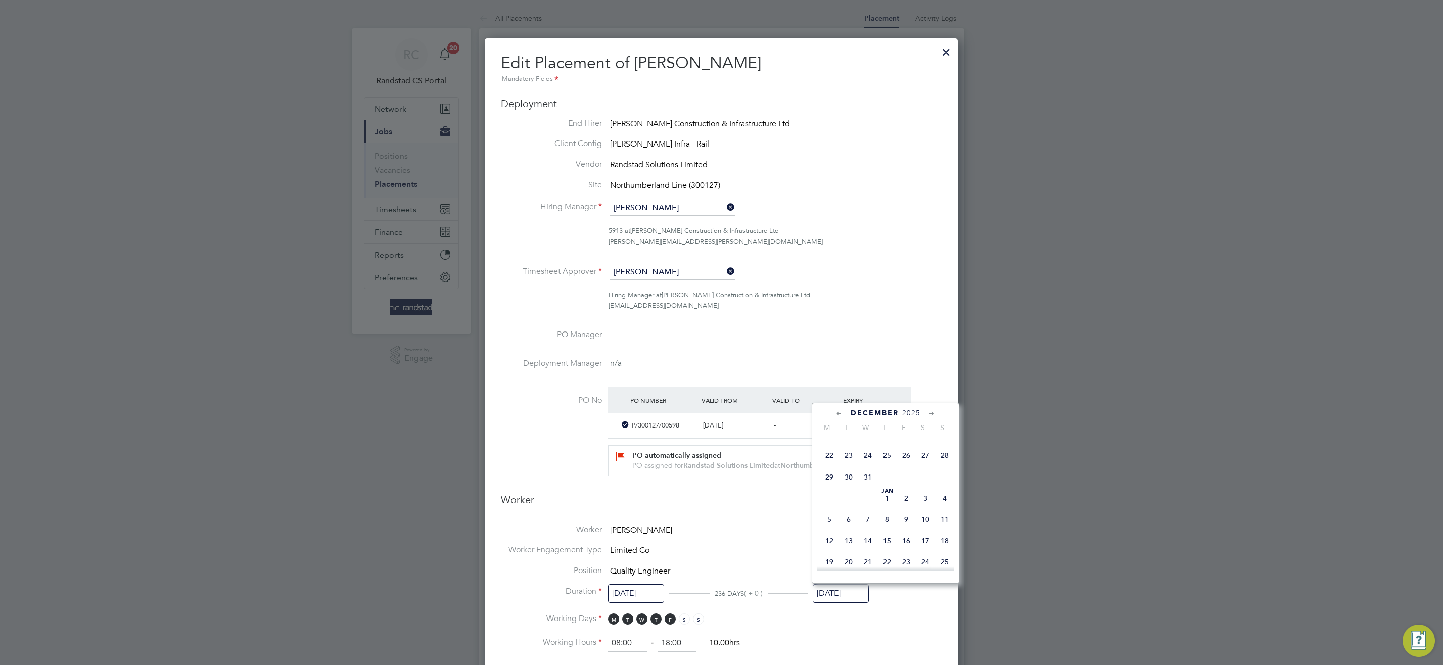
click at [903, 465] on span "26" at bounding box center [906, 455] width 19 height 19
type input "[DATE]"
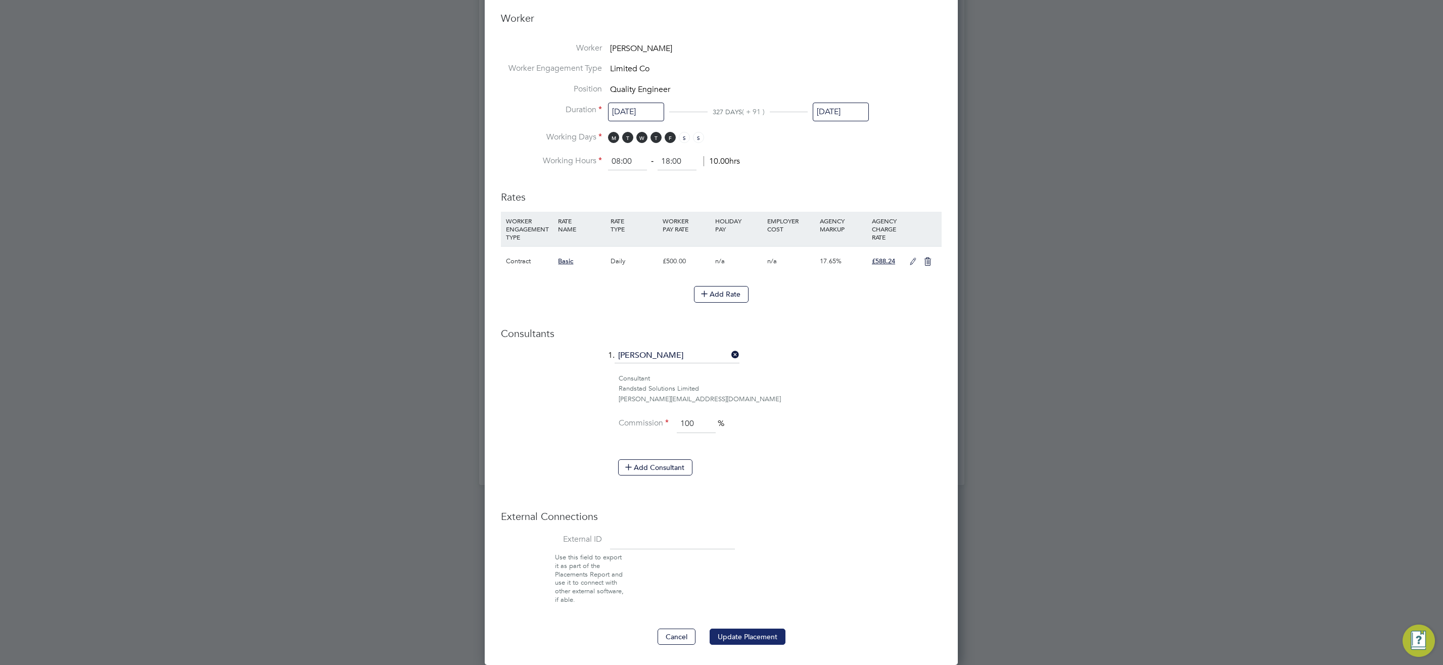
click at [762, 638] on button "Update Placement" at bounding box center [748, 637] width 76 height 16
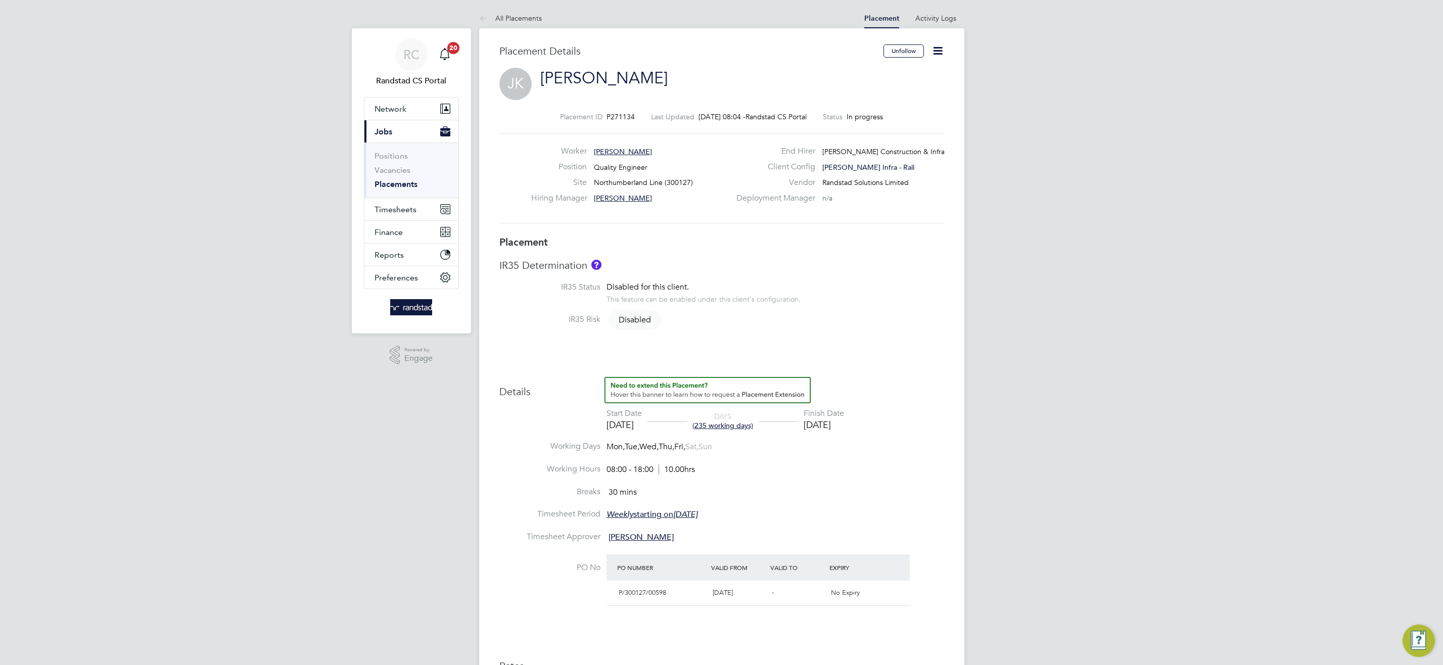
click at [409, 182] on link "Placements" at bounding box center [395, 184] width 43 height 10
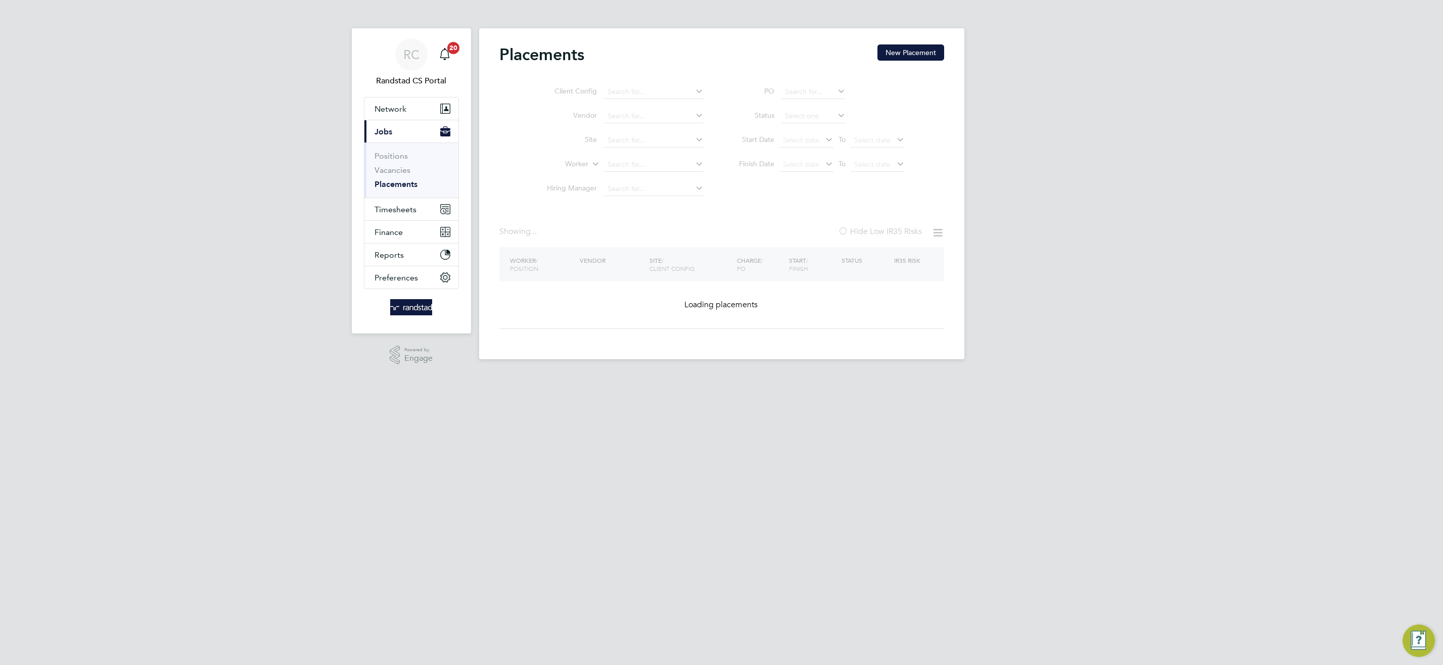
click at [652, 163] on ul "Client Config Vendor Site Worker Hiring Manager" at bounding box center [621, 140] width 190 height 121
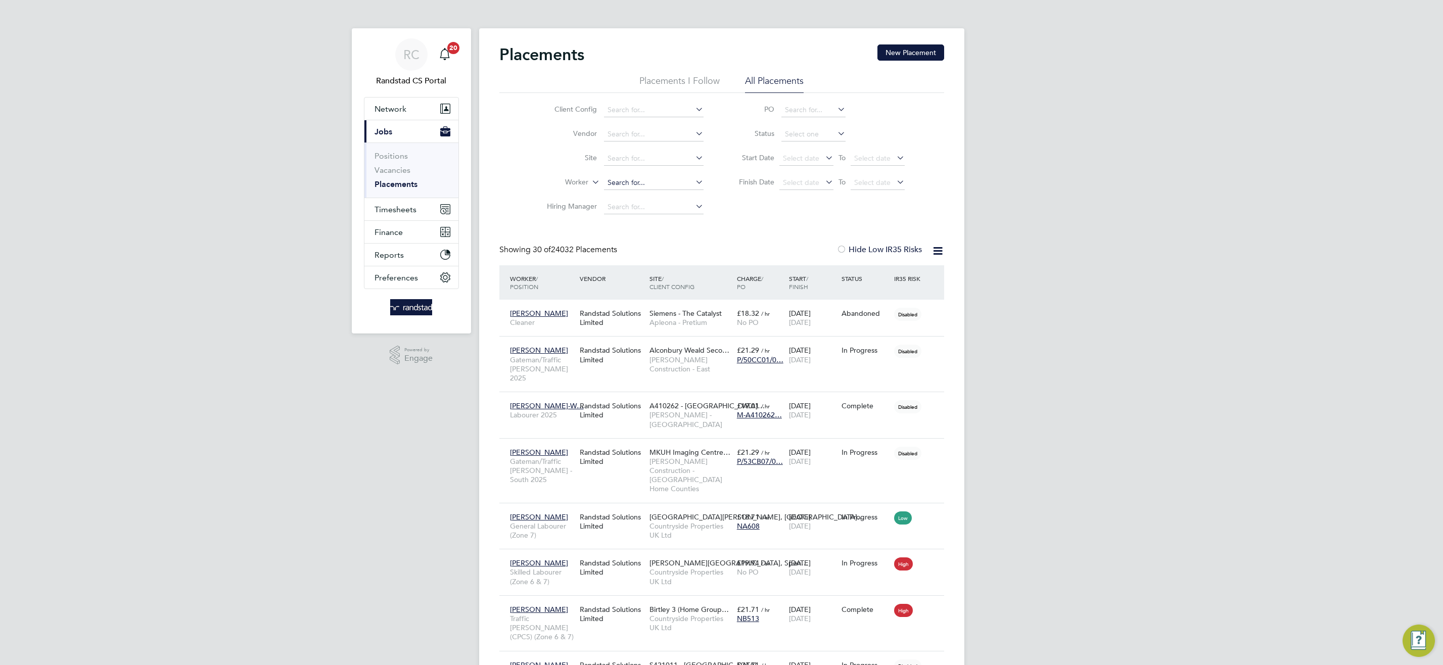
click at [640, 183] on input at bounding box center [654, 183] width 100 height 14
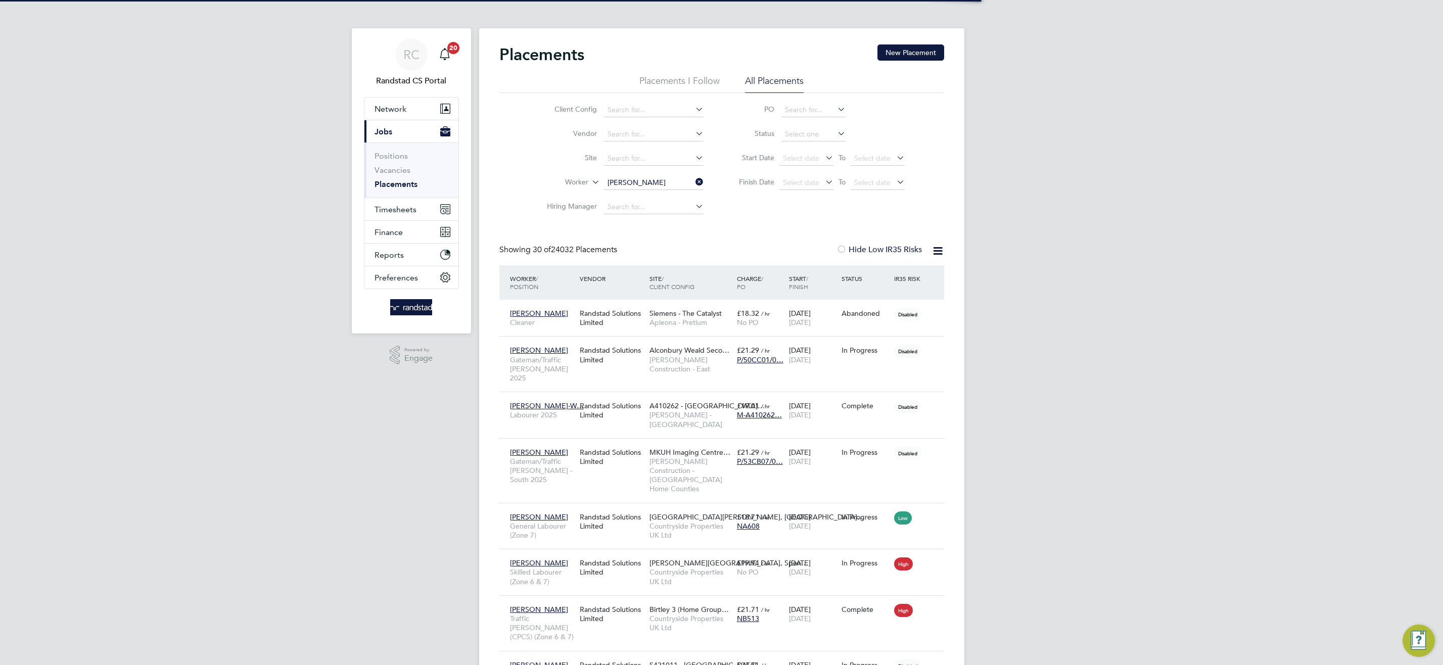
click at [671, 208] on li "Ade Rich ard" at bounding box center [653, 211] width 101 height 14
type input "Ade Richard"
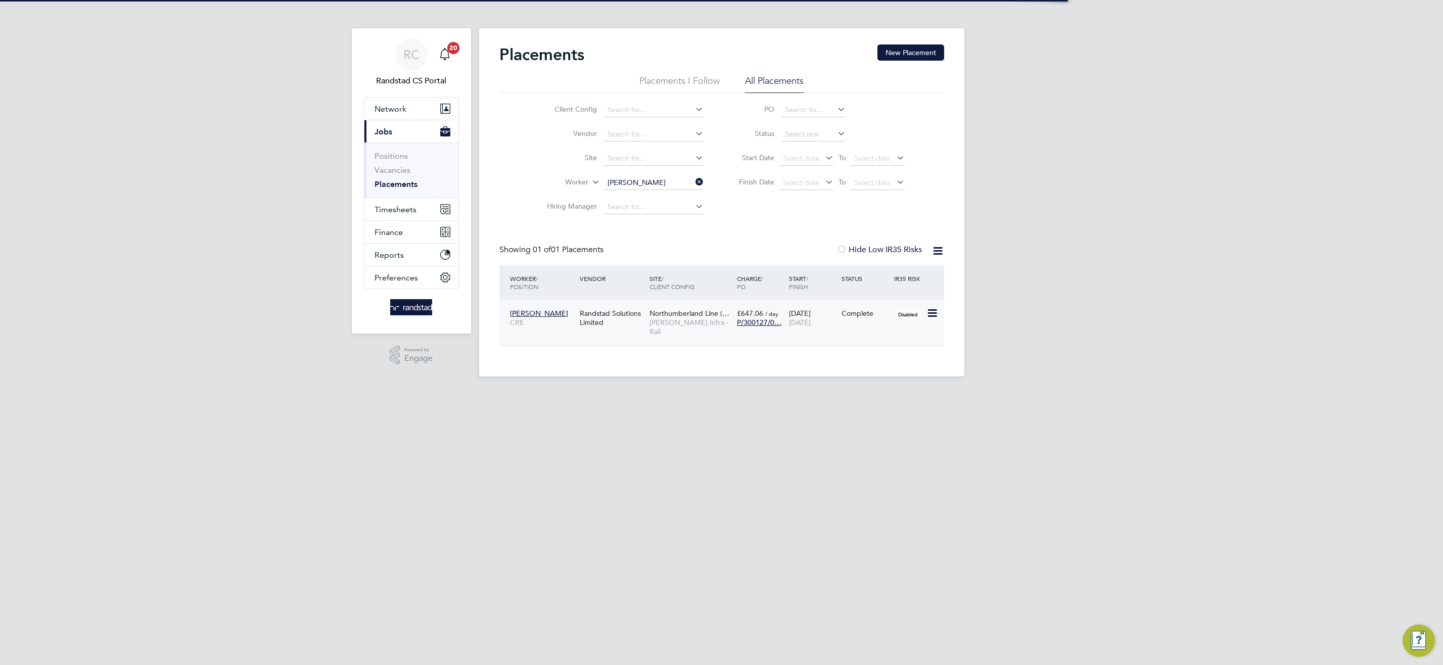
click at [689, 313] on span "Northumberland Line (…" at bounding box center [689, 313] width 80 height 9
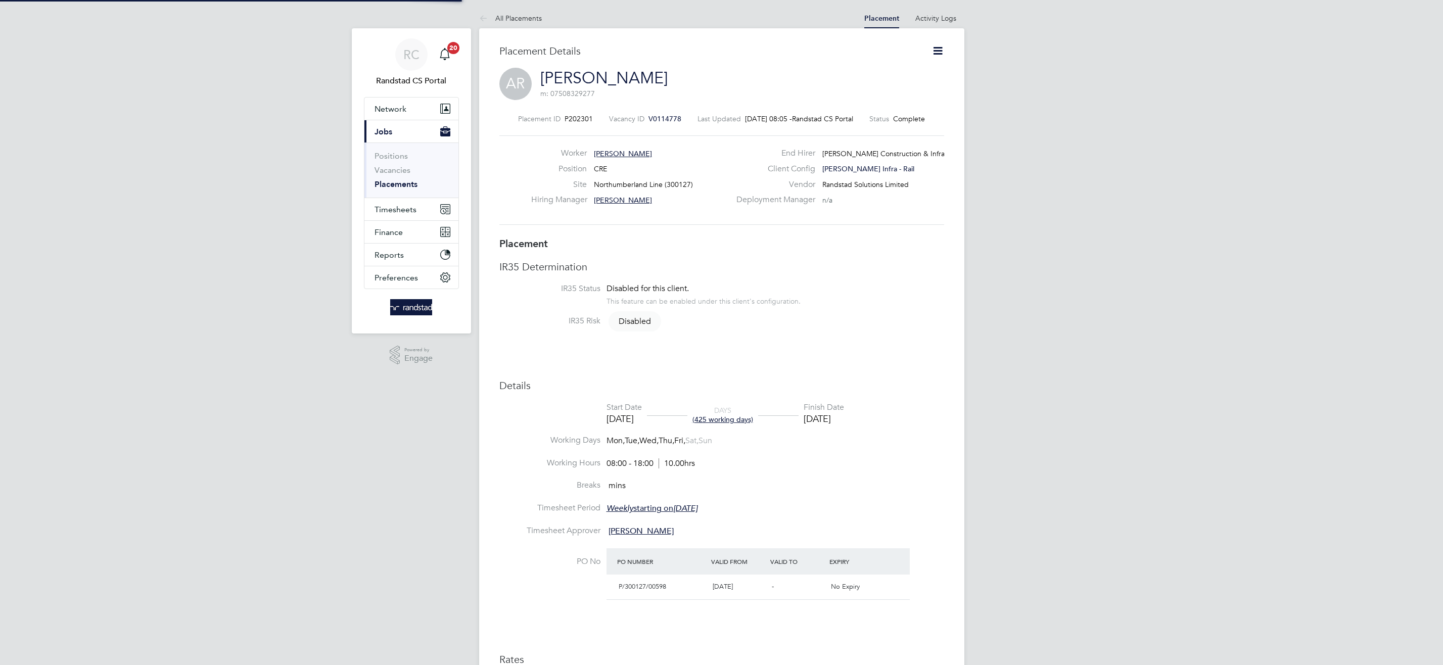
click at [943, 49] on icon at bounding box center [937, 50] width 13 height 13
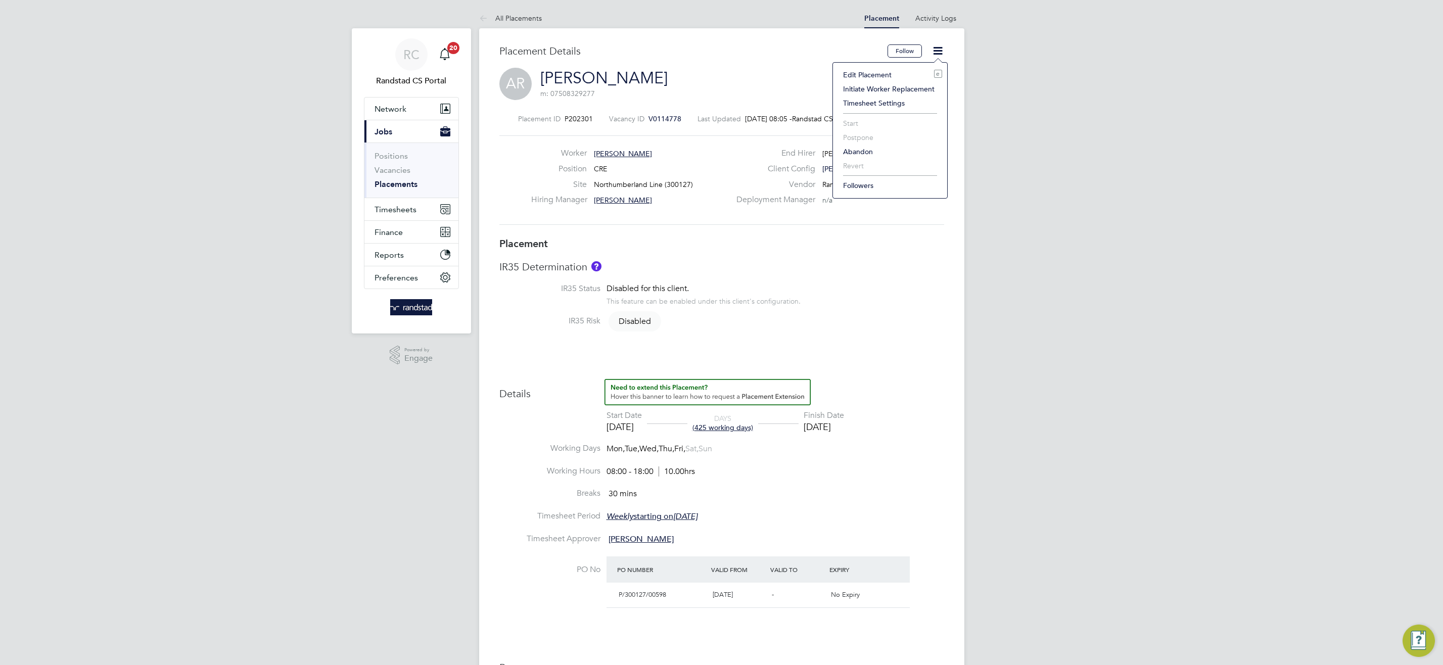
click at [870, 73] on li "Edit Placement e" at bounding box center [890, 75] width 104 height 14
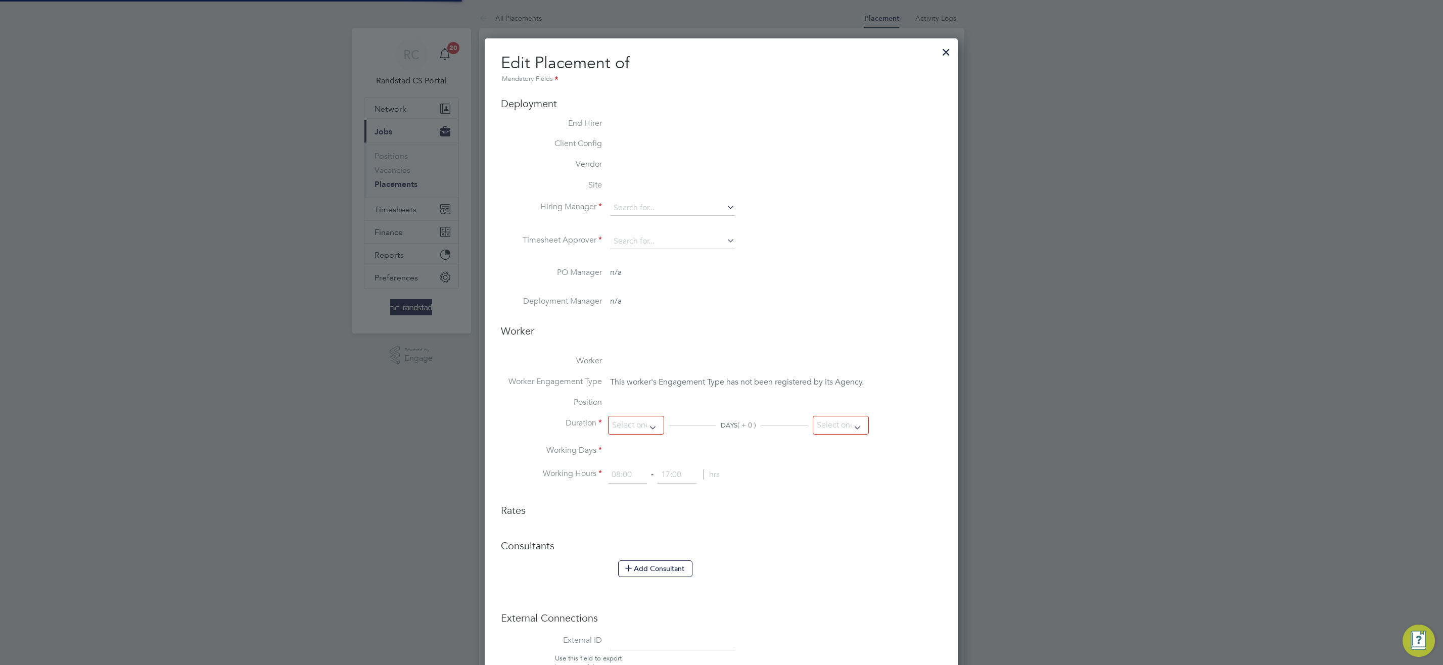
type input "Abdiulfatah Kassim"
type input "12 Feb 2024"
type input "[DATE]"
type input "08:00"
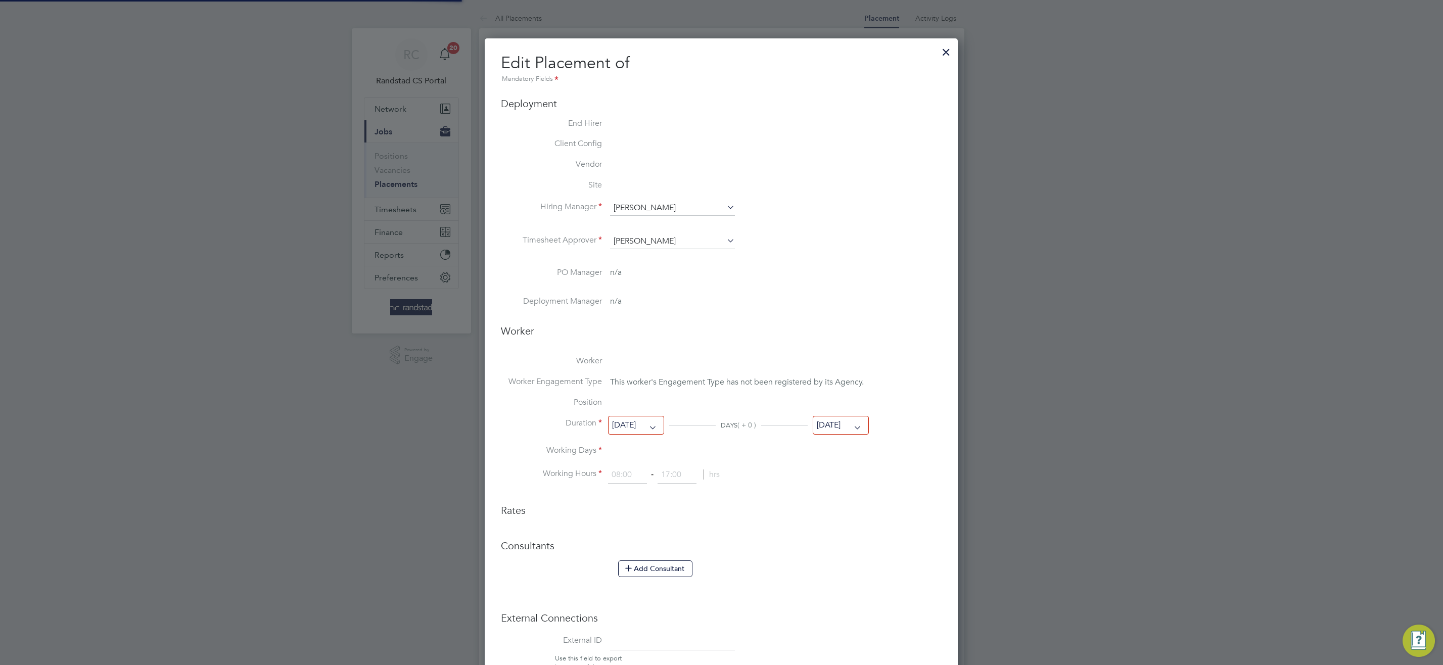
type input "18:00"
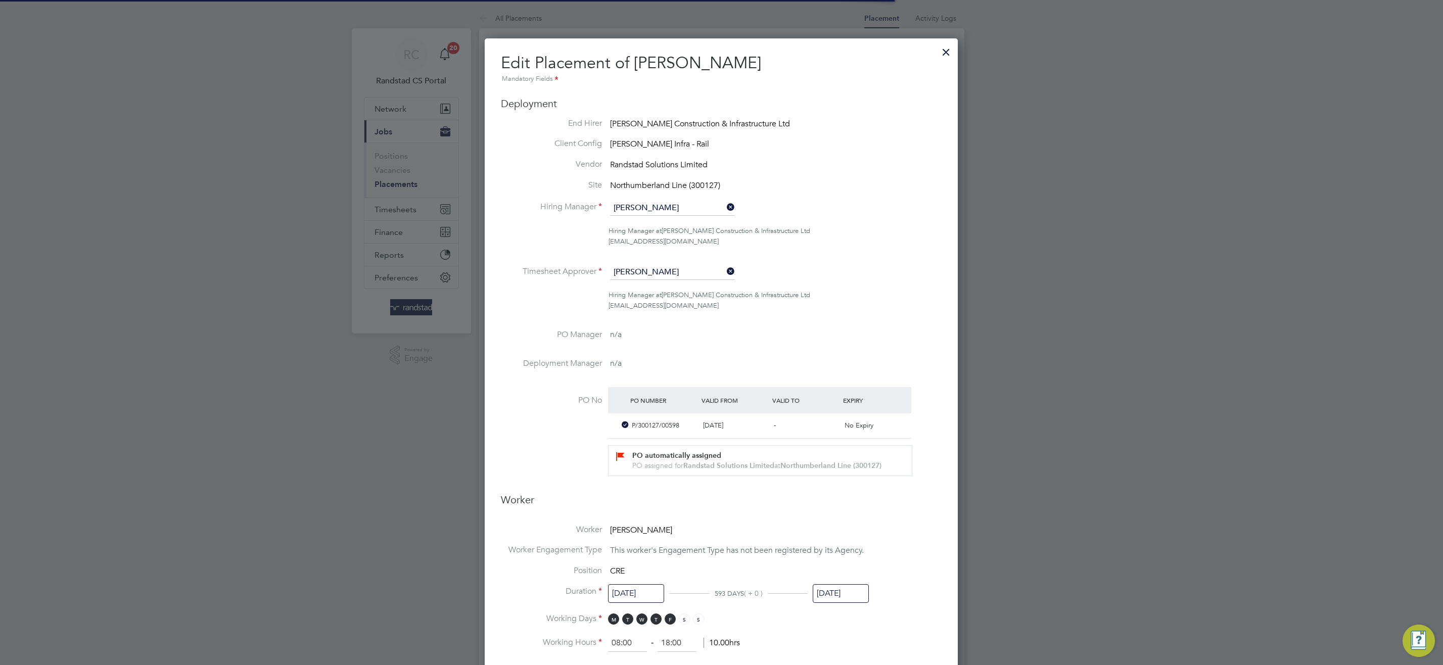
scroll to position [0, 5]
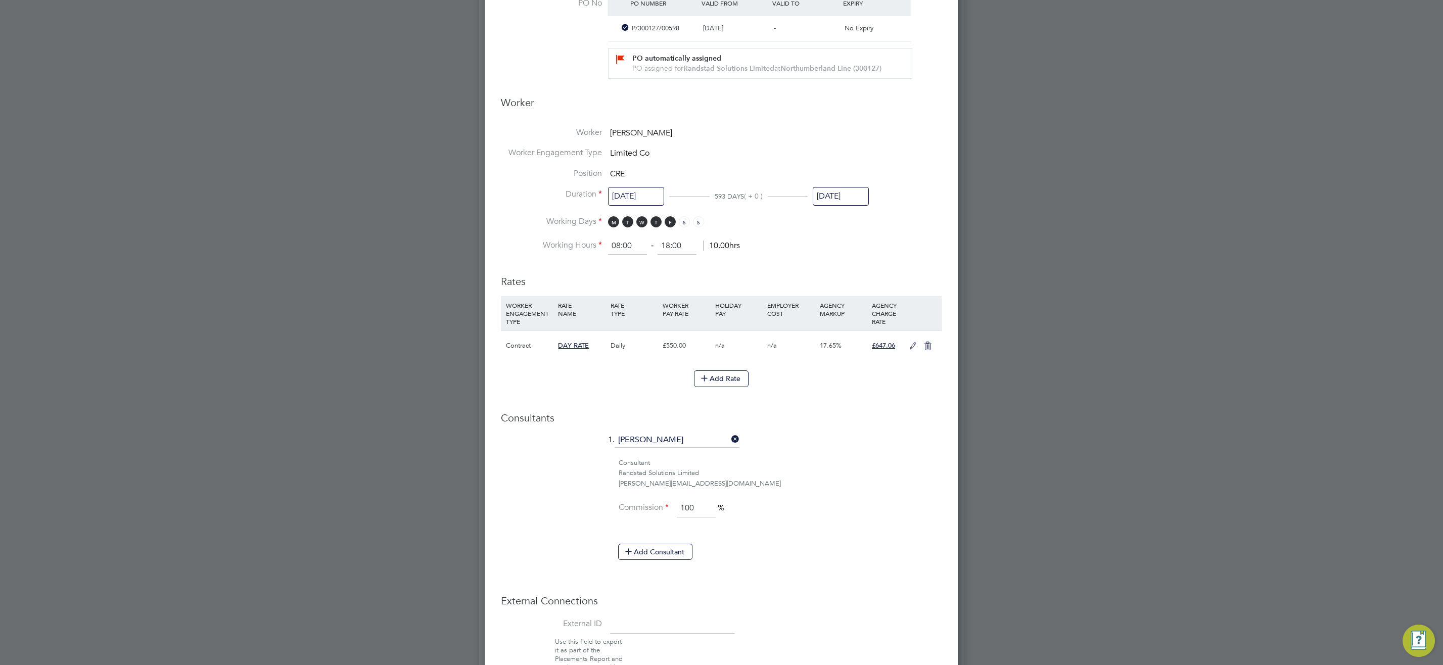
click at [845, 197] on input "[DATE]" at bounding box center [841, 196] width 56 height 19
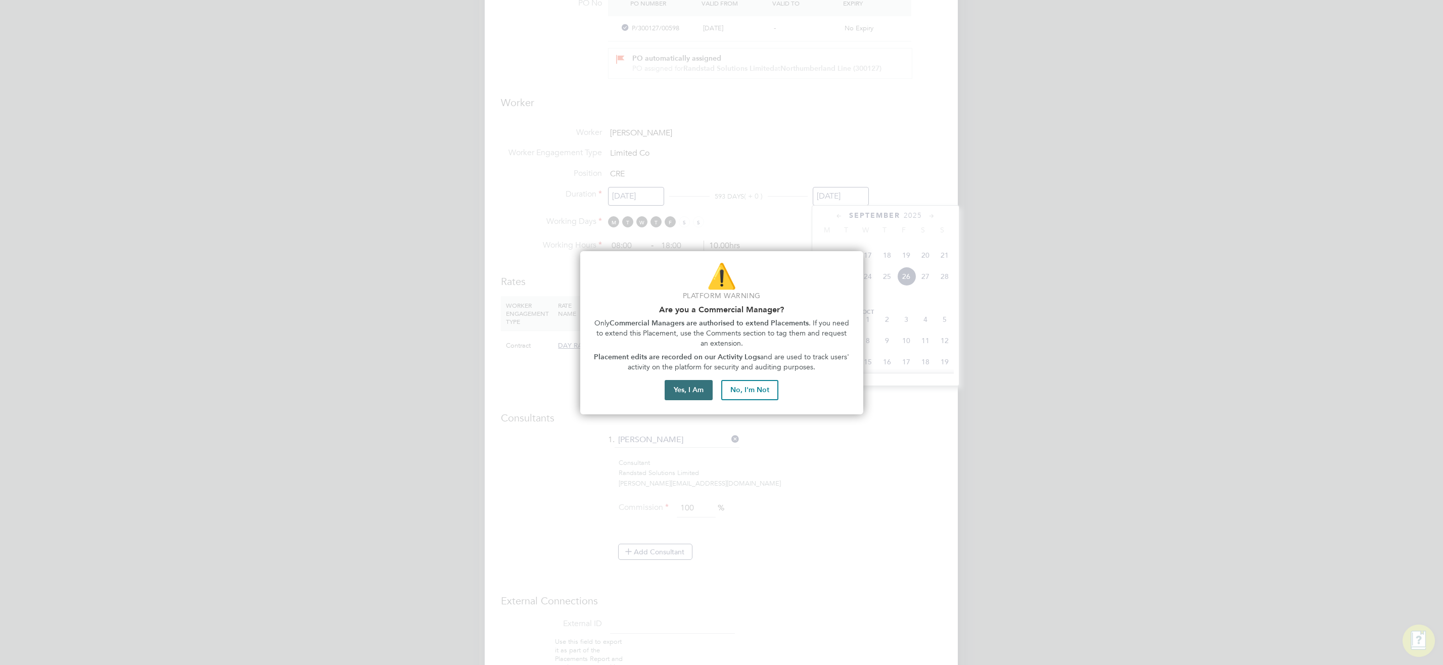
click at [702, 394] on button "Yes, I Am" at bounding box center [689, 390] width 48 height 20
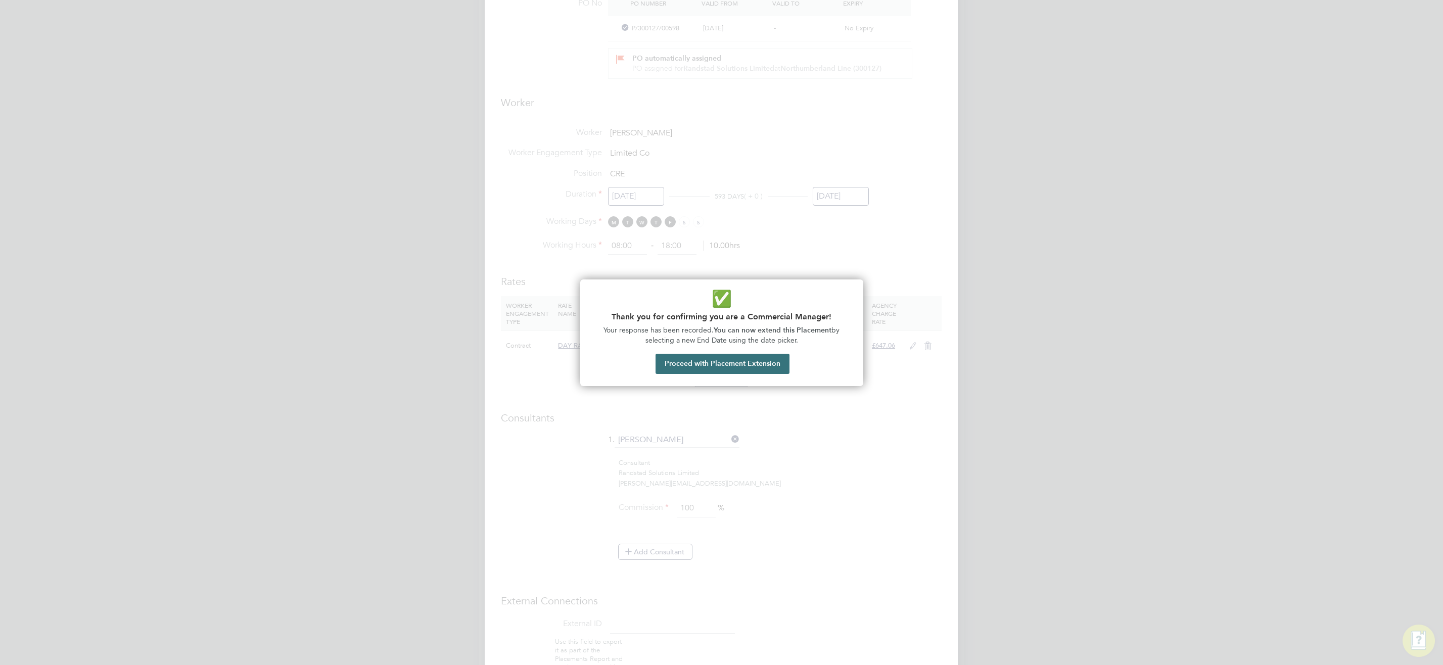
click at [740, 365] on button "Proceed with Placement Extension" at bounding box center [722, 364] width 134 height 20
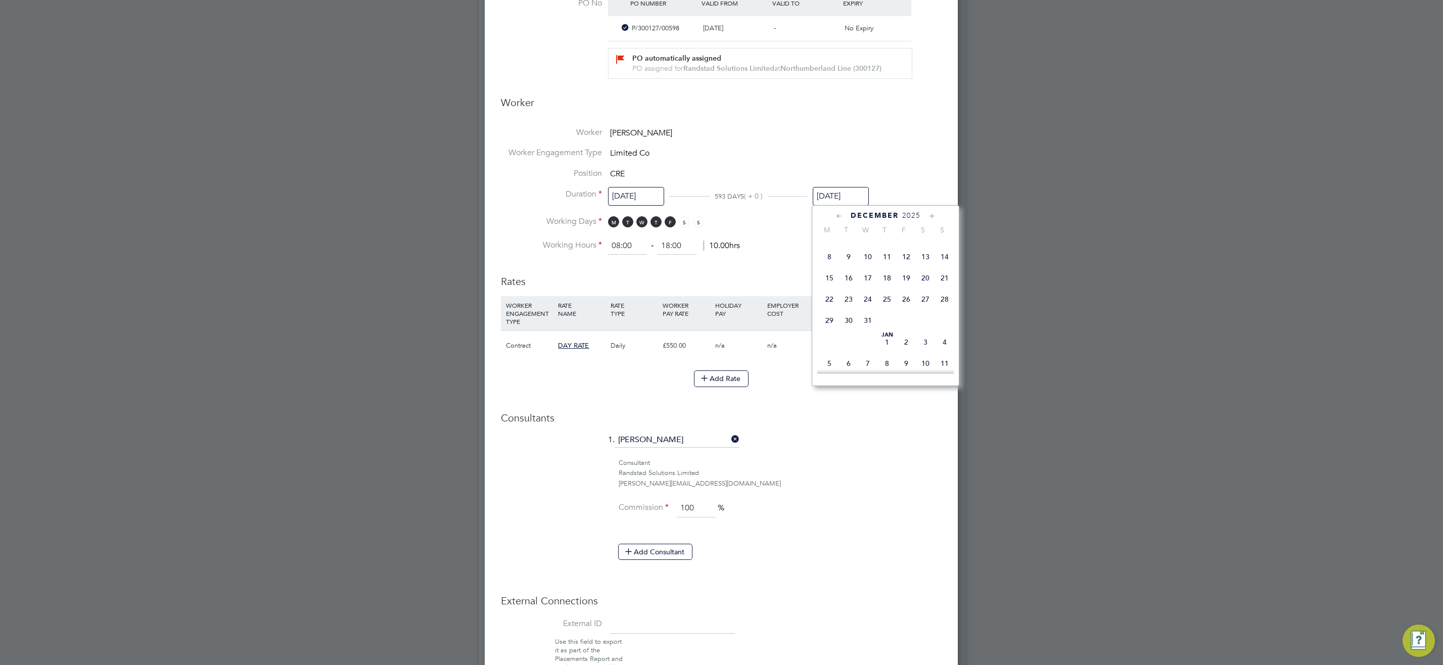
click at [904, 309] on span "26" at bounding box center [906, 299] width 19 height 19
type input "[DATE]"
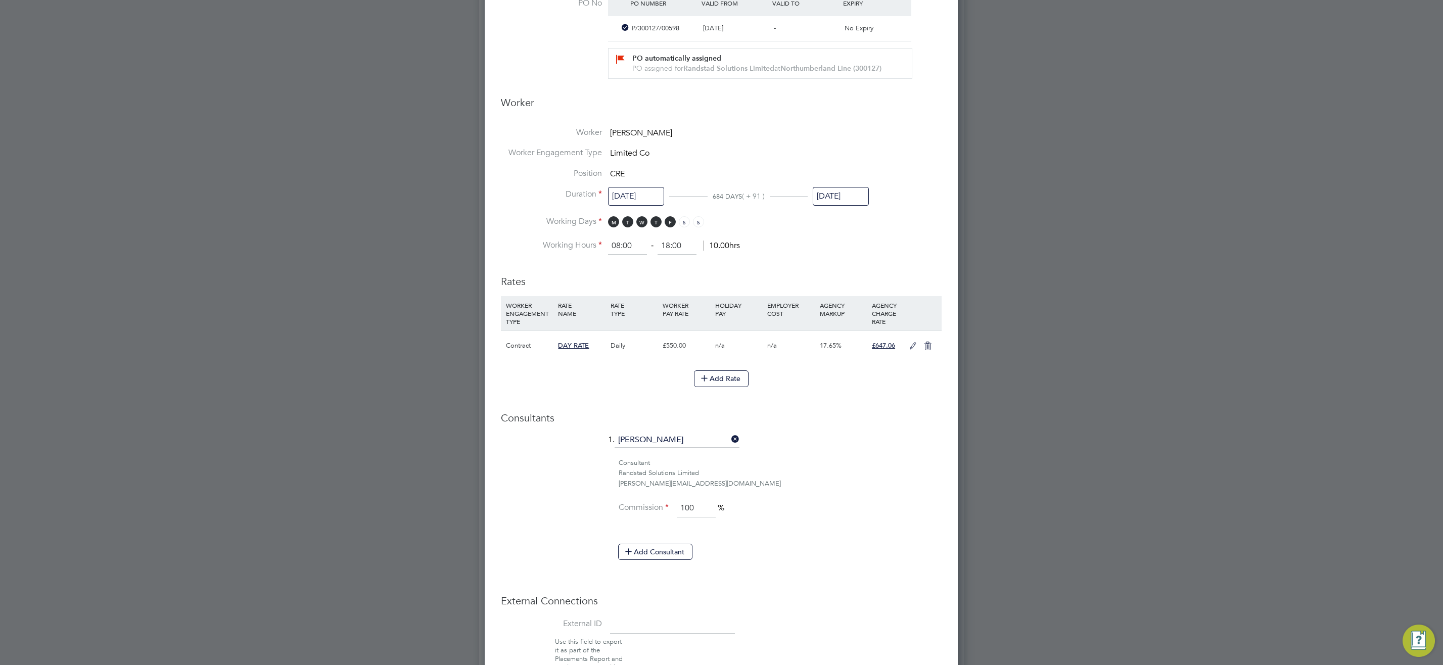
click at [812, 462] on div "Consultant" at bounding box center [780, 463] width 323 height 11
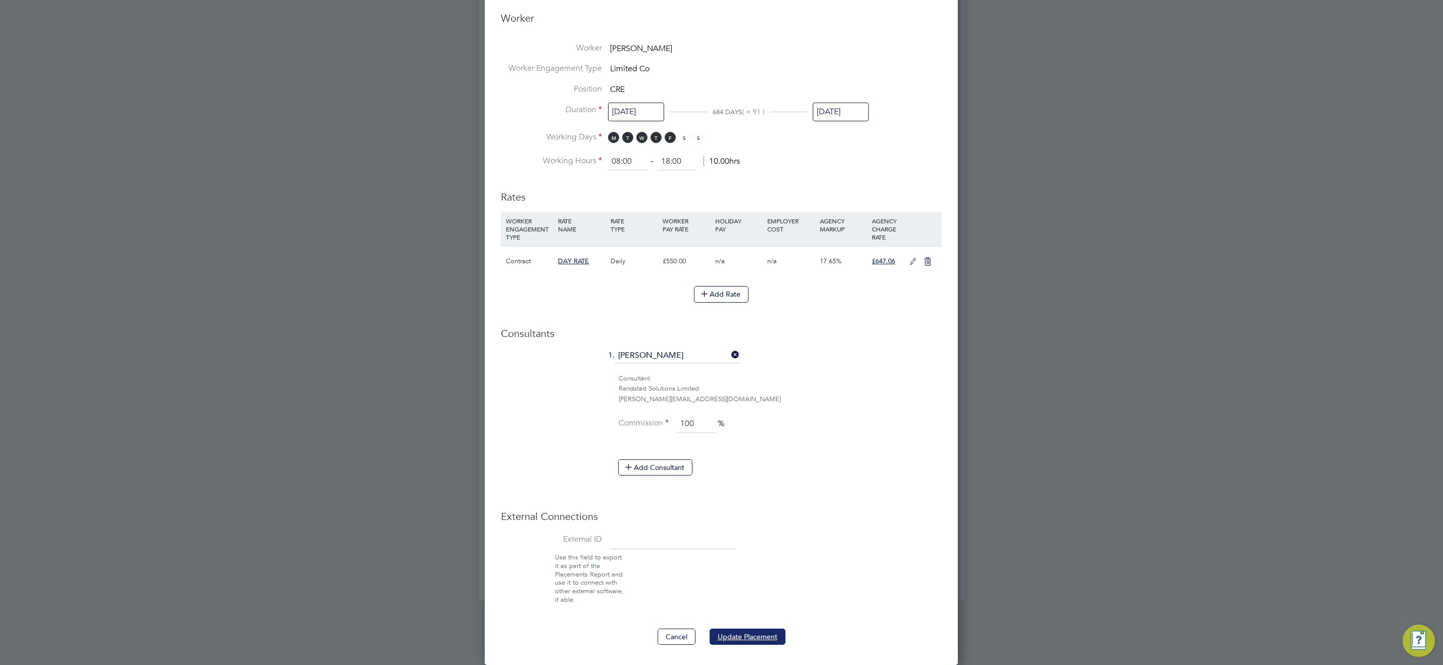
click at [757, 634] on button "Update Placement" at bounding box center [748, 637] width 76 height 16
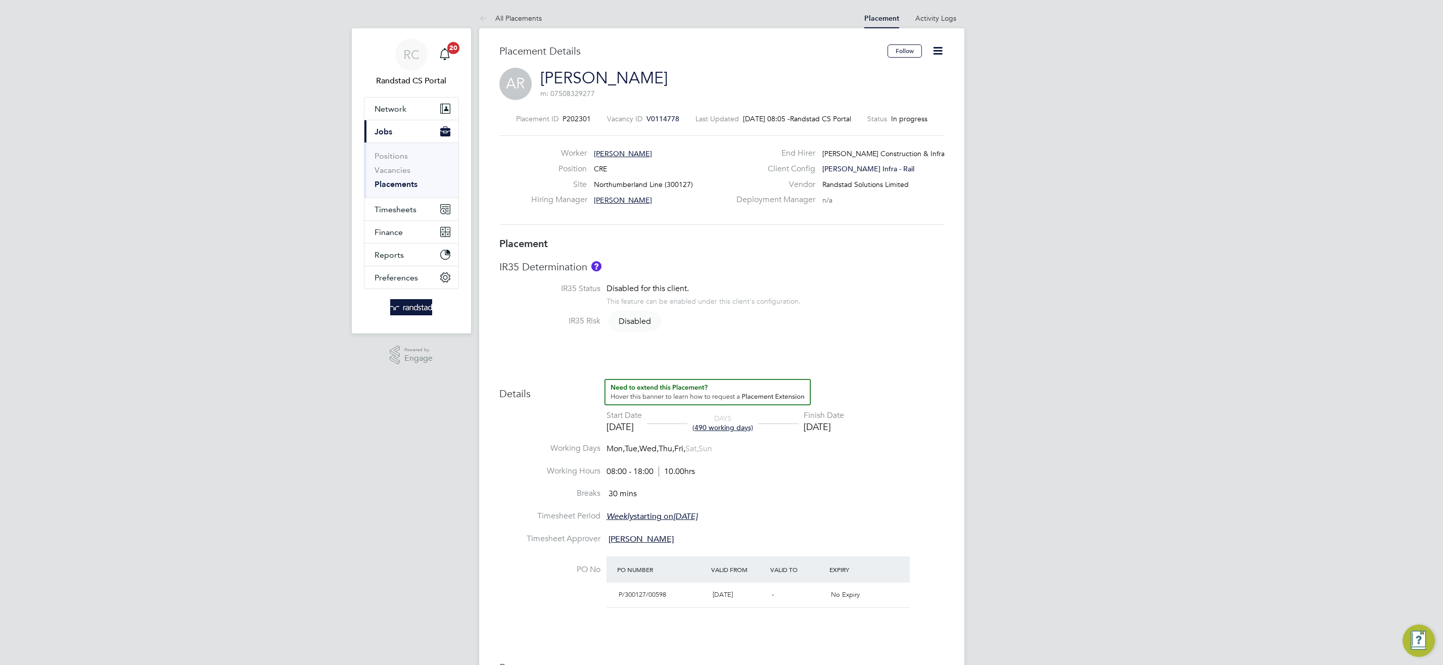
click at [410, 181] on link "Placements" at bounding box center [395, 184] width 43 height 10
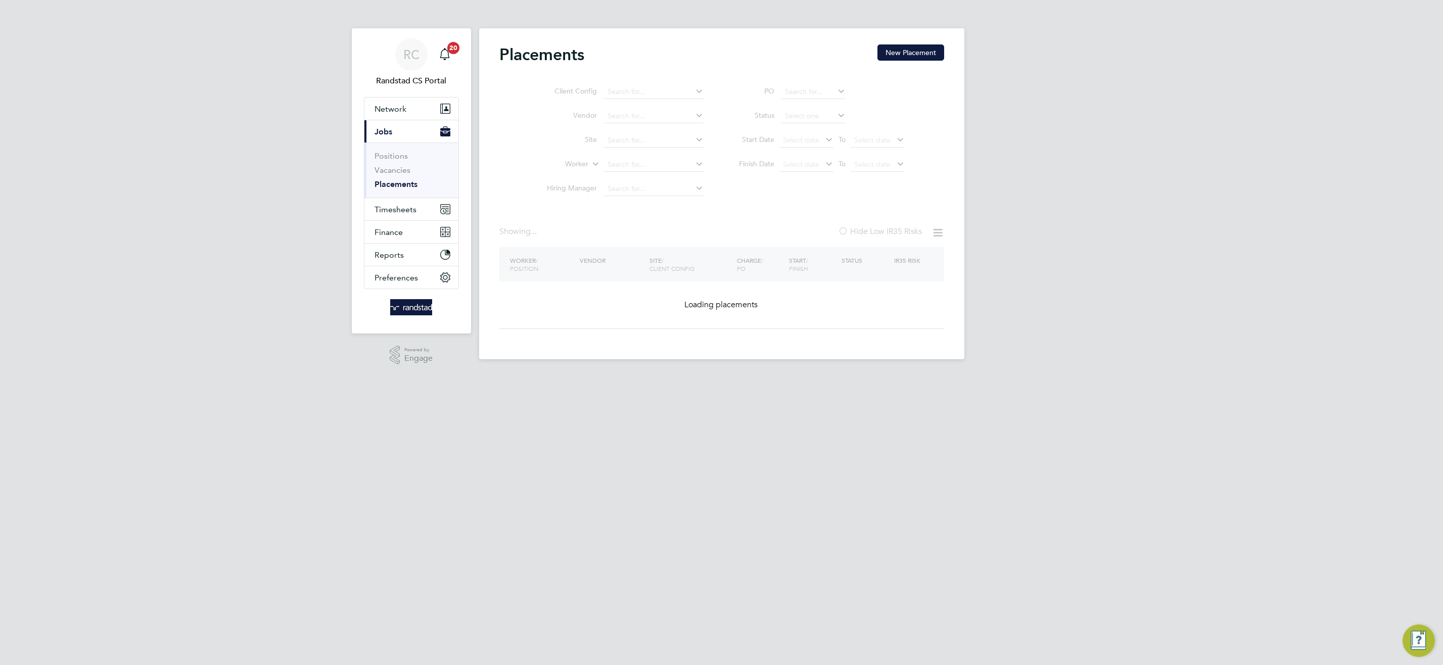
click at [646, 166] on ul "Client Config Vendor Site Worker Hiring Manager" at bounding box center [621, 140] width 190 height 121
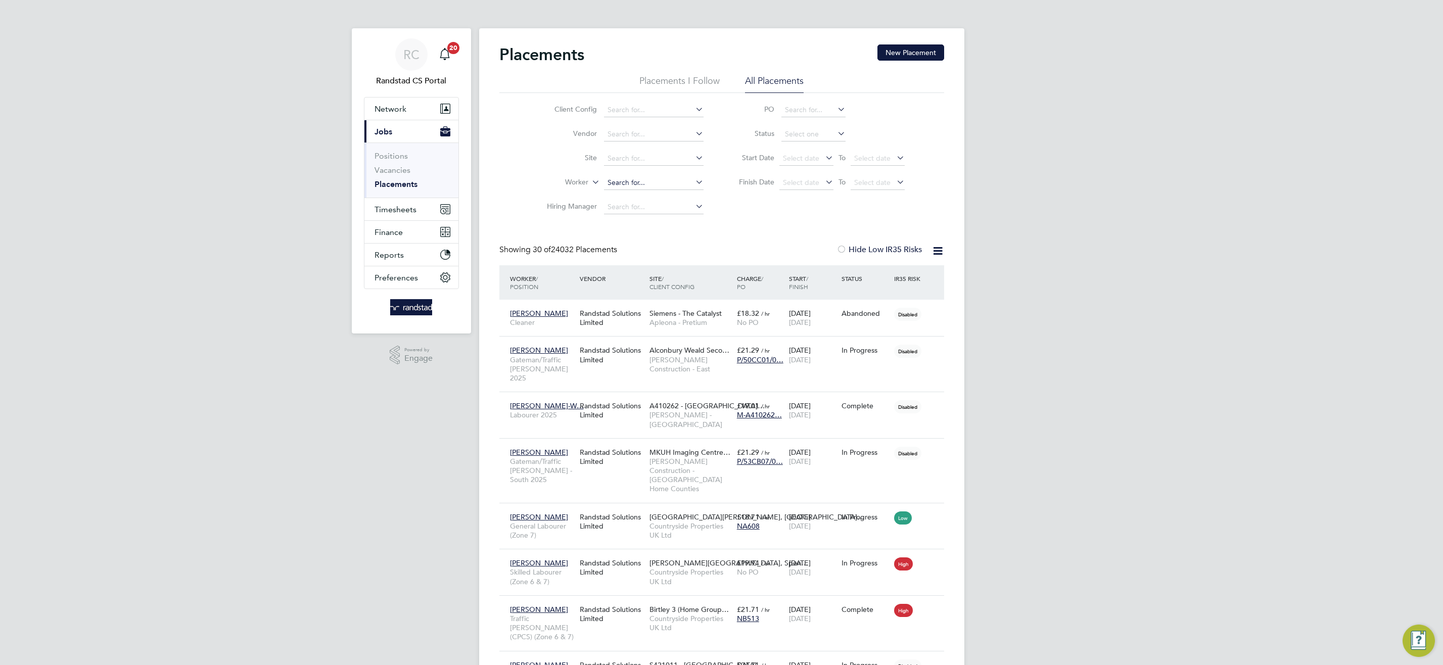
click at [648, 187] on input at bounding box center [654, 183] width 100 height 14
click at [724, 213] on b "Palmer" at bounding box center [753, 210] width 59 height 9
type input "[PERSON_NAME]"
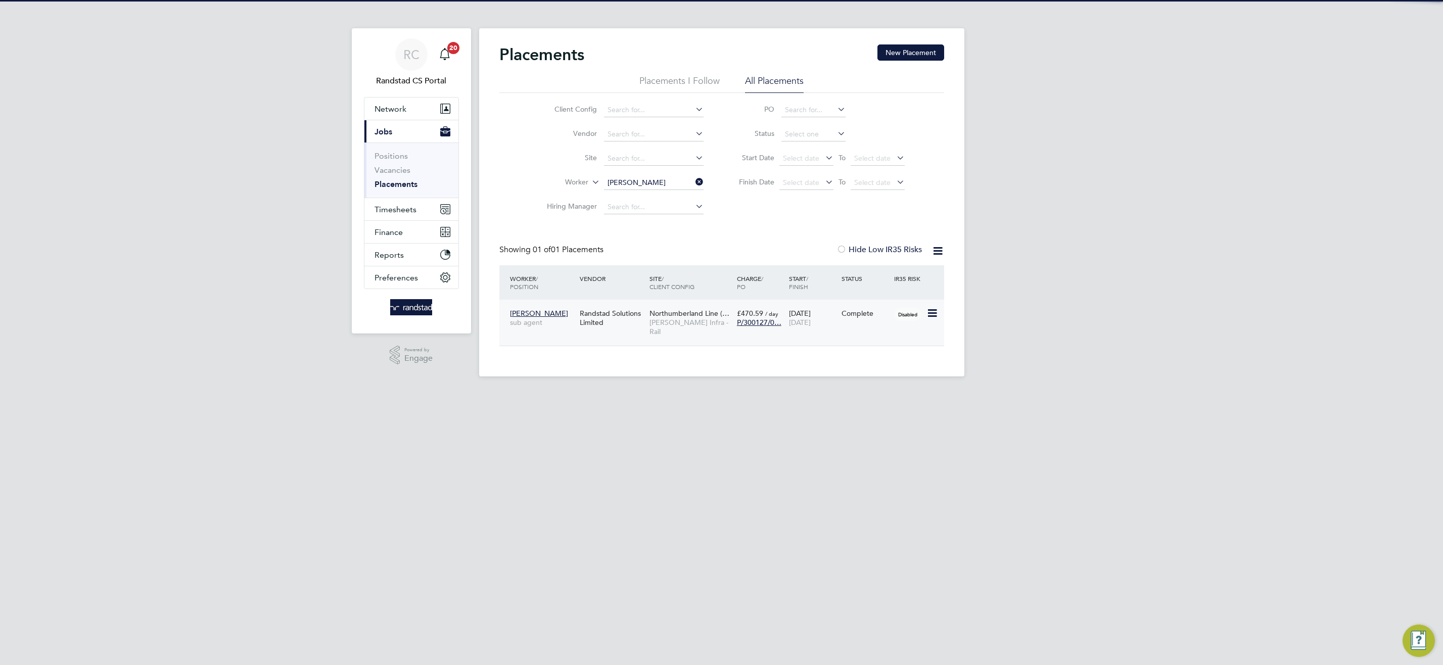
click at [665, 328] on div "Northumberland Line (… Morgan Sindall Infra - Rail" at bounding box center [690, 323] width 87 height 38
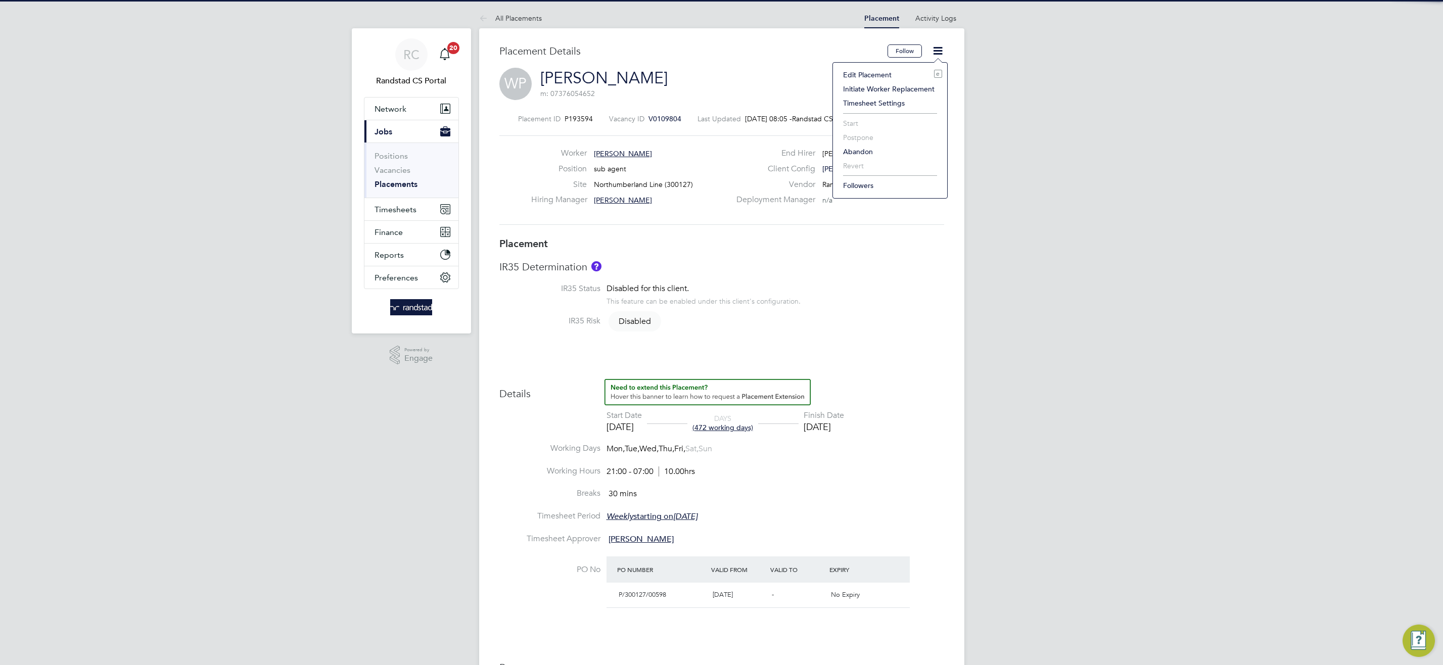
click at [880, 74] on li "Edit Placement e" at bounding box center [890, 75] width 104 height 14
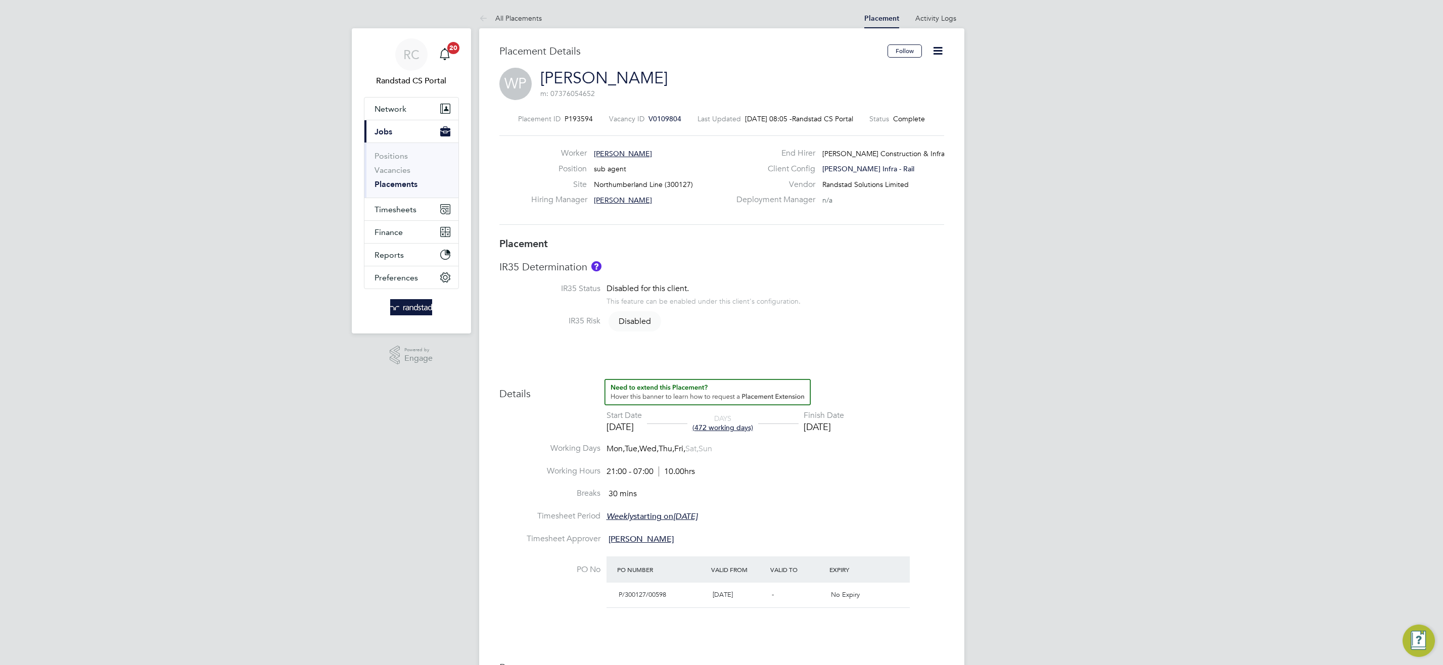
type input "[PERSON_NAME]"
type input "[DATE]"
type input "21:00"
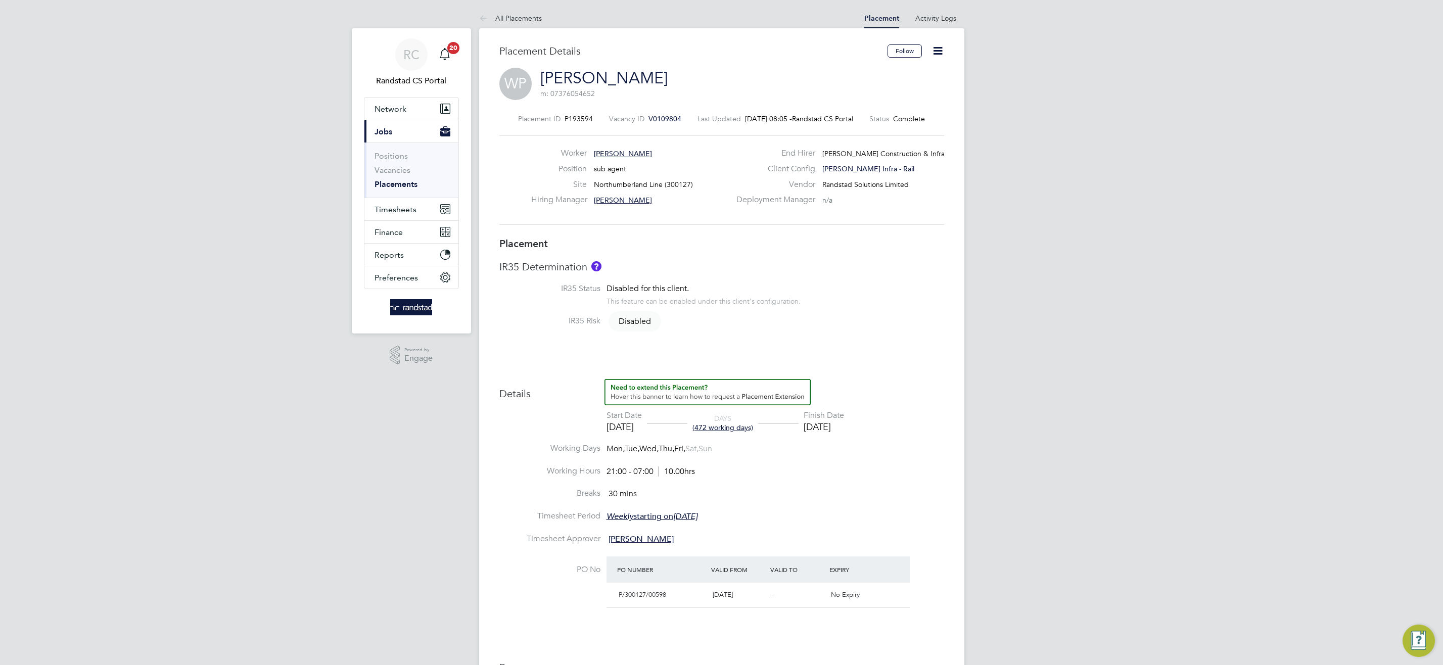
type input "07:00"
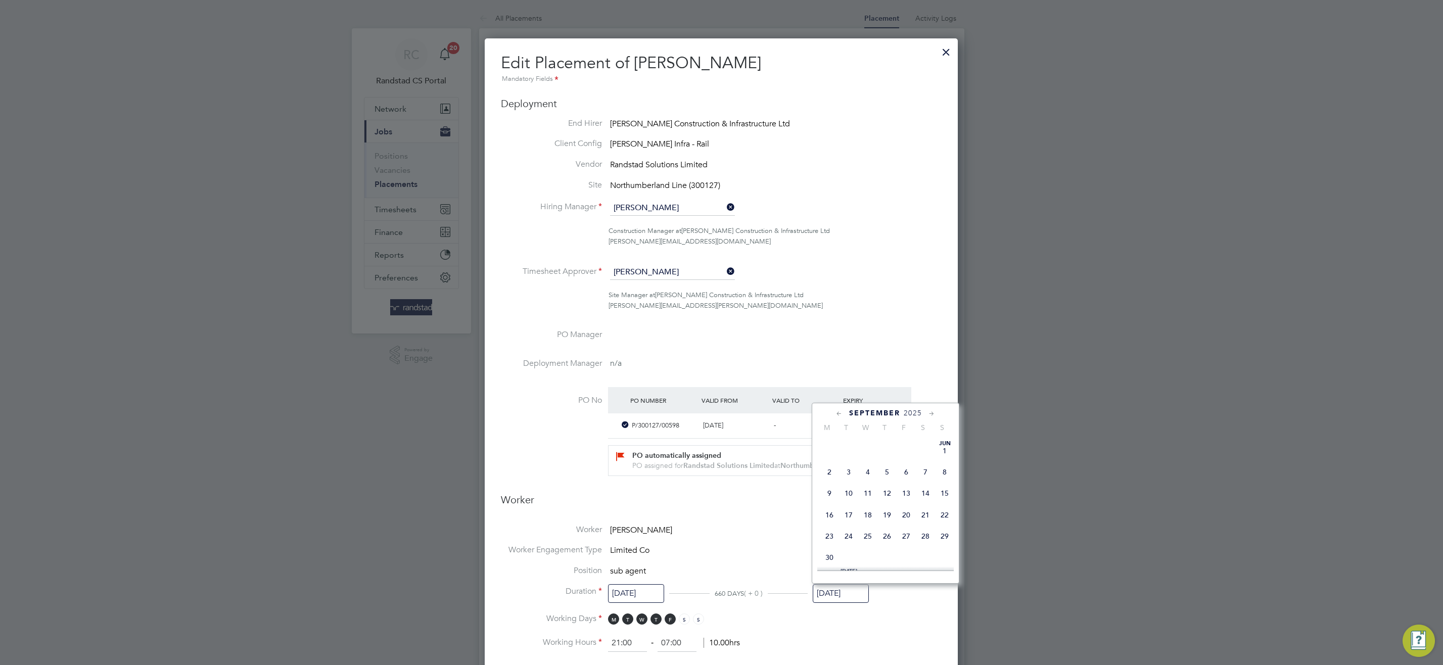
click at [855, 588] on input "[DATE]" at bounding box center [841, 593] width 56 height 19
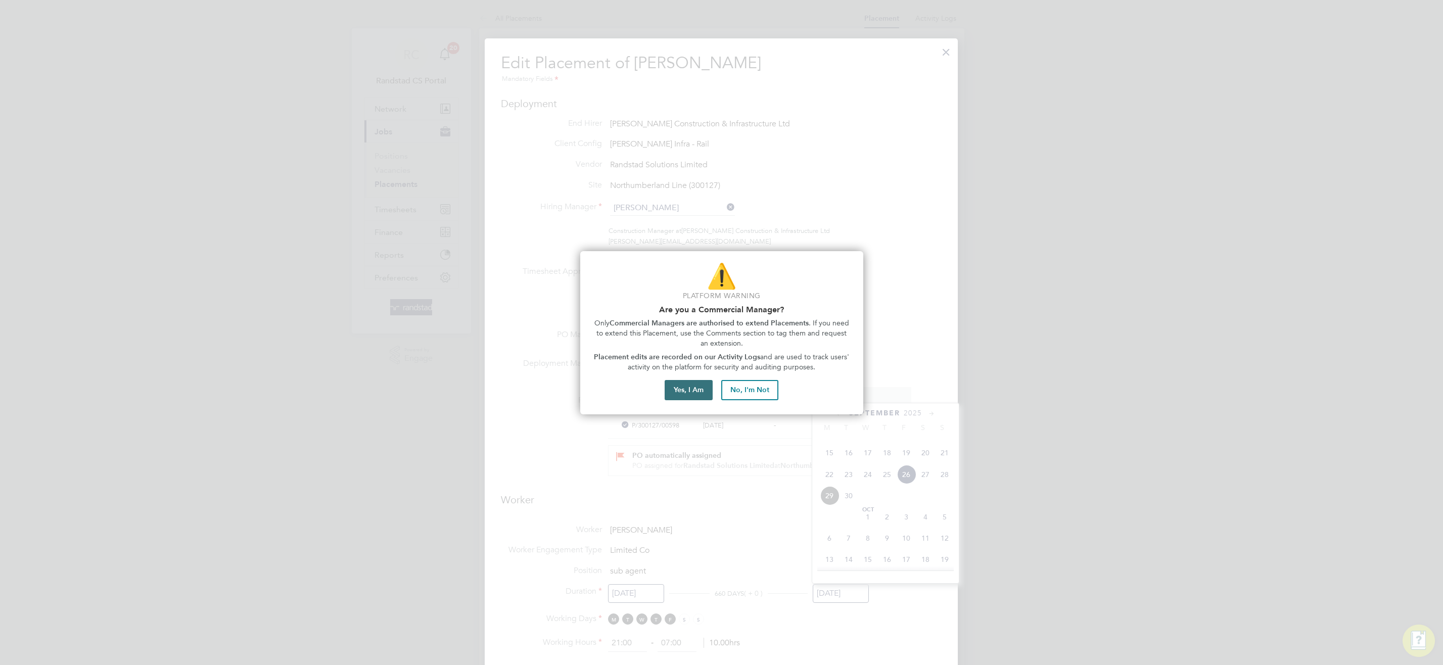
click at [679, 395] on button "Yes, I Am" at bounding box center [689, 390] width 48 height 20
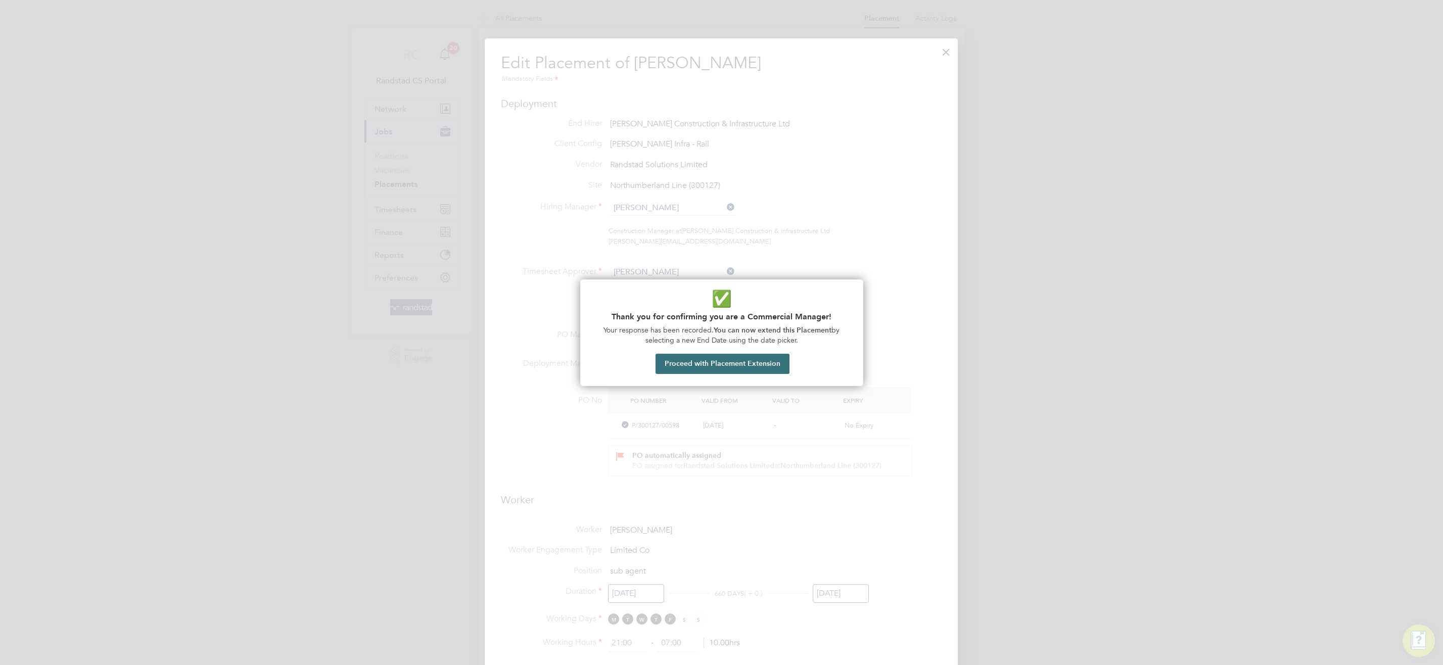
click at [770, 363] on button "Proceed with Placement Extension" at bounding box center [722, 364] width 134 height 20
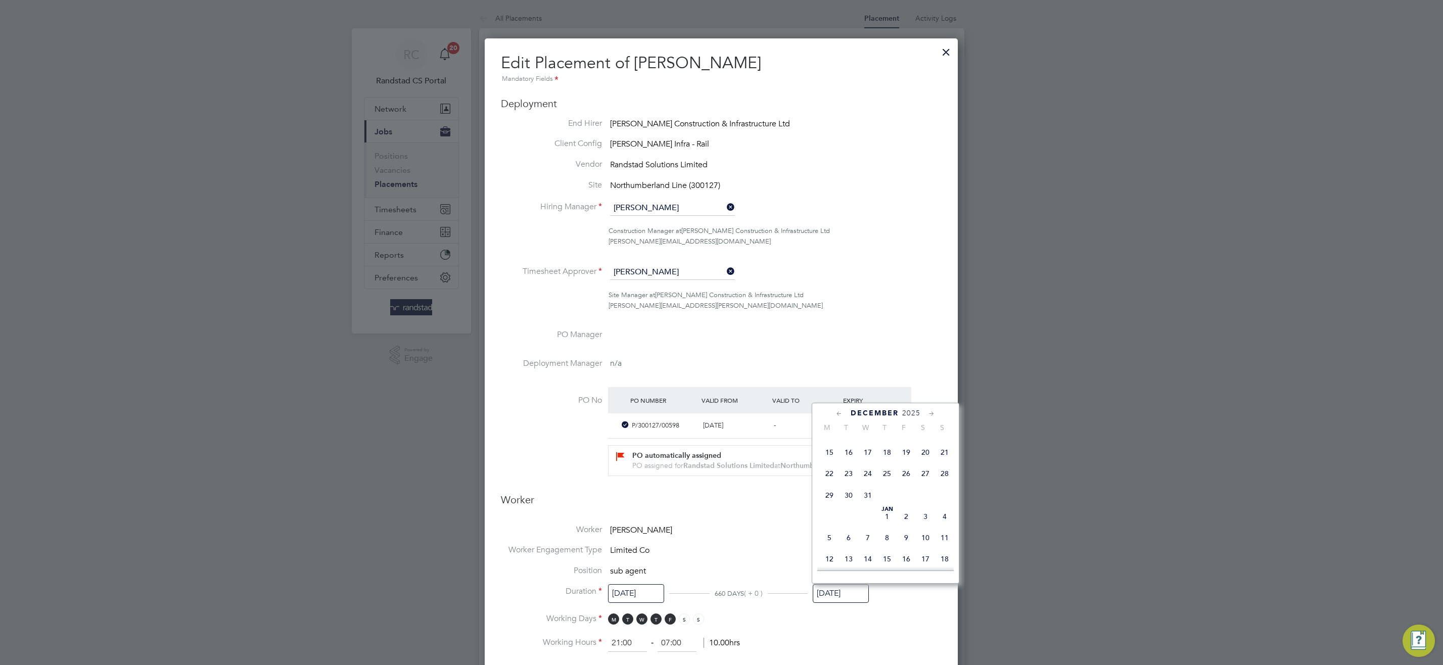
click at [903, 483] on span "26" at bounding box center [906, 473] width 19 height 19
type input "[DATE]"
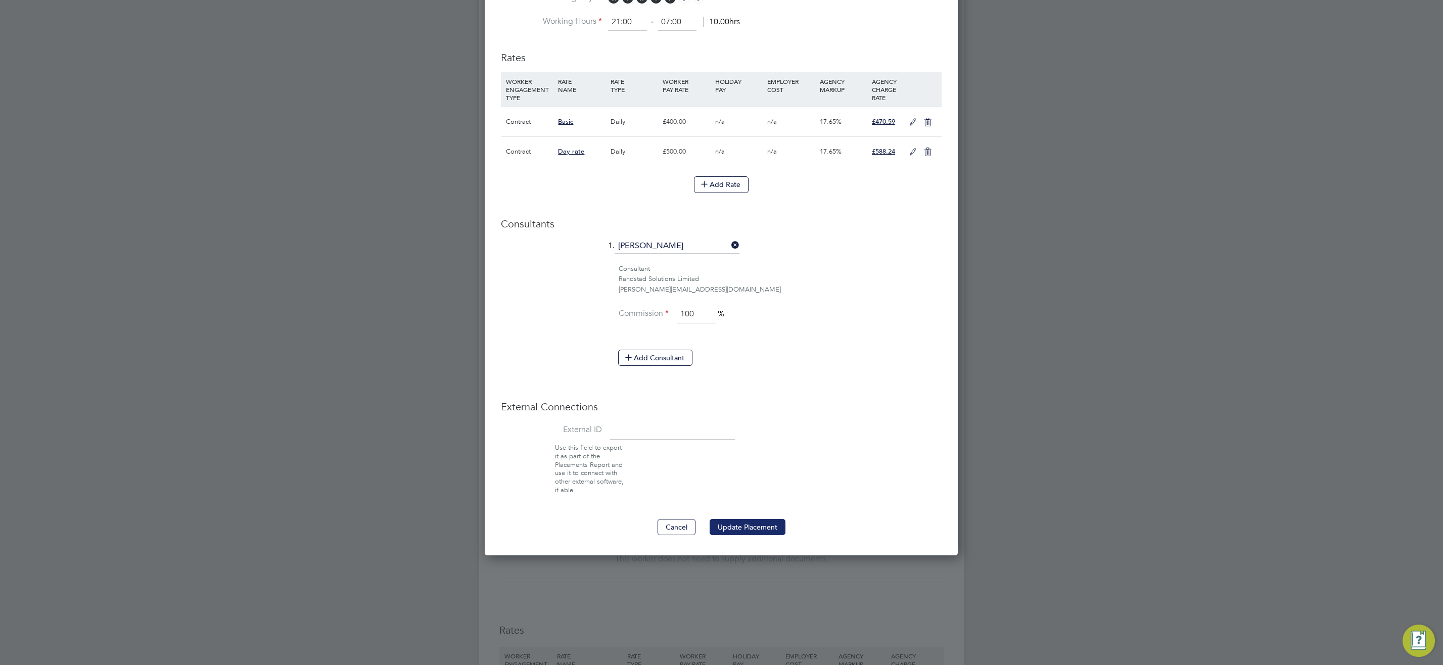
click at [748, 521] on button "Update Placement" at bounding box center [748, 527] width 76 height 16
